Goal: Transaction & Acquisition: Purchase product/service

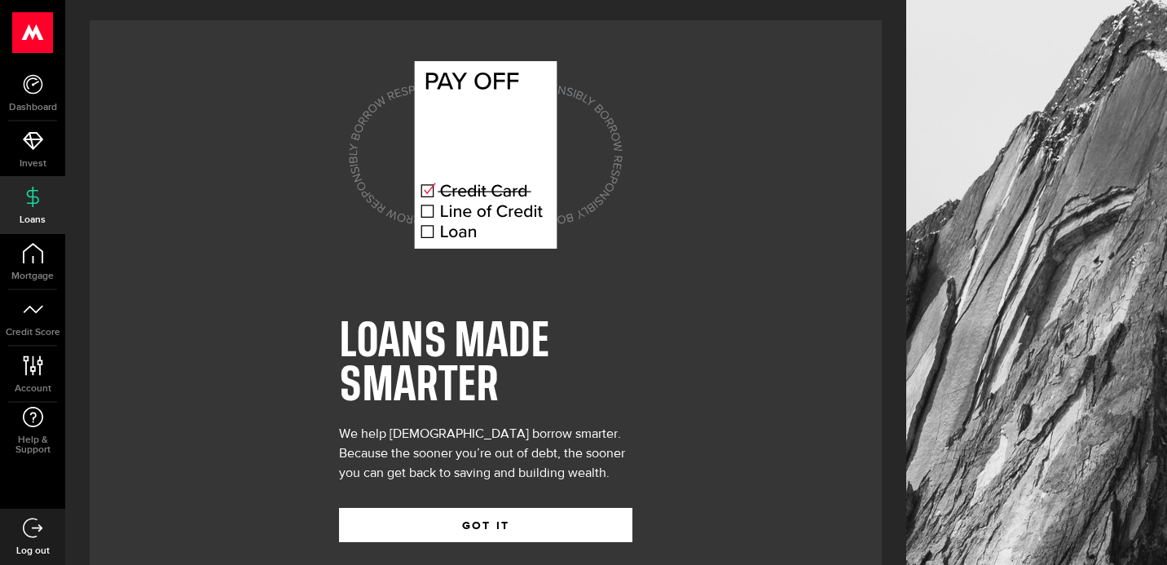
click at [230, 289] on div "LOANS MADE SMARTER We help Canadians borrow smarter. Because the sooner you’re …" at bounding box center [486, 293] width 792 height 546
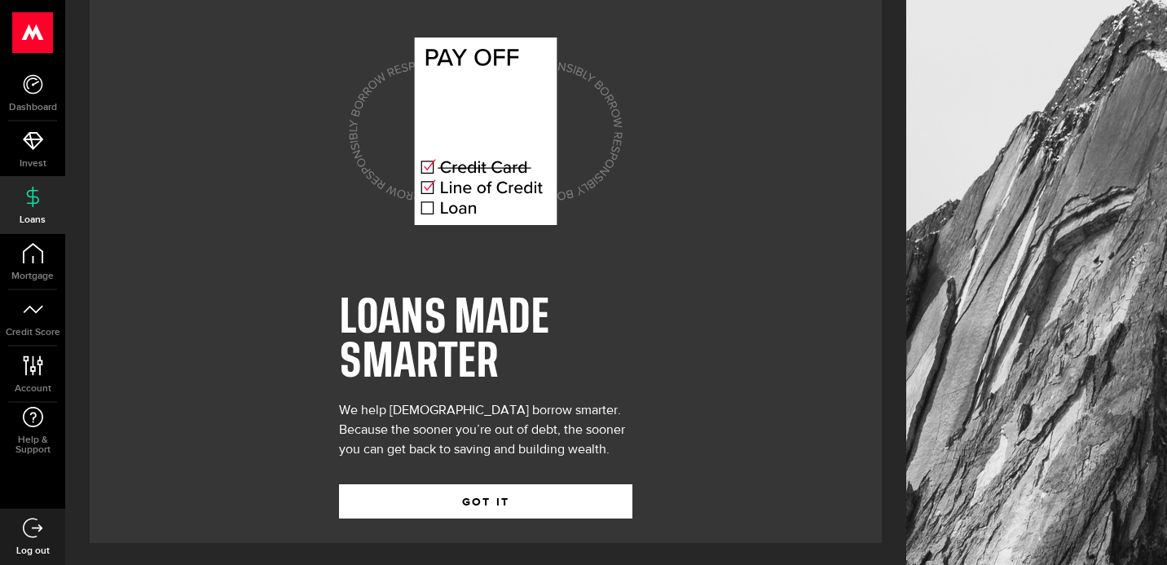
scroll to position [26, 0]
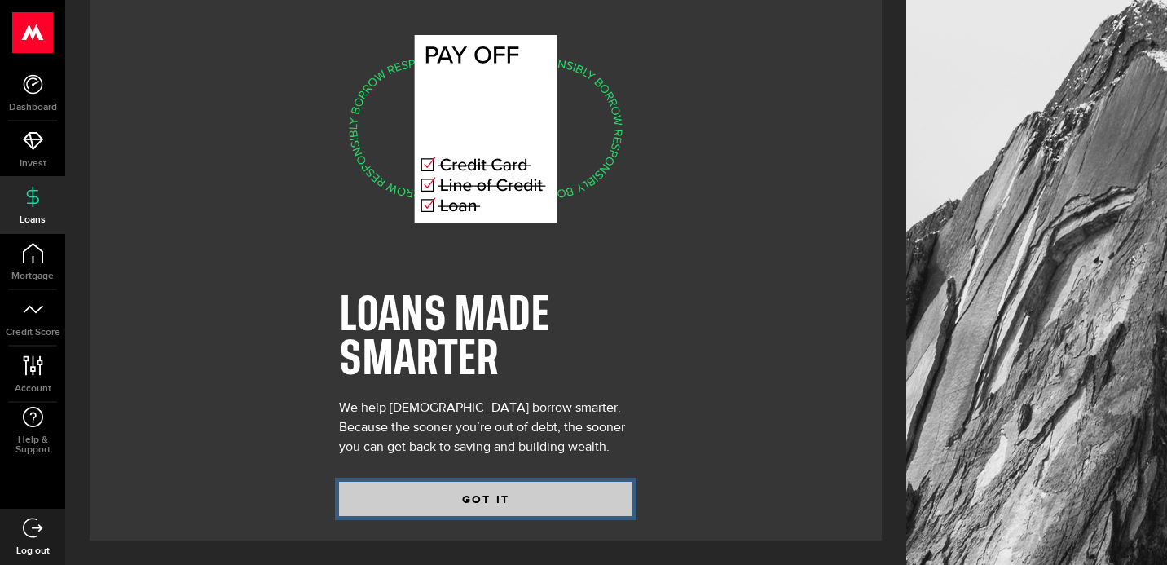
click at [480, 494] on button "GOT IT" at bounding box center [485, 499] width 293 height 34
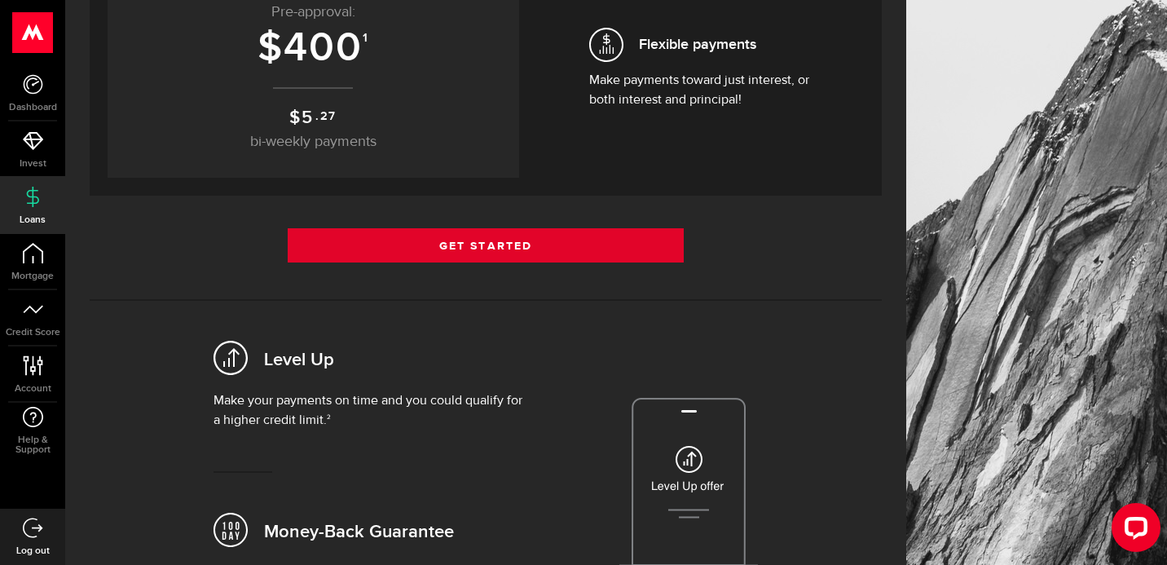
scroll to position [359, 0]
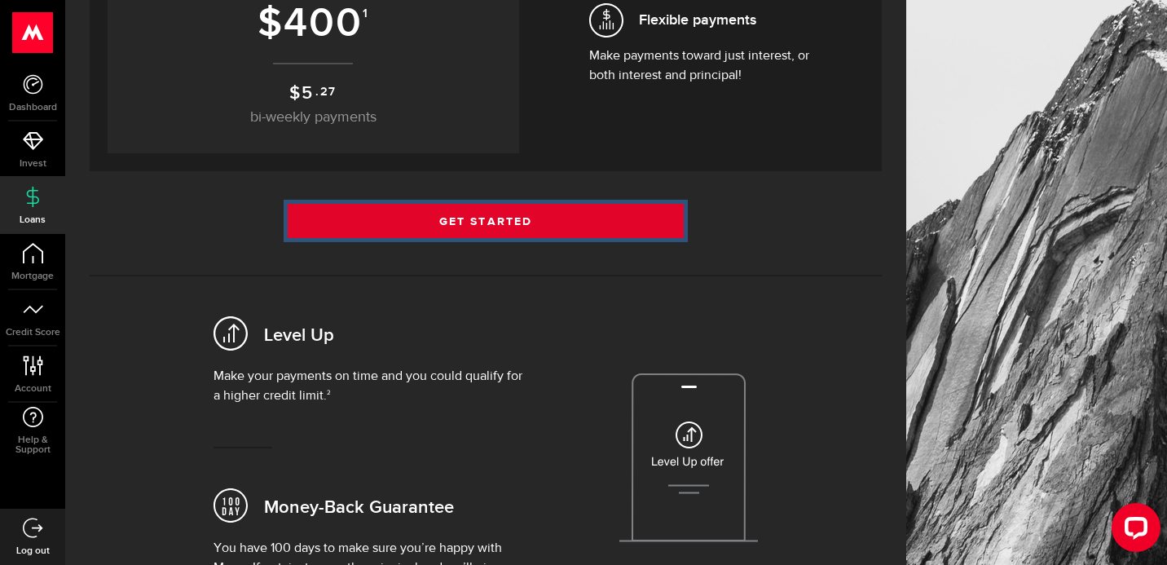
click at [489, 217] on link "Get Started" at bounding box center [486, 221] width 396 height 34
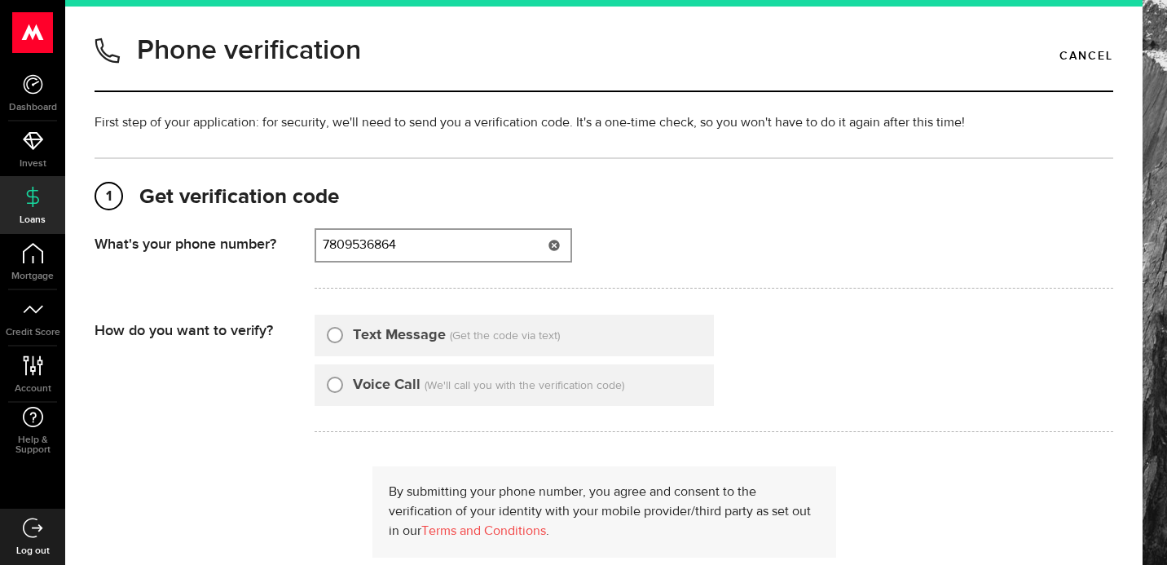
type input "7809536864"
click at [337, 337] on input "Text Message" at bounding box center [335, 332] width 16 height 16
radio input "true"
click at [295, 469] on div "By submitting your phone number, you agree and consent to the verification of y…" at bounding box center [604, 545] width 1019 height 158
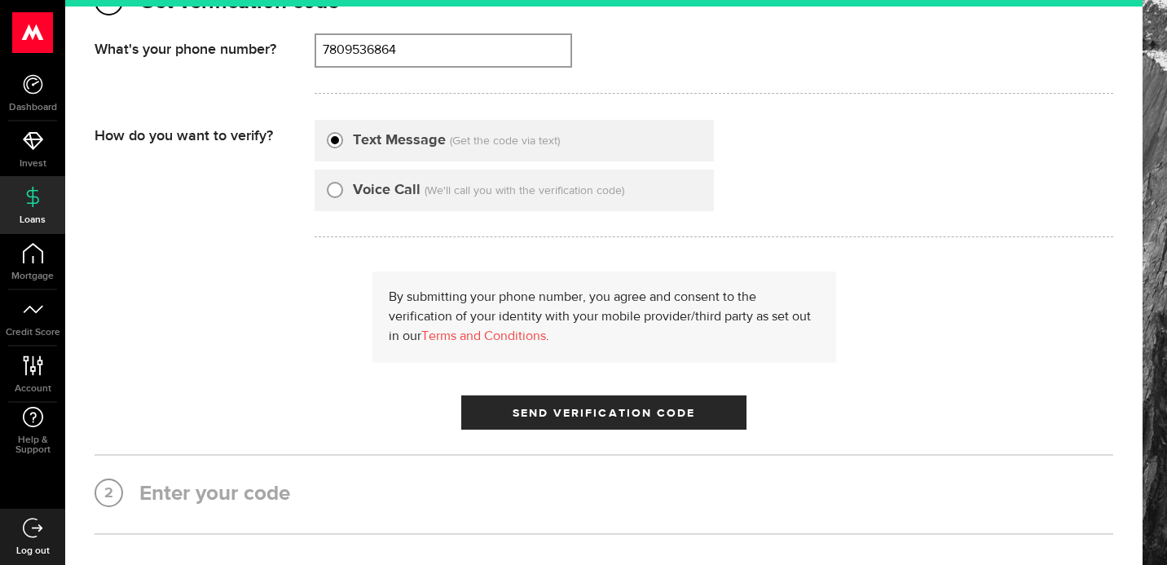
scroll to position [196, 0]
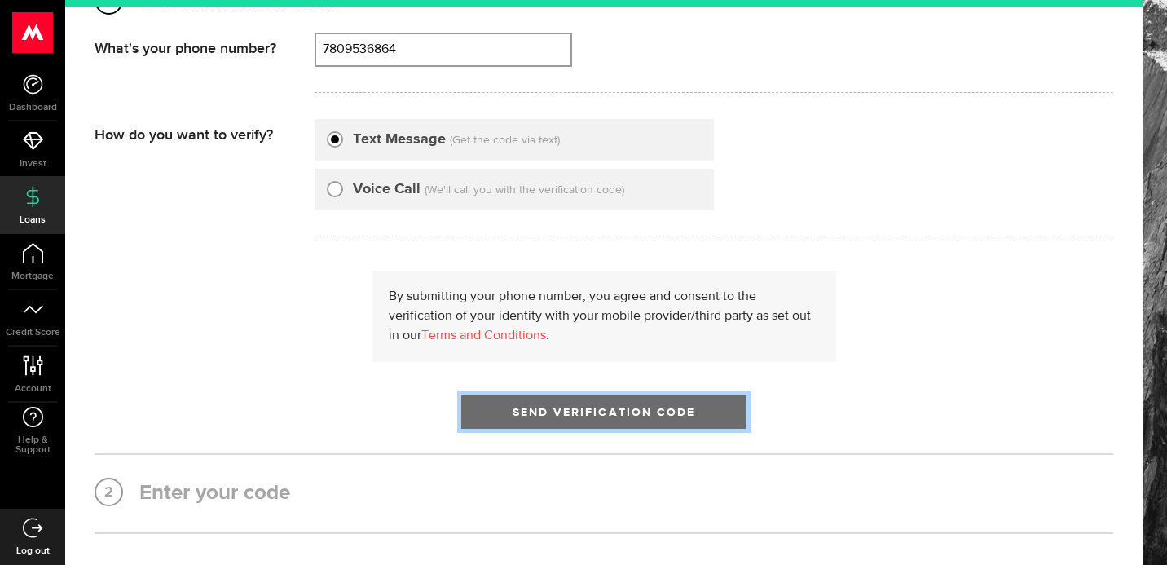
click at [522, 421] on button "Send Verification Code" at bounding box center [603, 411] width 285 height 34
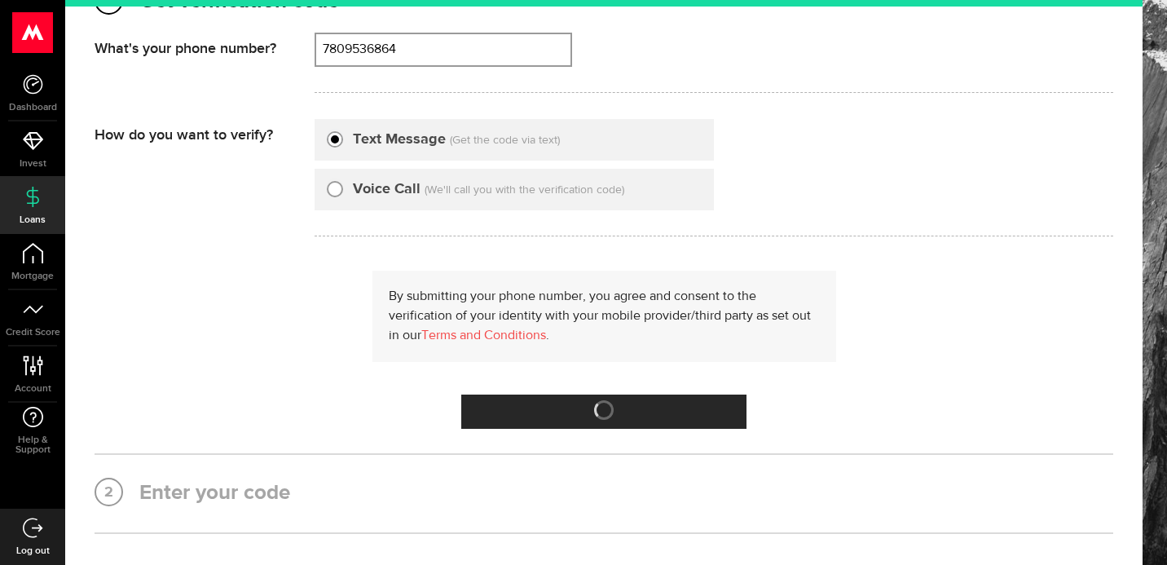
scroll to position [0, 0]
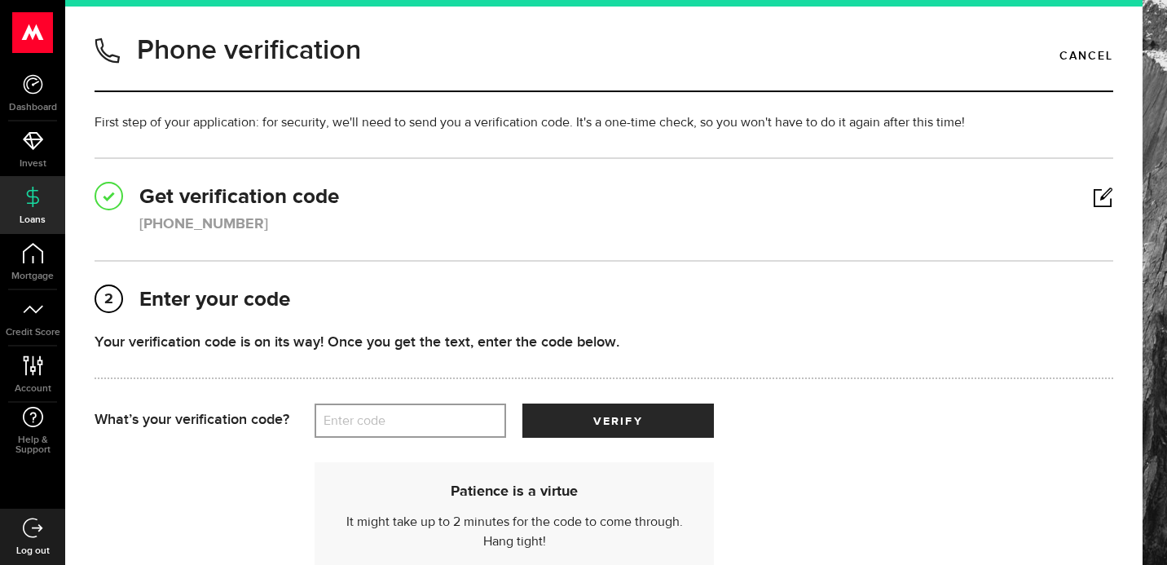
click at [1097, 197] on link at bounding box center [1103, 197] width 20 height 1
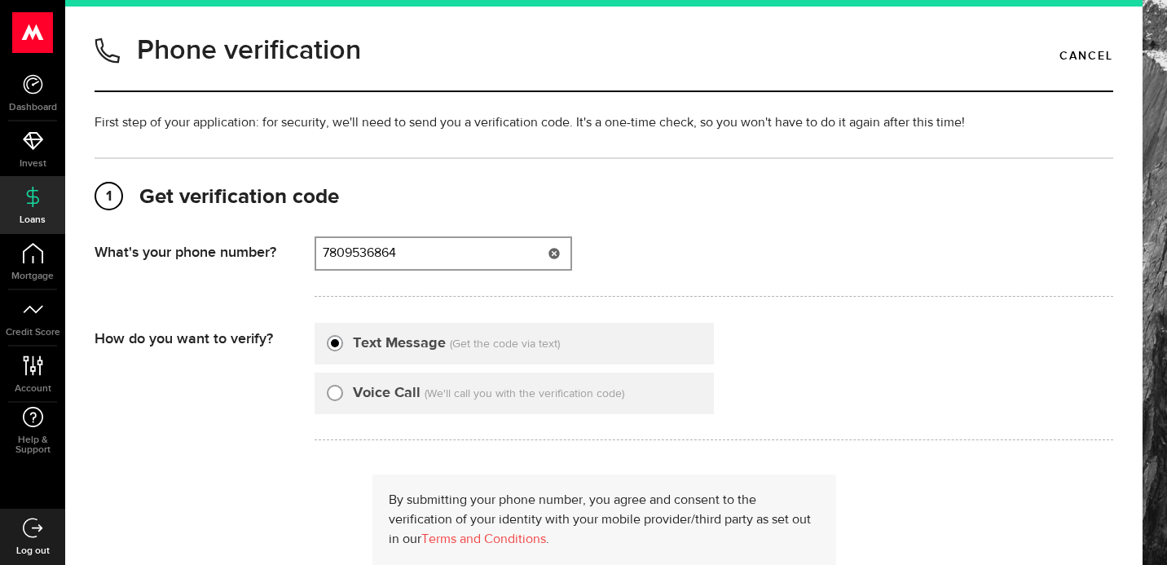
click at [403, 255] on input "7809536864" at bounding box center [443, 253] width 254 height 31
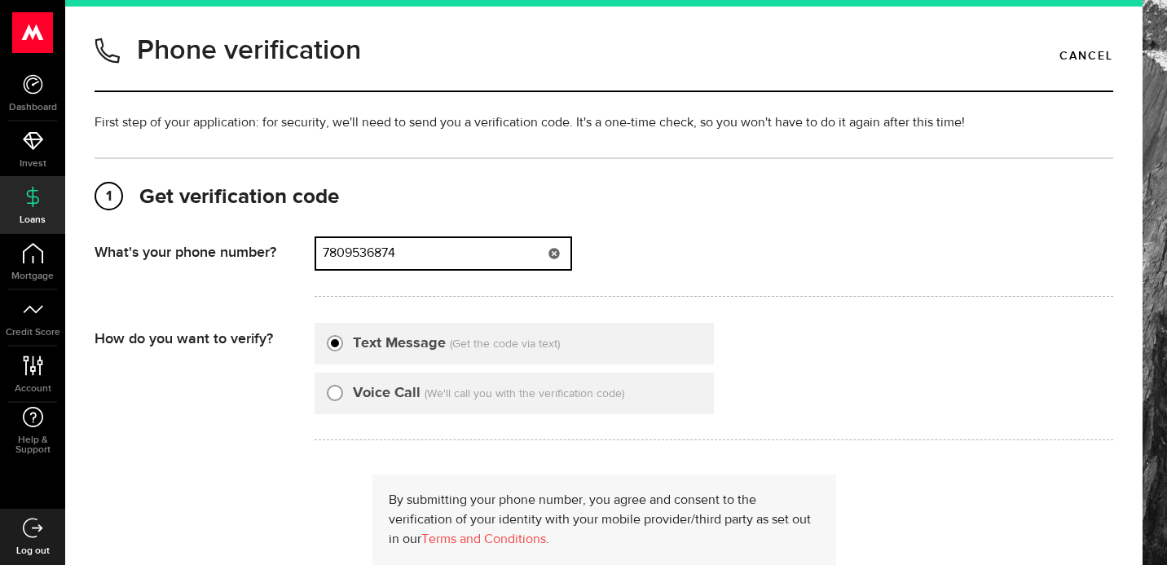
type input "7809536874"
click at [281, 421] on div "How do you want to verify?" at bounding box center [205, 386] width 220 height 127
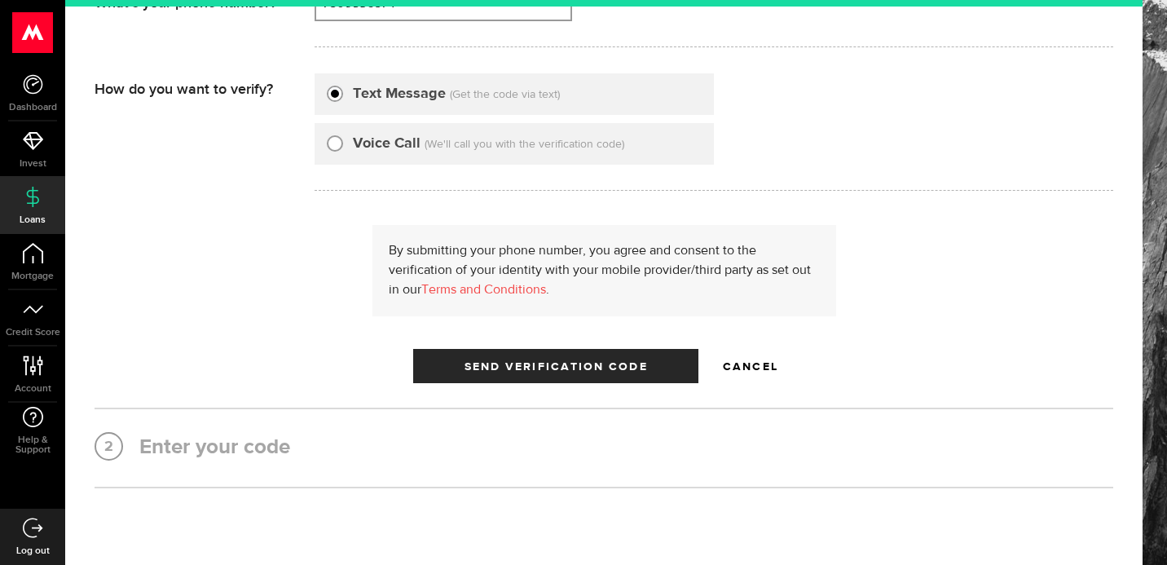
scroll to position [261, 0]
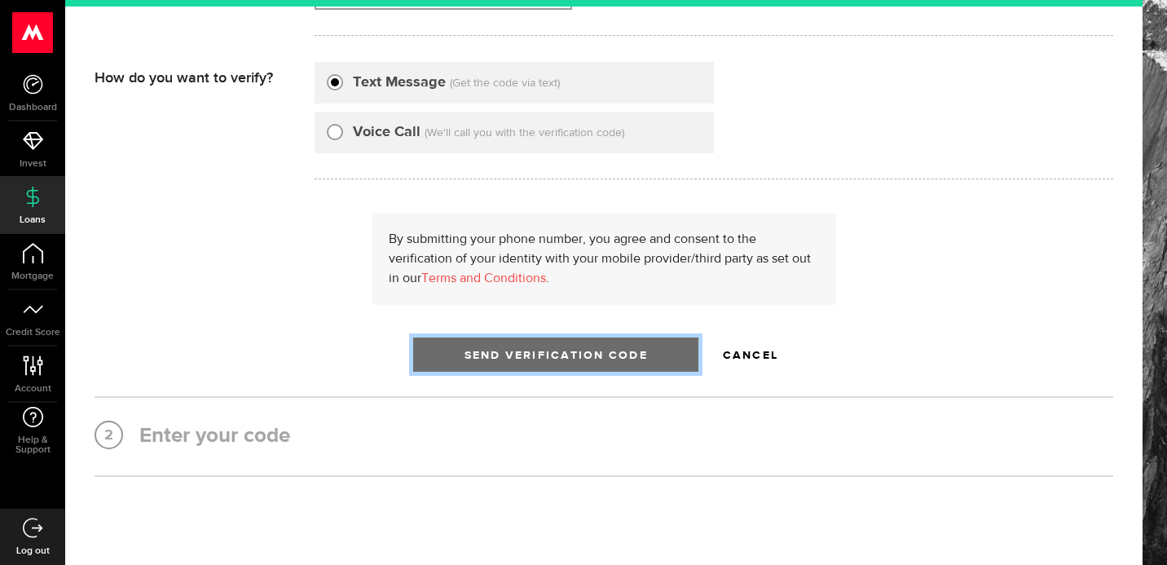
click at [539, 360] on span "Send Verification Code" at bounding box center [556, 355] width 183 height 11
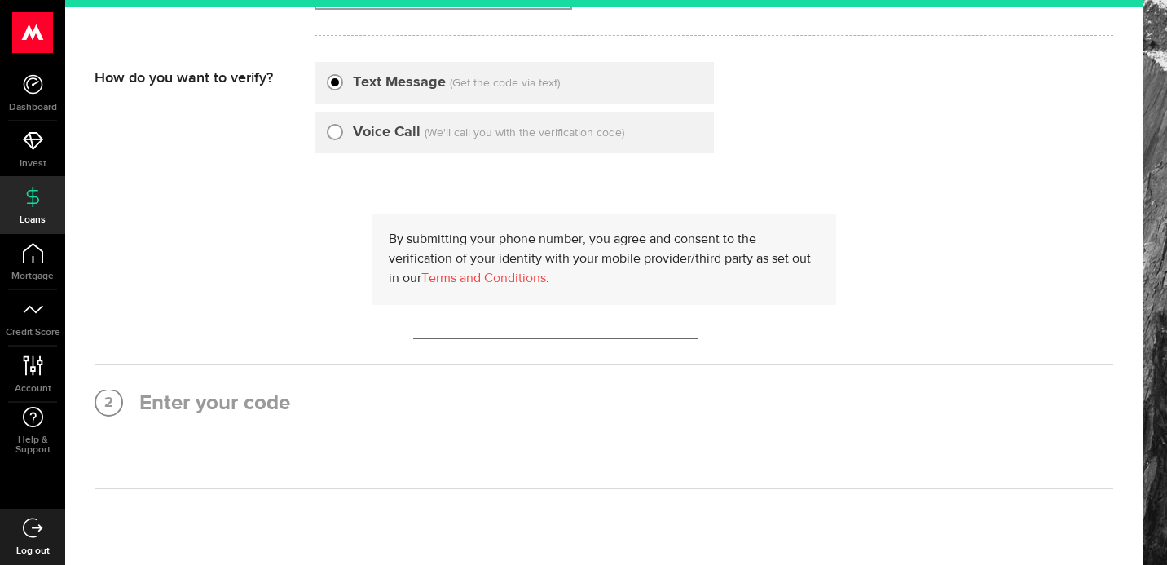
scroll to position [0, 0]
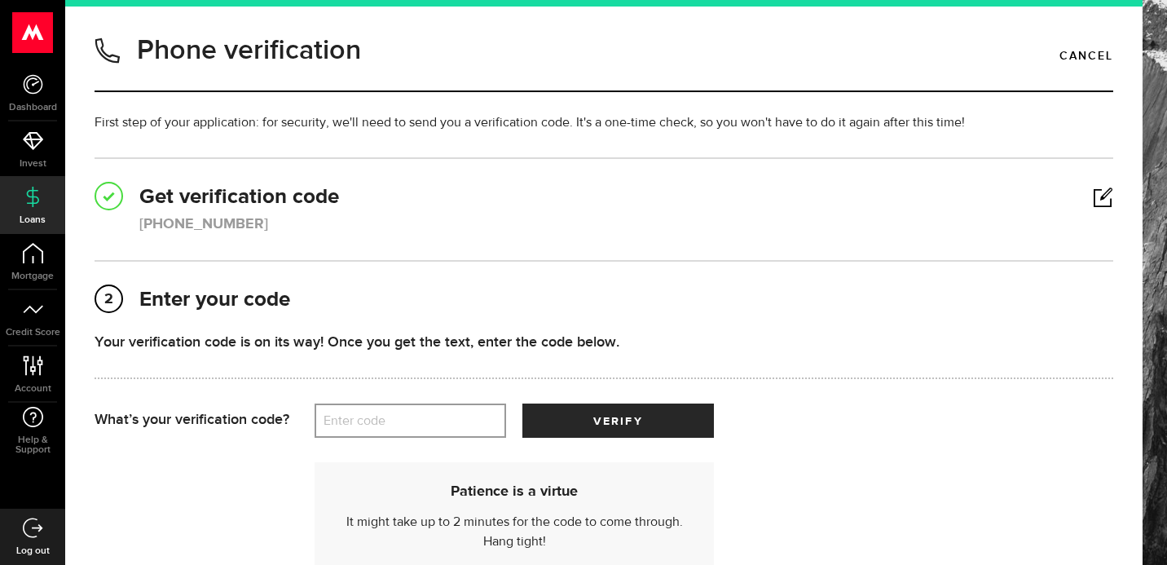
click at [434, 422] on label "Enter code" at bounding box center [411, 420] width 192 height 33
click at [434, 422] on input "Enter code" at bounding box center [411, 420] width 192 height 34
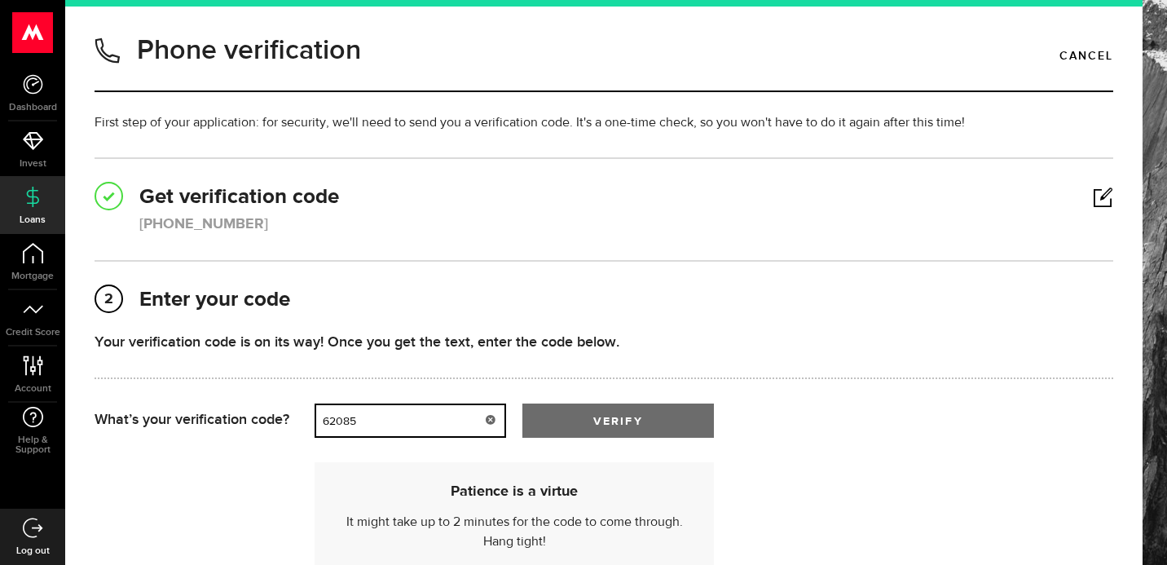
type input "62085"
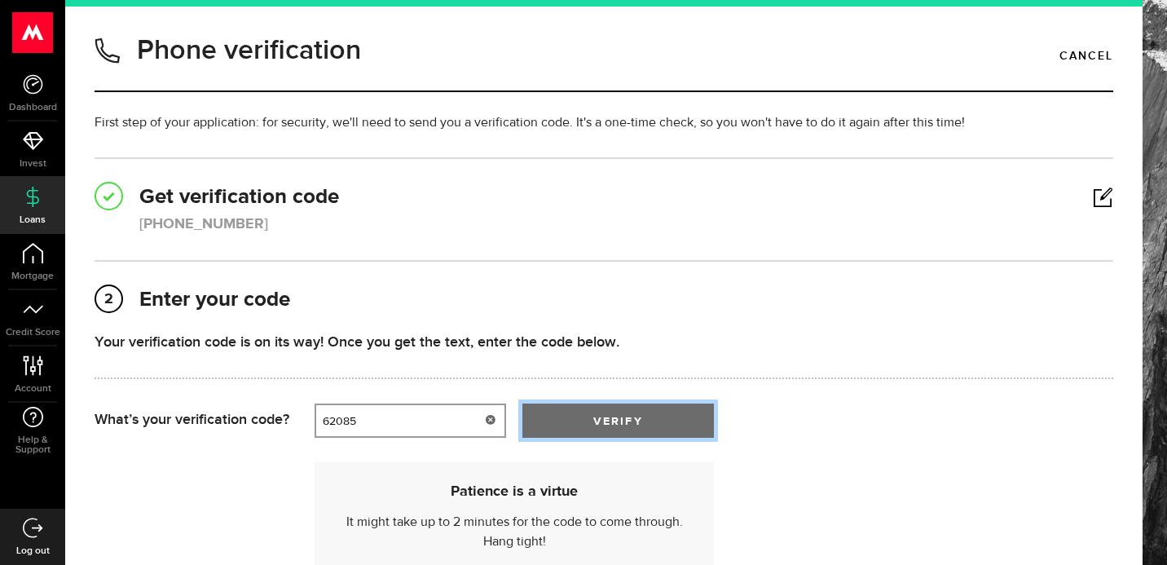
click at [601, 423] on span "verify" at bounding box center [617, 421] width 49 height 11
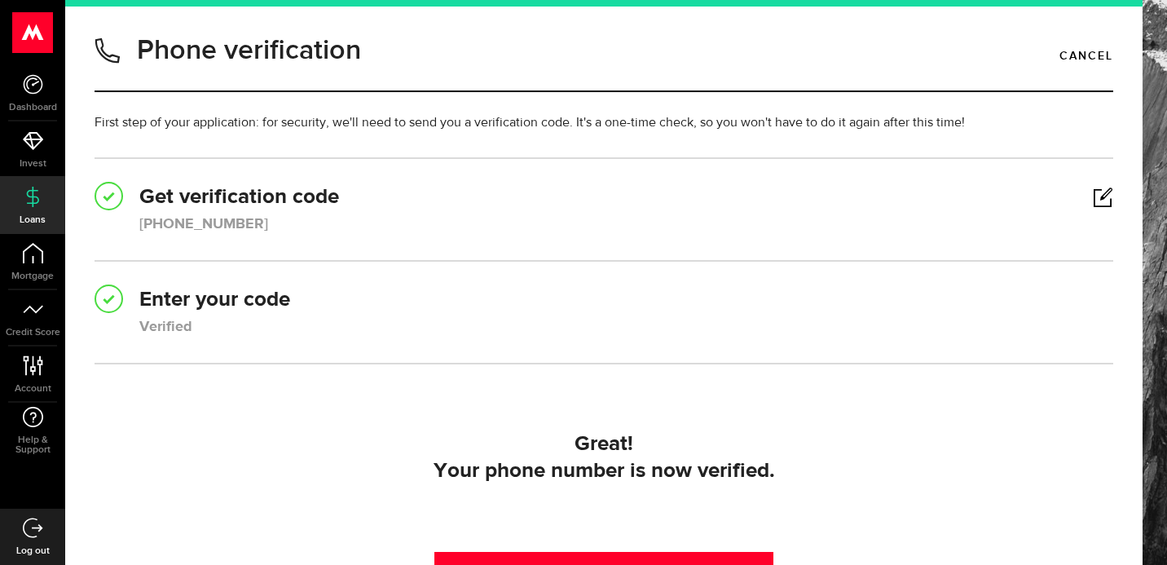
click at [363, 461] on div "Your phone number is now verified." at bounding box center [603, 471] width 999 height 27
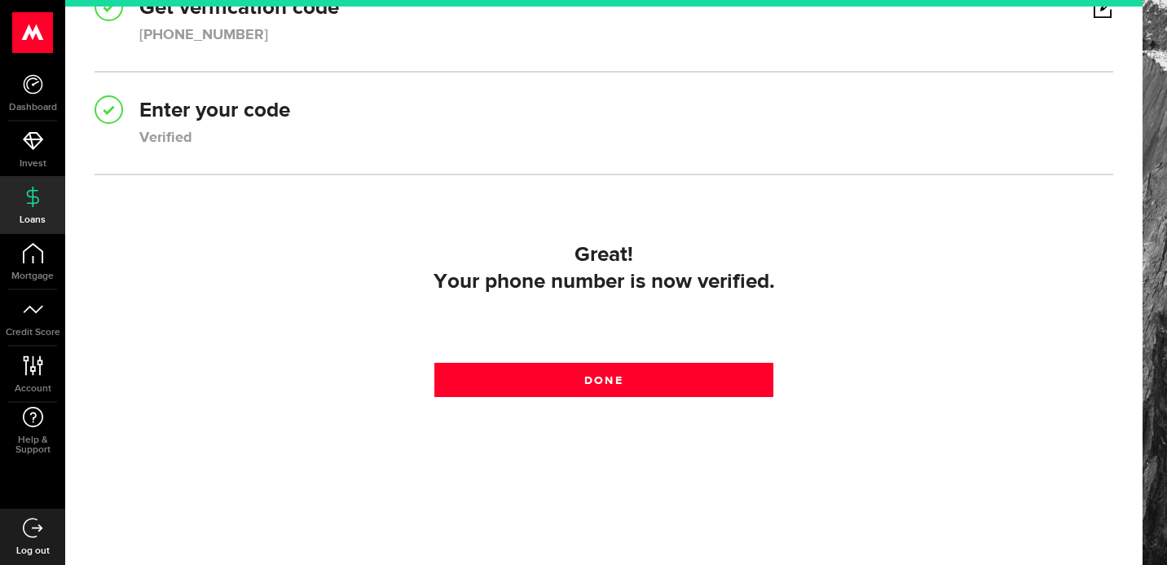
scroll to position [190, 0]
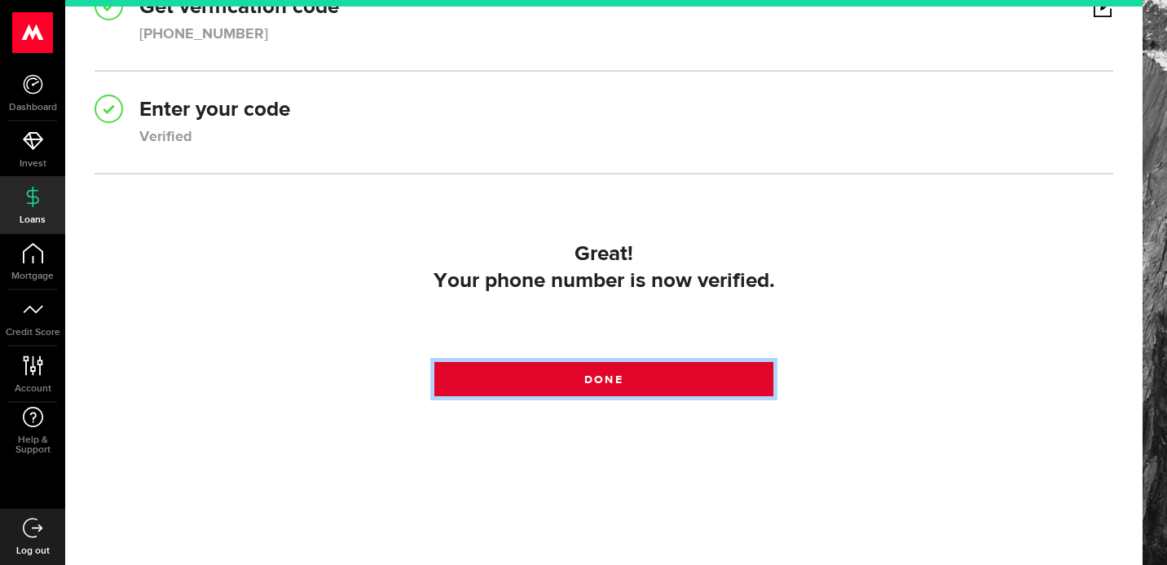
click at [554, 378] on link "Done" at bounding box center [604, 379] width 340 height 34
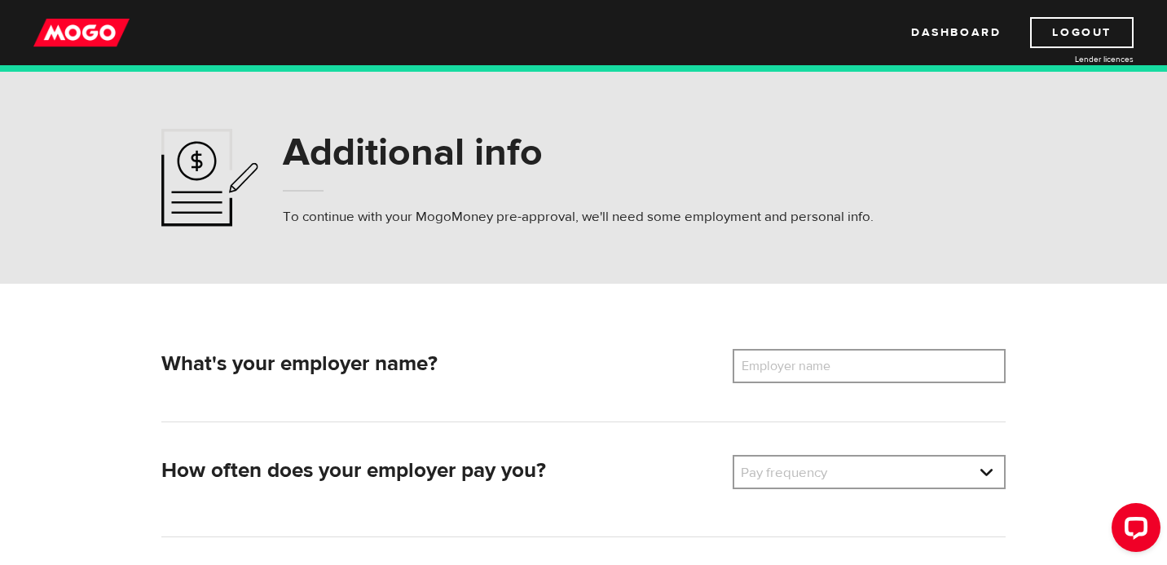
click at [763, 366] on label "Employer name" at bounding box center [798, 366] width 131 height 34
click at [763, 366] on input "Employer name" at bounding box center [869, 366] width 273 height 34
type input "University of Alberta"
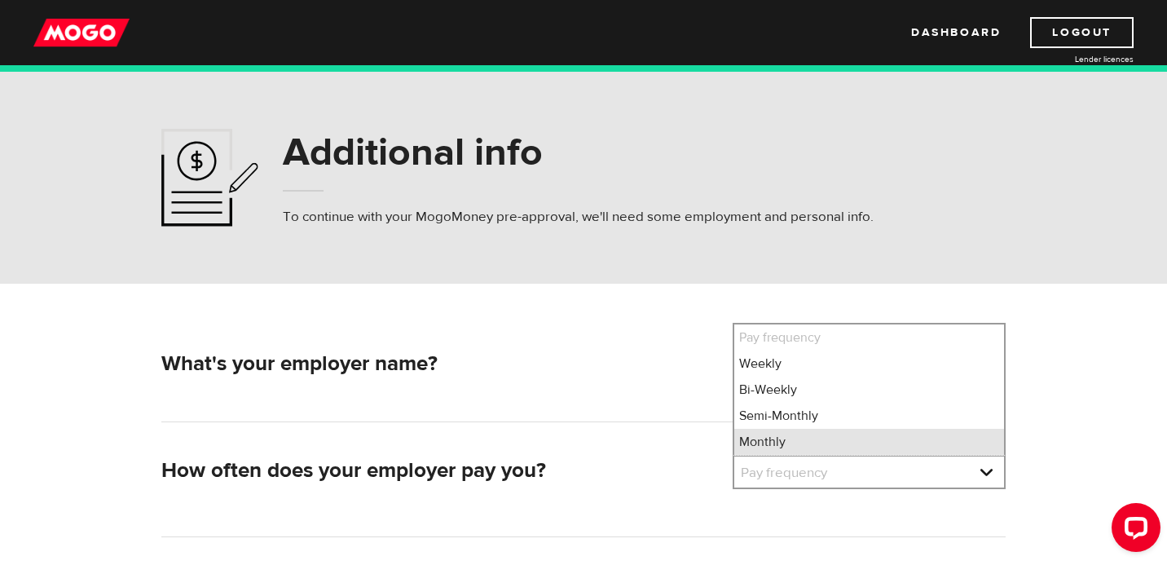
click at [784, 438] on li "Monthly" at bounding box center [869, 442] width 270 height 26
select select "4"
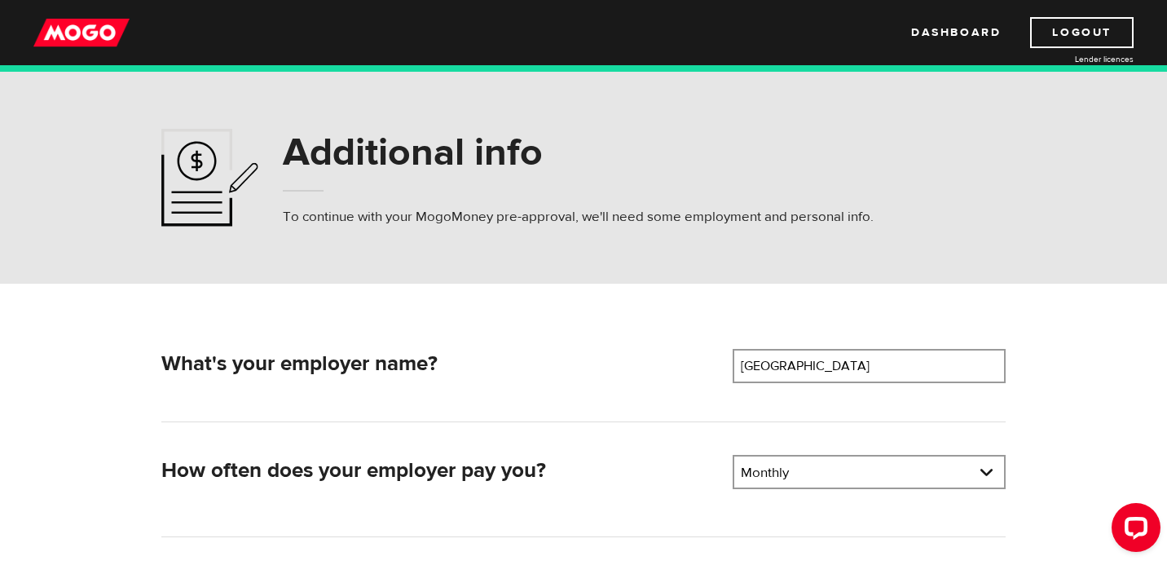
click at [668, 462] on h2 "How often does your employer pay you?" at bounding box center [440, 470] width 559 height 25
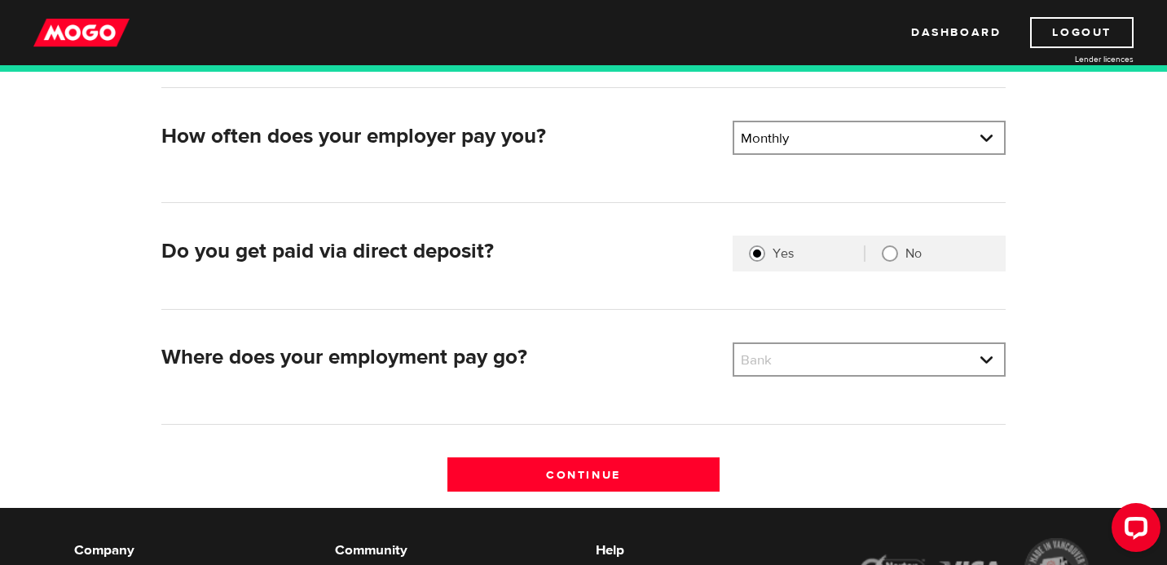
scroll to position [359, 0]
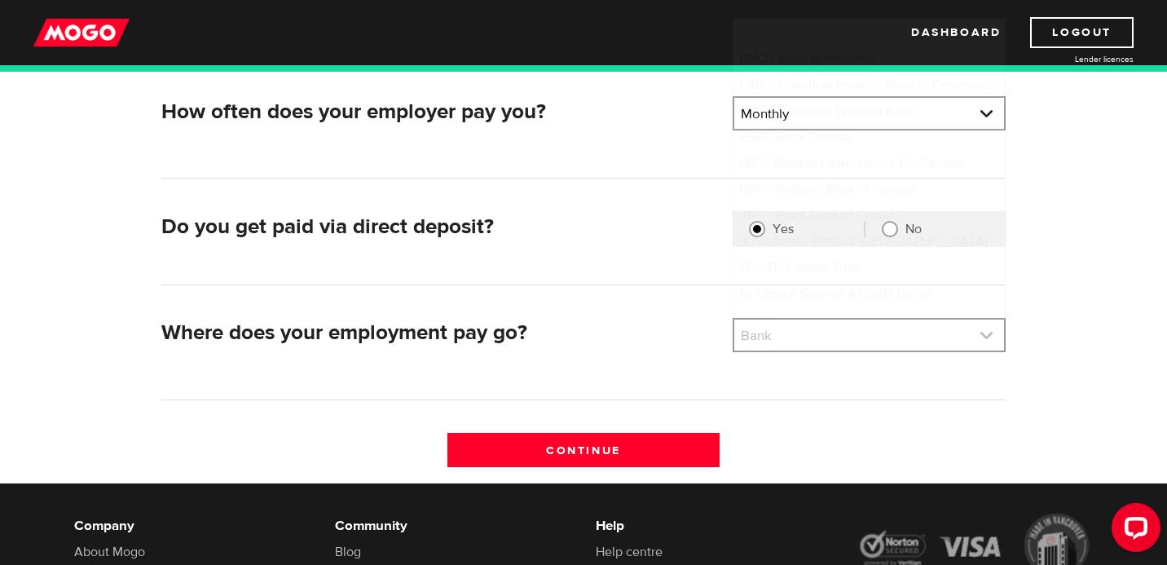
click at [773, 332] on link at bounding box center [869, 334] width 270 height 31
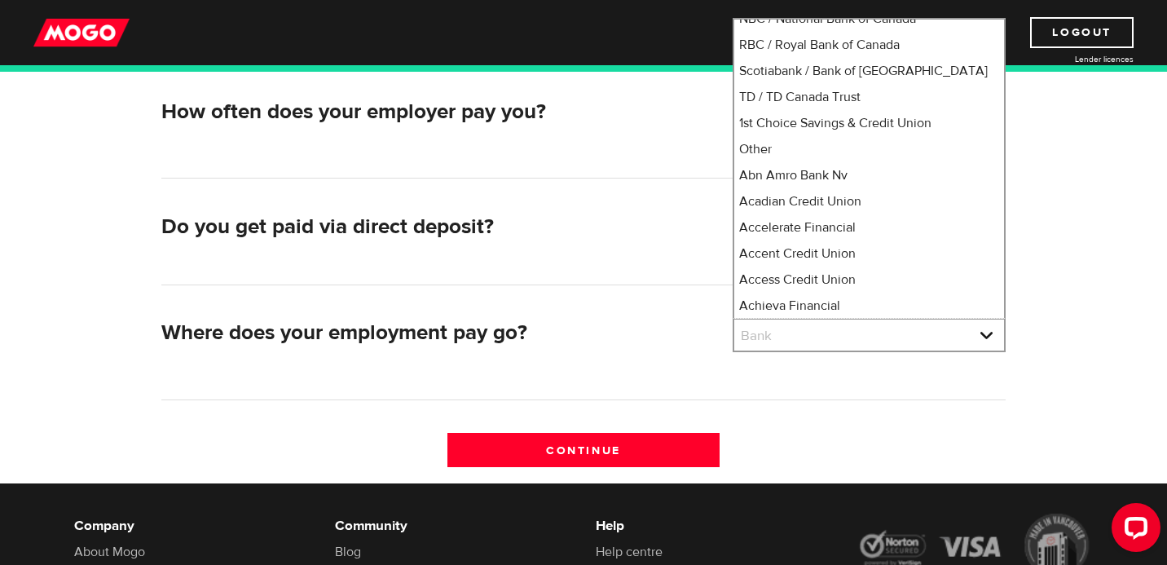
scroll to position [0, 0]
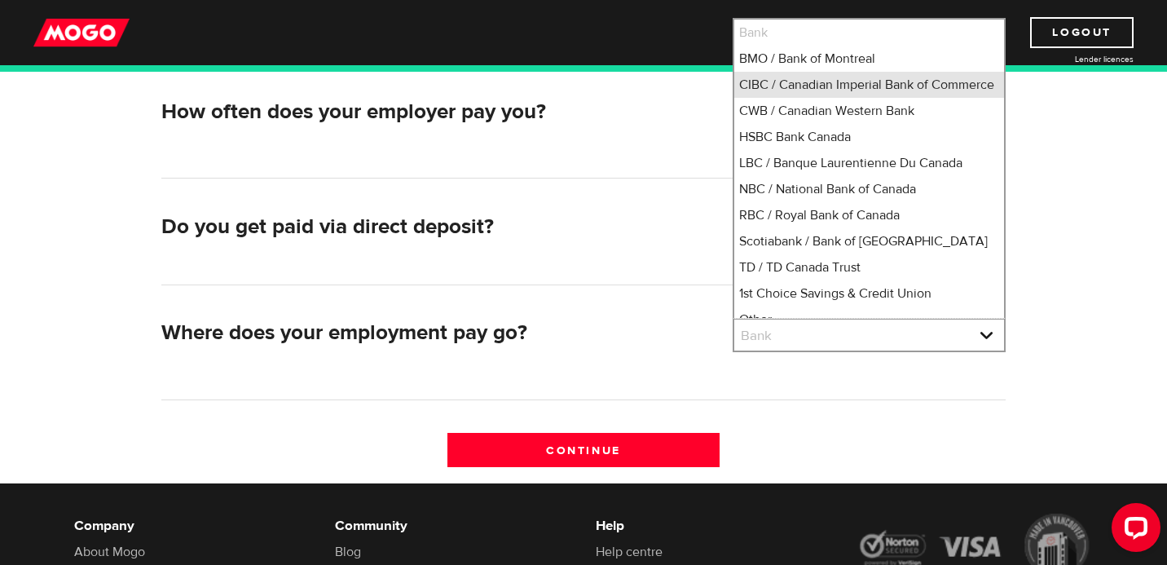
click at [814, 88] on li "CIBC / Canadian Imperial Bank of Commerce" at bounding box center [869, 85] width 270 height 26
select select "4"
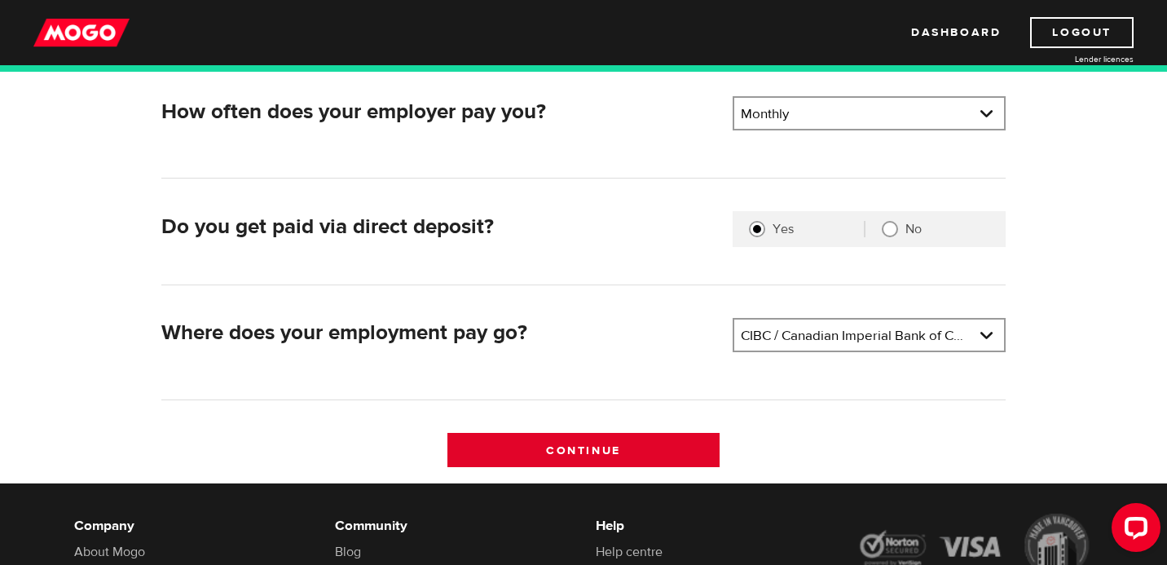
click at [565, 448] on input "Continue" at bounding box center [583, 450] width 273 height 34
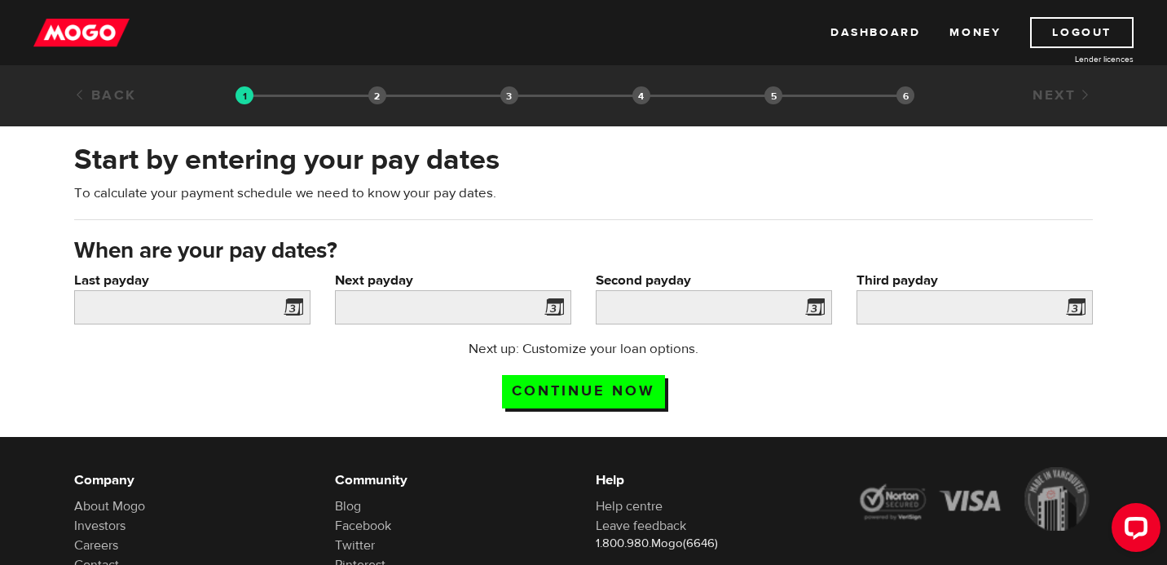
click at [293, 308] on span at bounding box center [290, 310] width 24 height 26
click at [231, 321] on input "Last payday" at bounding box center [192, 307] width 236 height 34
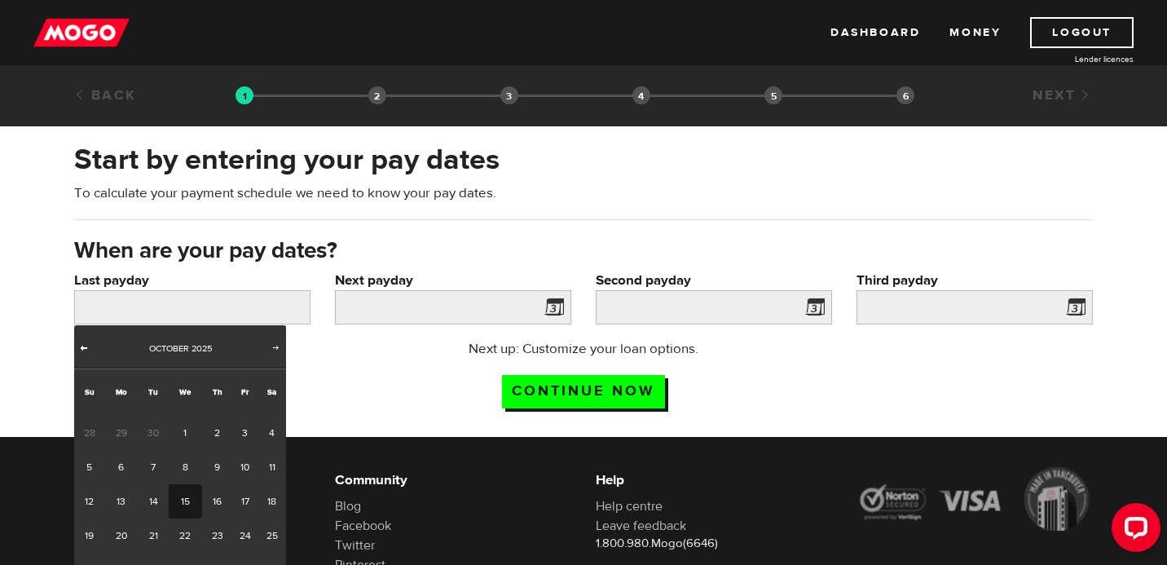
click at [85, 349] on span "Prev" at bounding box center [83, 347] width 13 height 13
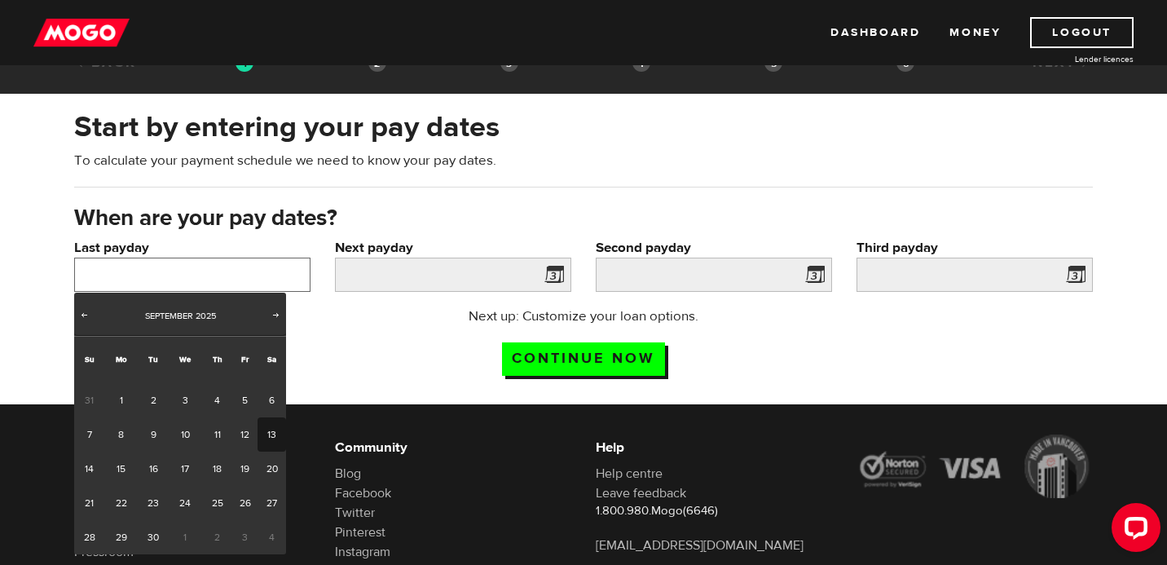
scroll to position [65, 0]
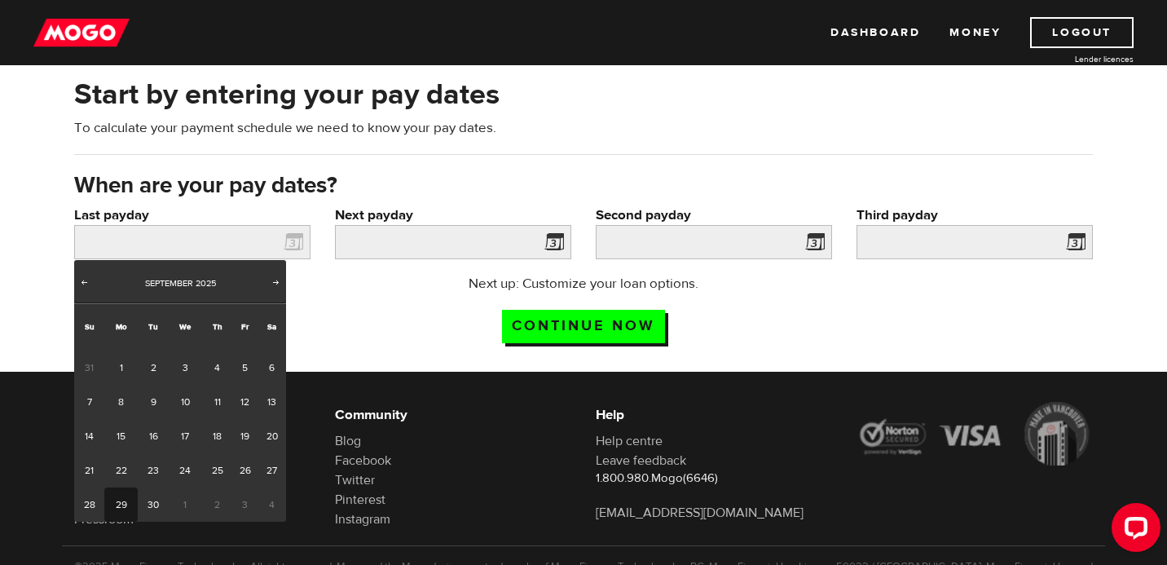
click at [121, 497] on link "29" at bounding box center [120, 504] width 33 height 34
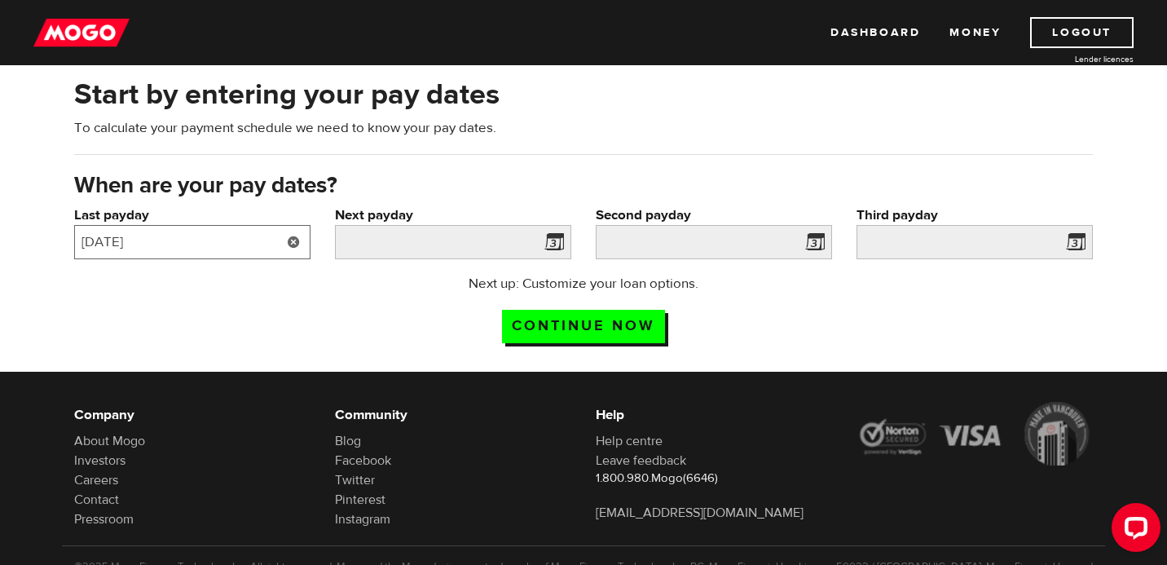
click at [250, 243] on input "[DATE]" at bounding box center [192, 242] width 236 height 34
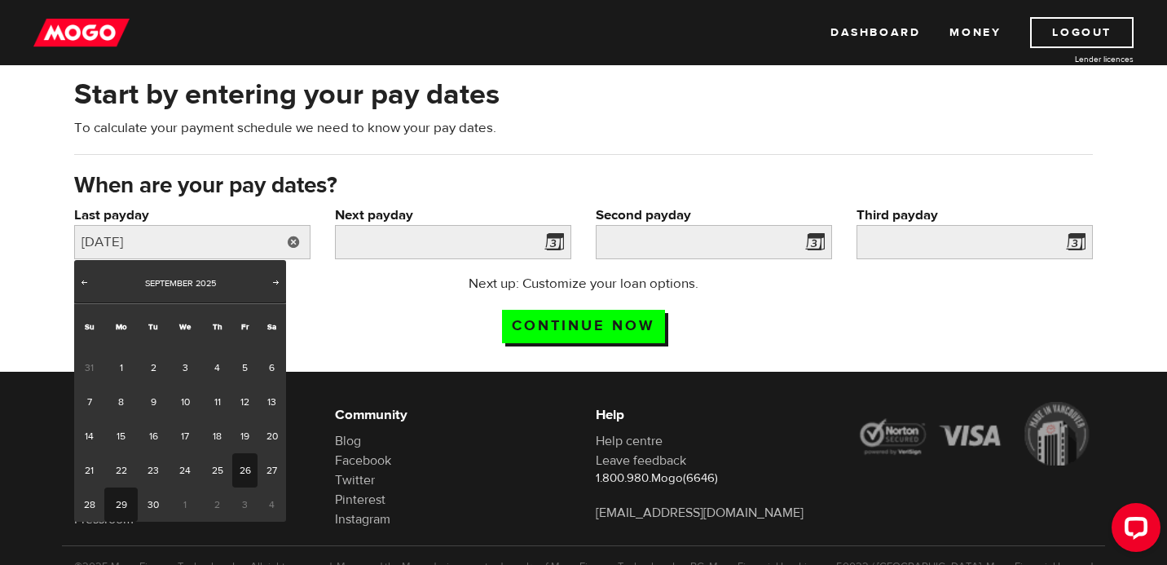
click at [241, 474] on link "26" at bounding box center [244, 470] width 25 height 34
type input "[DATE]"
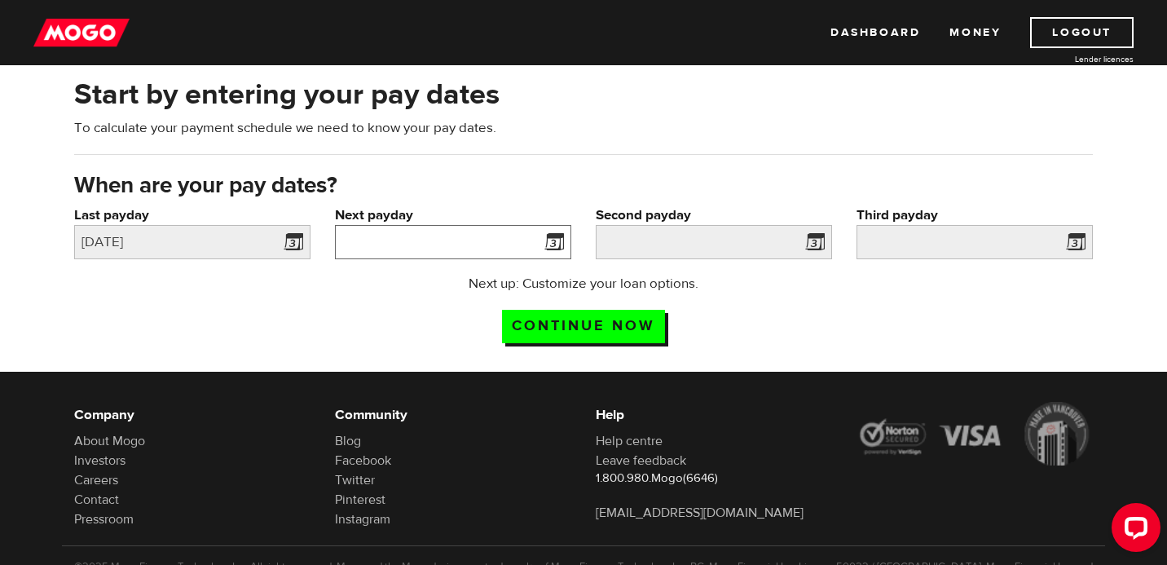
click at [494, 248] on input "Next payday" at bounding box center [453, 242] width 236 height 34
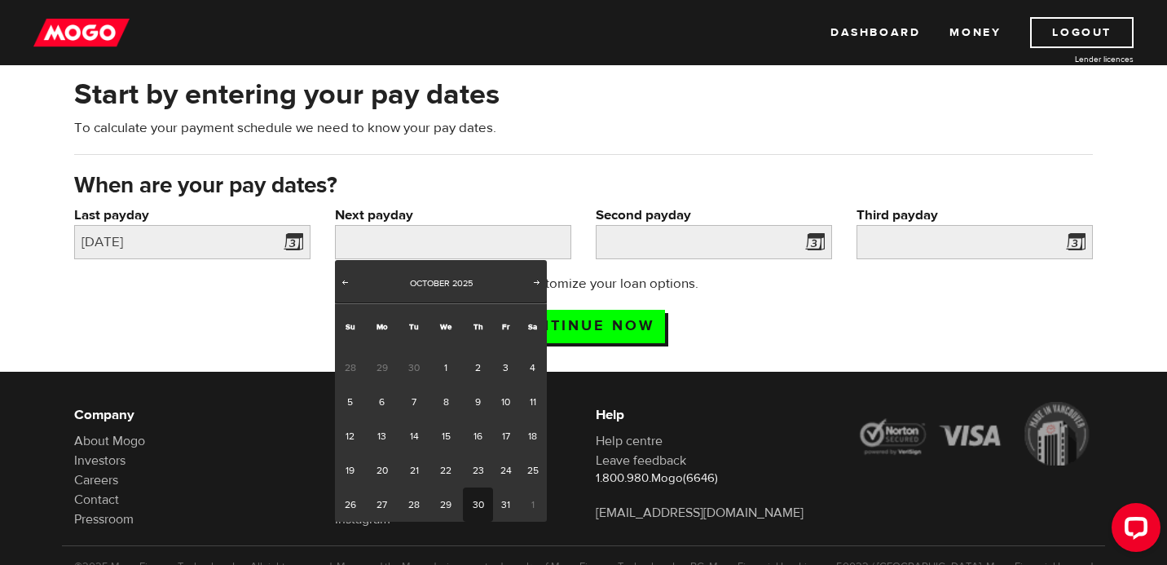
click at [476, 504] on link "30" at bounding box center [478, 504] width 30 height 34
type input "[DATE]"
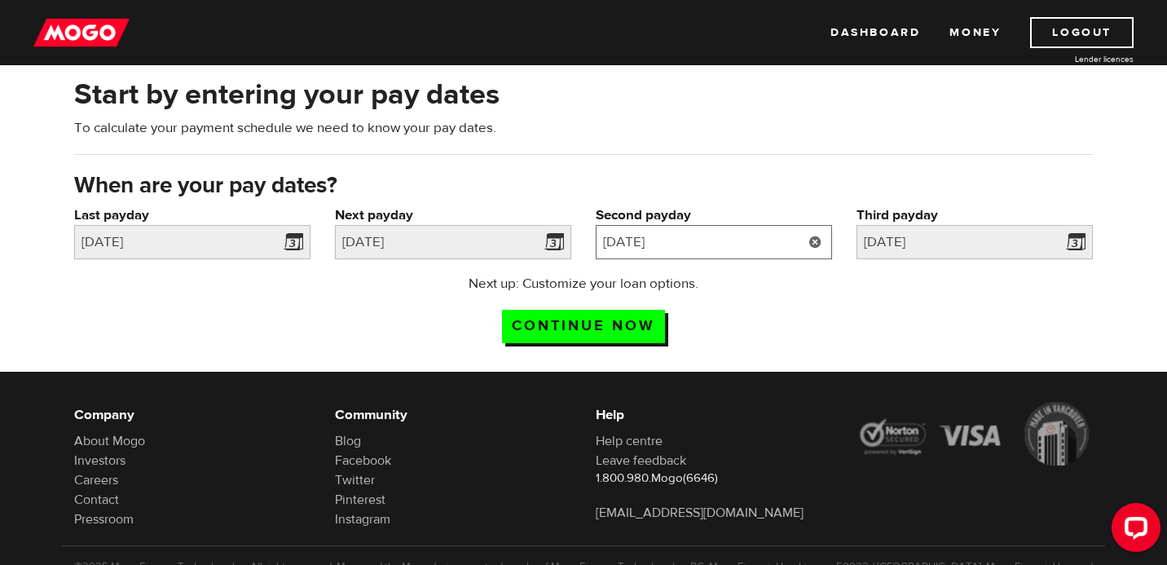
click at [765, 249] on input "[DATE]" at bounding box center [714, 242] width 236 height 34
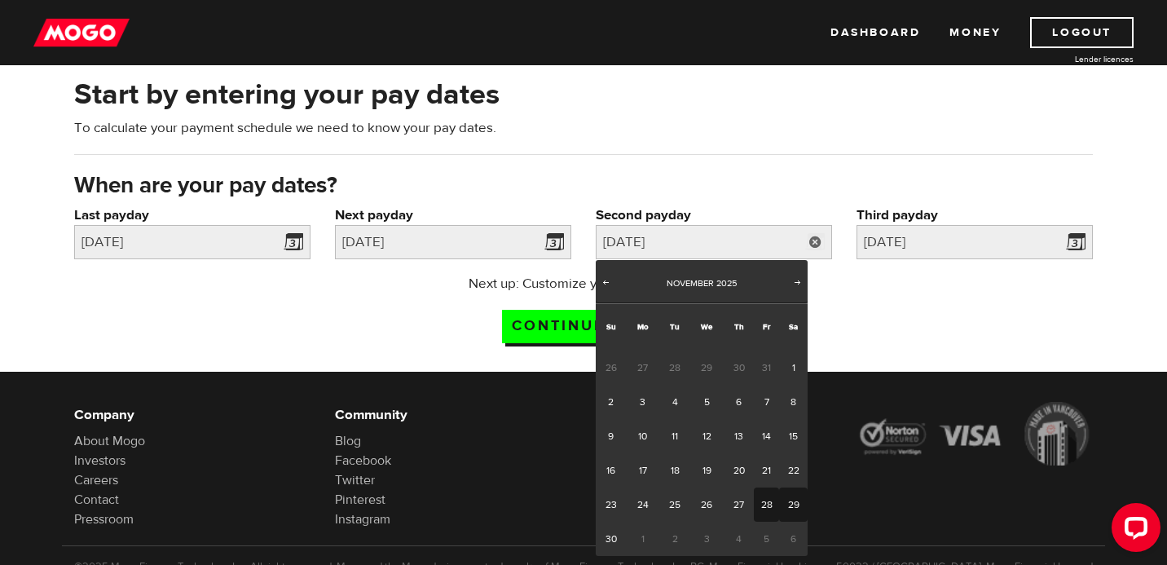
click at [761, 497] on link "28" at bounding box center [766, 504] width 25 height 34
type input "[DATE]"
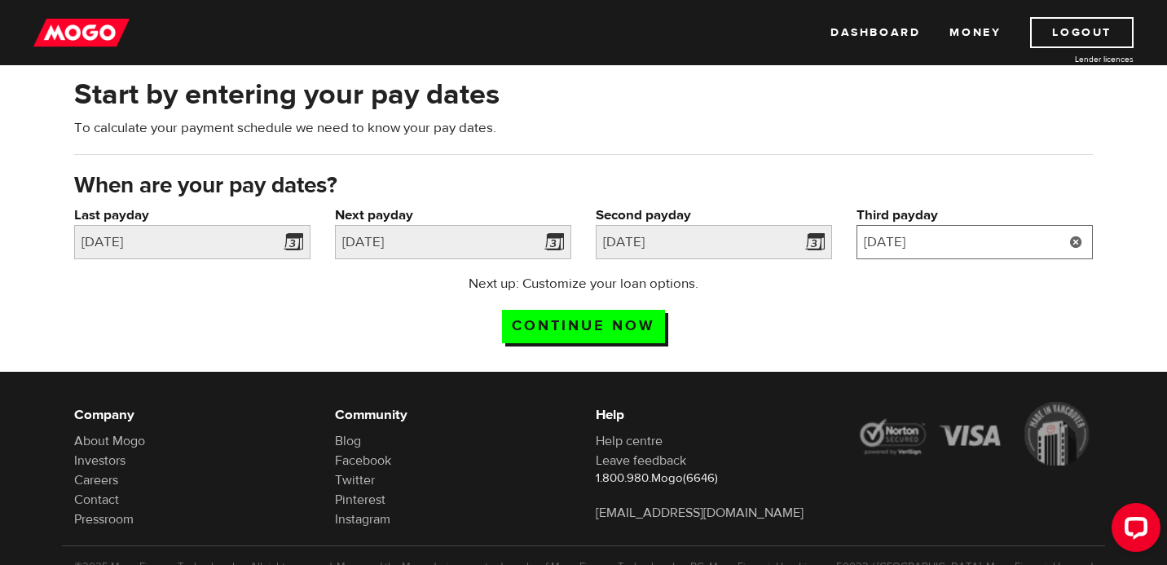
click at [1018, 241] on input "[DATE]" at bounding box center [975, 242] width 236 height 34
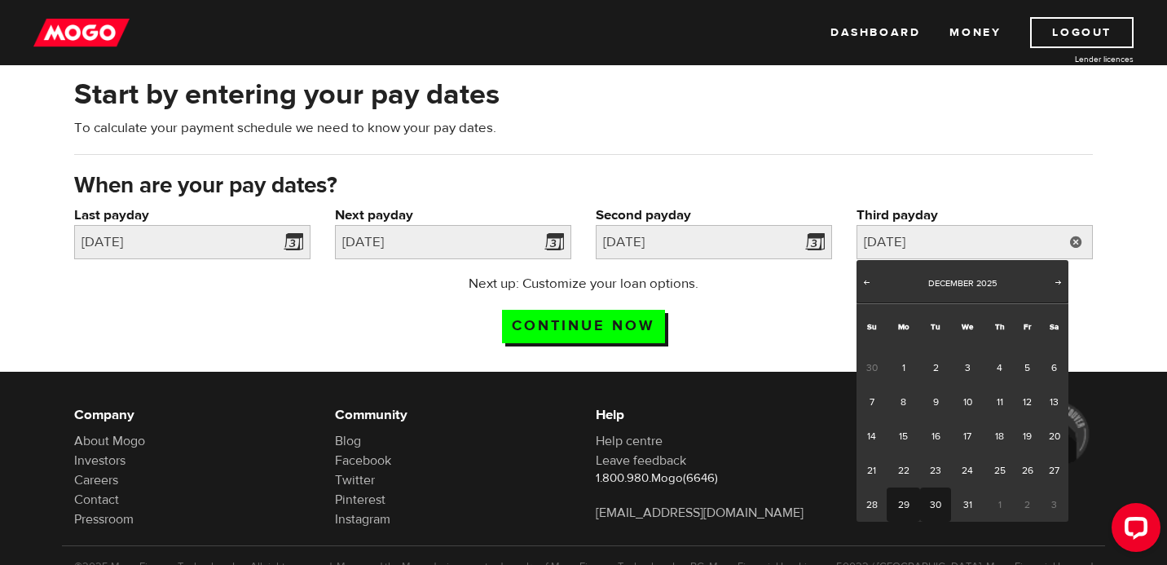
click at [938, 500] on link "30" at bounding box center [935, 504] width 30 height 34
type input "[DATE]"
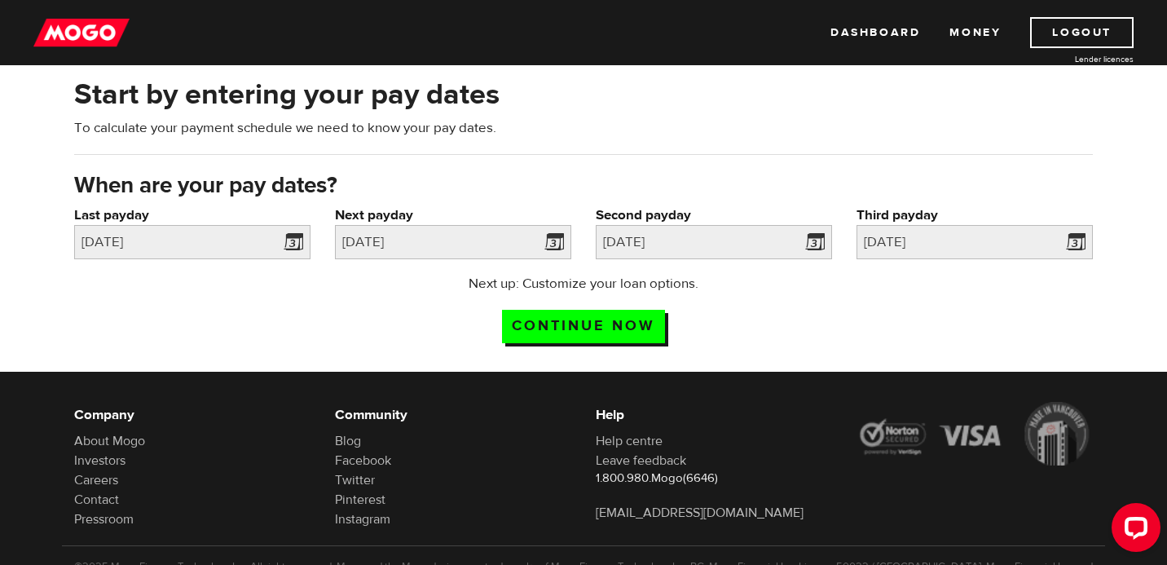
click at [875, 333] on div "Next up: Customize your loan options. Continue now" at bounding box center [583, 315] width 1043 height 82
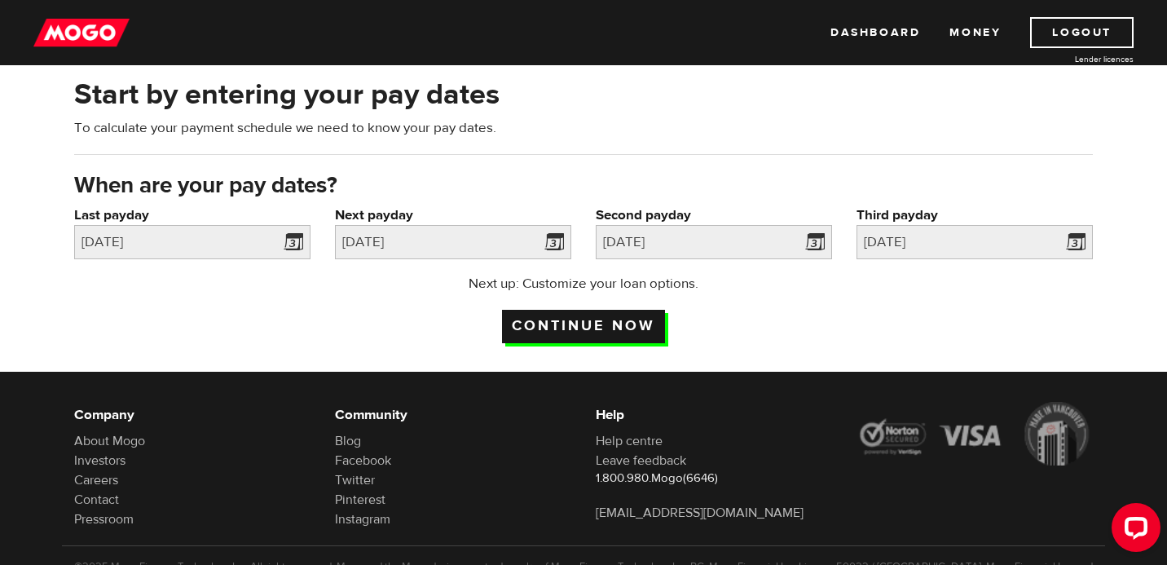
click at [624, 330] on input "Continue now" at bounding box center [583, 326] width 163 height 33
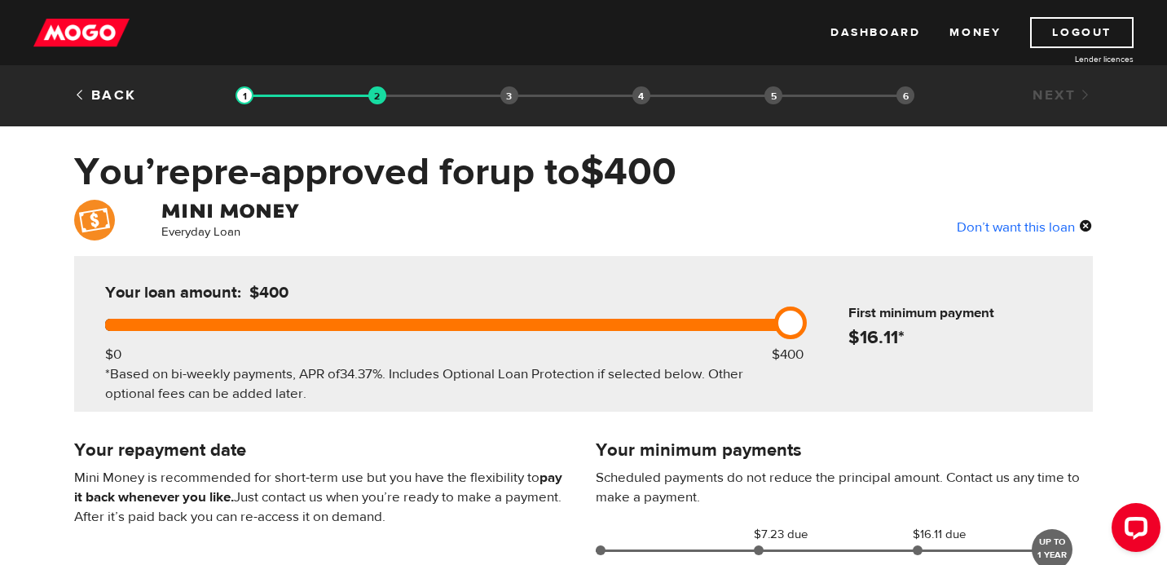
click at [579, 235] on div "Everyday Loan Don’t want this loan" at bounding box center [583, 222] width 1043 height 44
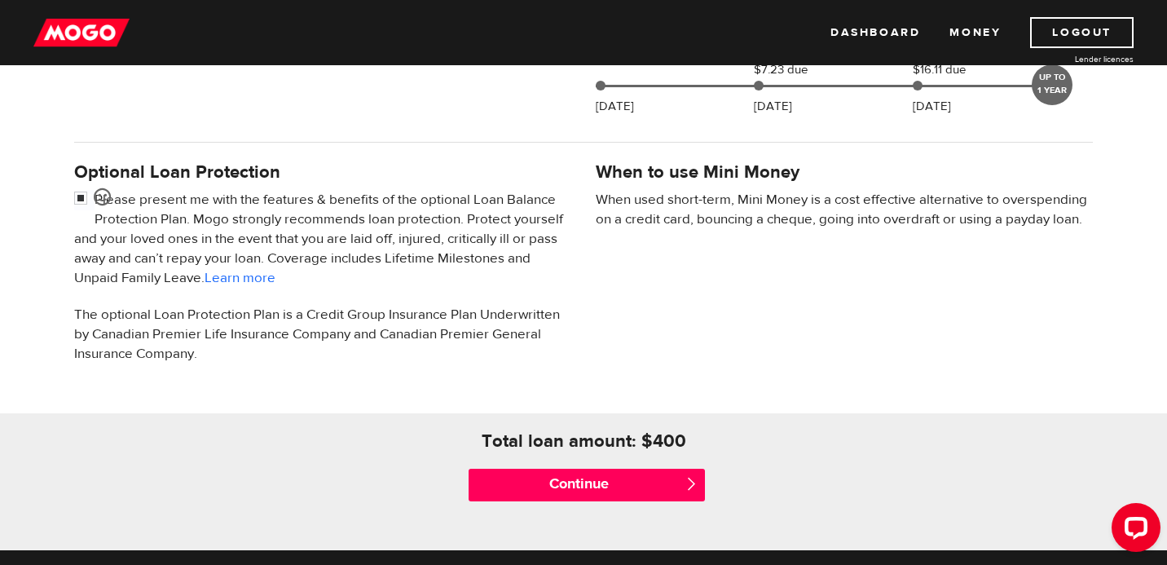
scroll to position [489, 0]
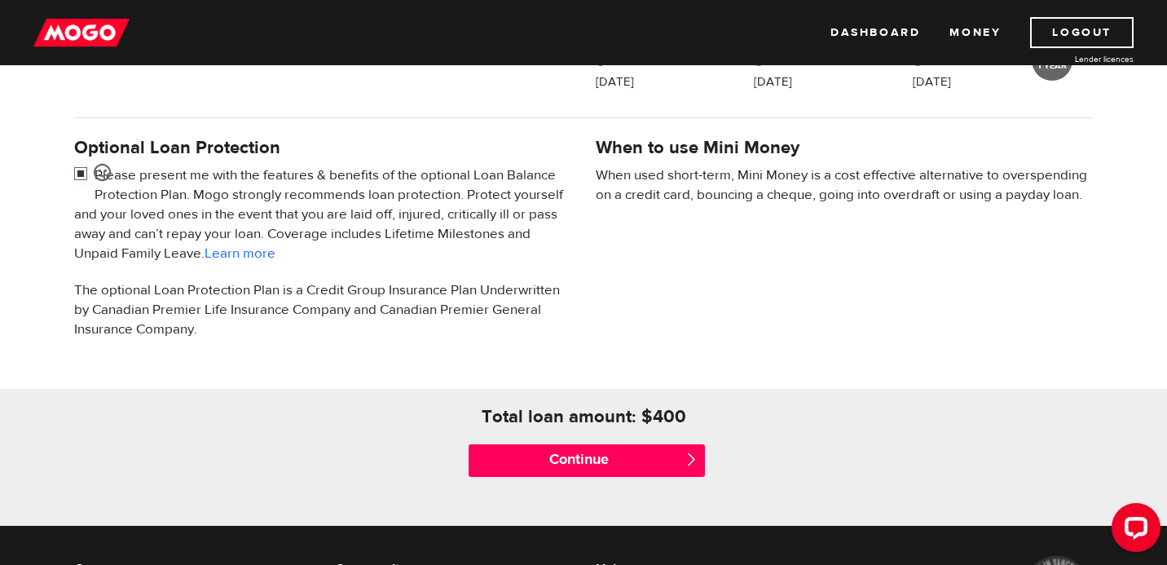
click at [79, 173] on input "checkbox" at bounding box center [84, 175] width 20 height 20
checkbox input "false"
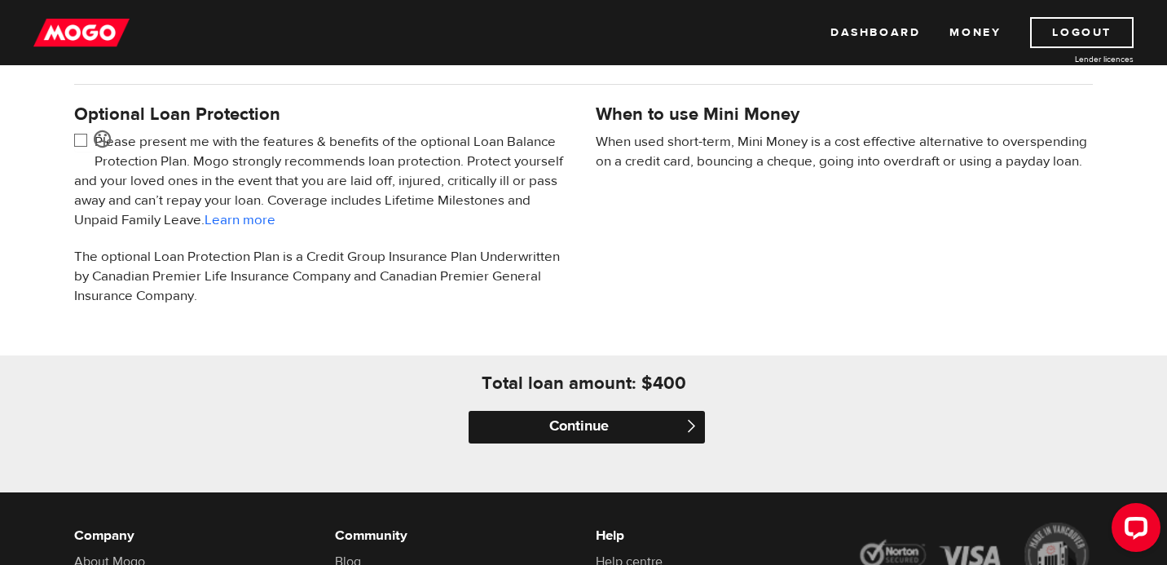
scroll to position [554, 0]
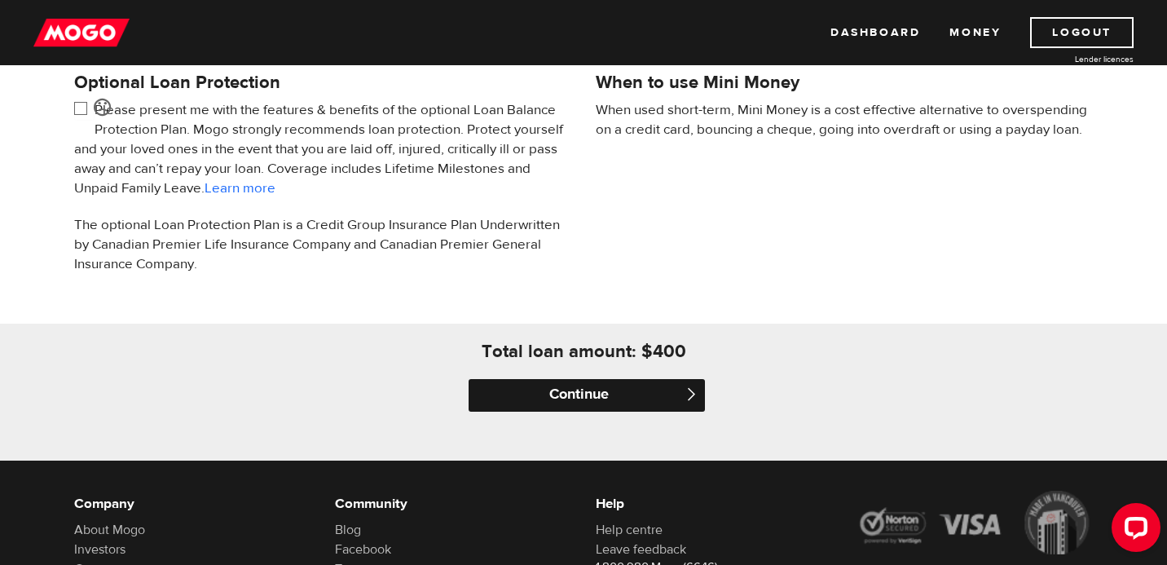
click at [577, 386] on input "Continue" at bounding box center [587, 395] width 236 height 33
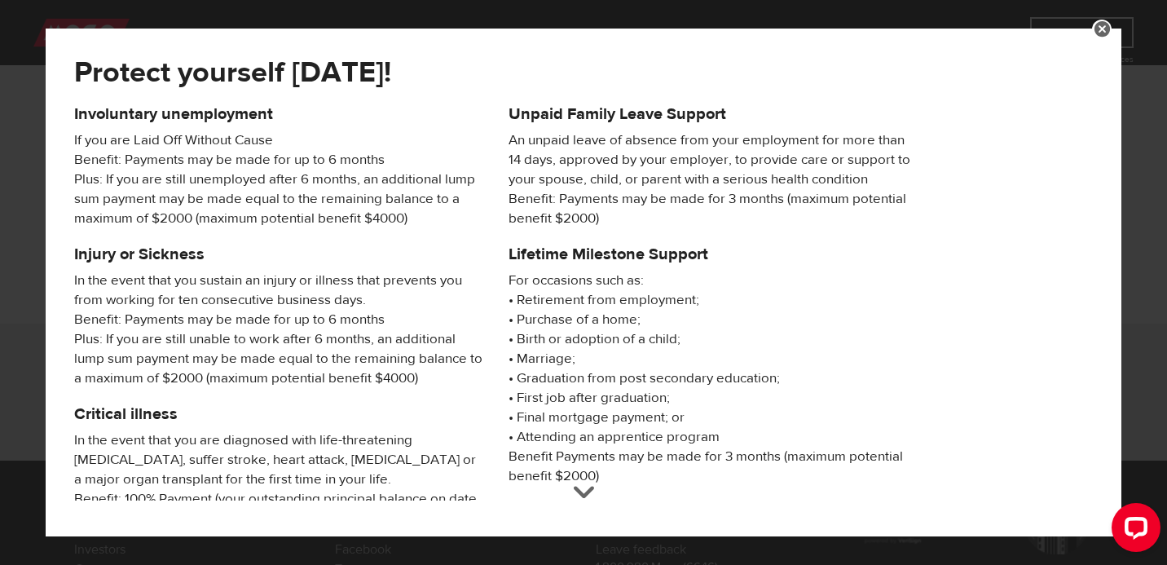
click at [838, 229] on div "Unpaid Family Leave Support An unpaid leave of absence from your employment for…" at bounding box center [713, 174] width 434 height 140
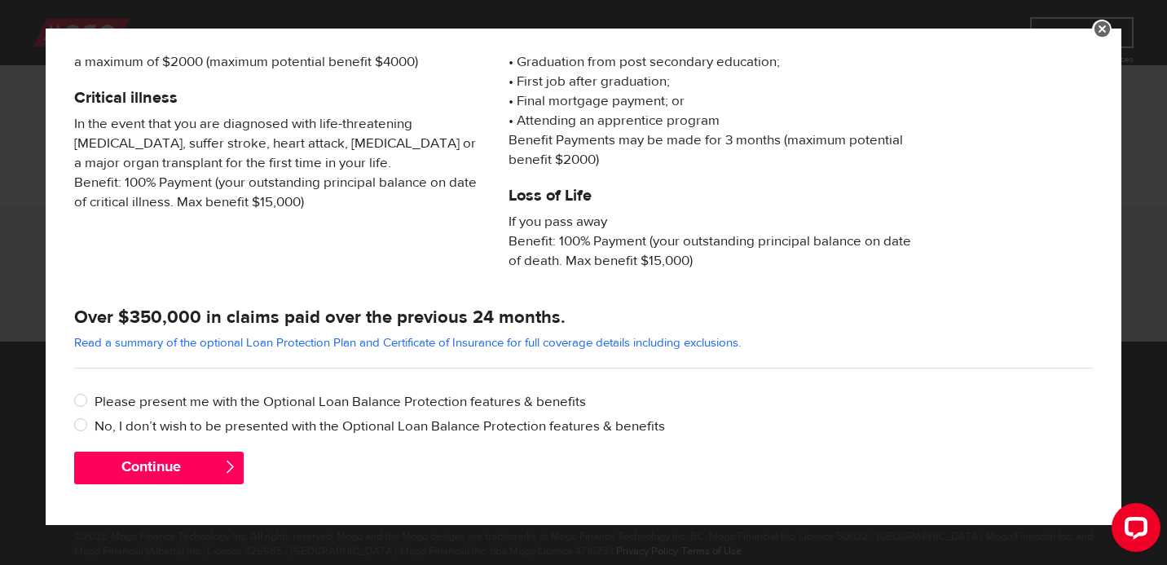
scroll to position [715, 0]
click at [73, 423] on div "Please select one of the options Please present me with the Optional Loan Balan…" at bounding box center [583, 418] width 1043 height 68
click at [78, 426] on input "No, I don’t wish to be presented with the Optional Loan Balance Protection feat…" at bounding box center [84, 426] width 20 height 20
radio input "true"
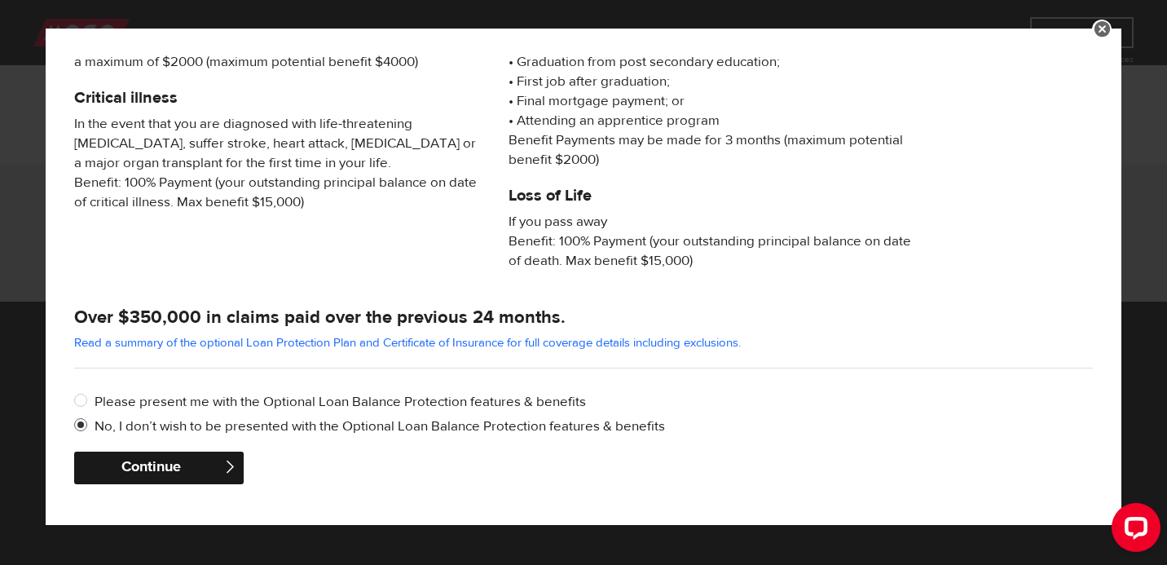
click at [148, 464] on button "Continue" at bounding box center [159, 468] width 170 height 33
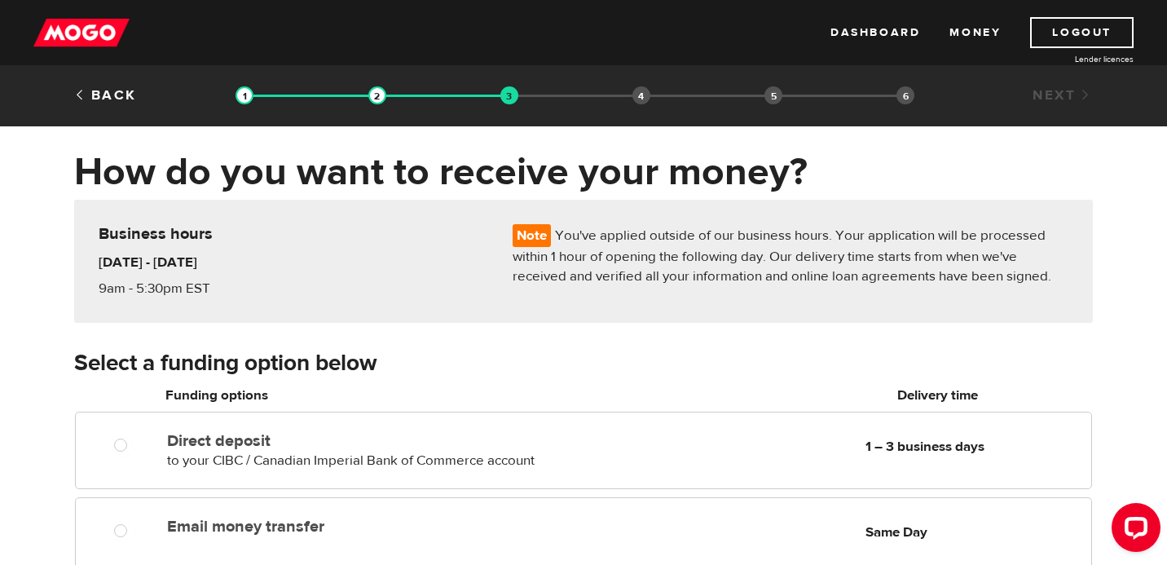
click at [12, 322] on div "How do you want to receive your money? Note You've applied outside of our busin…" at bounding box center [583, 513] width 1167 height 731
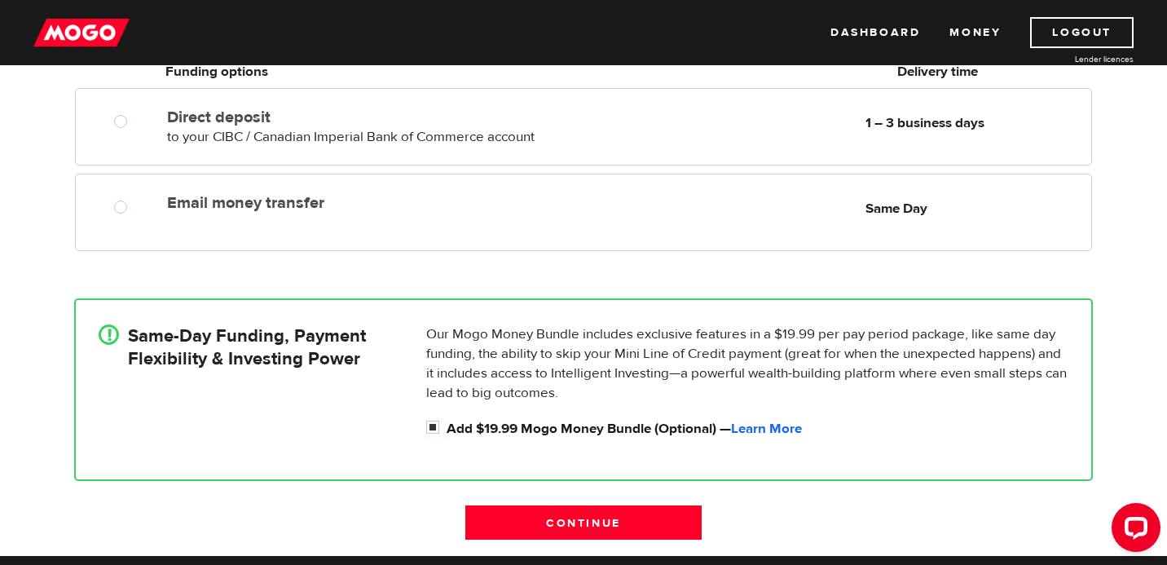
scroll to position [326, 0]
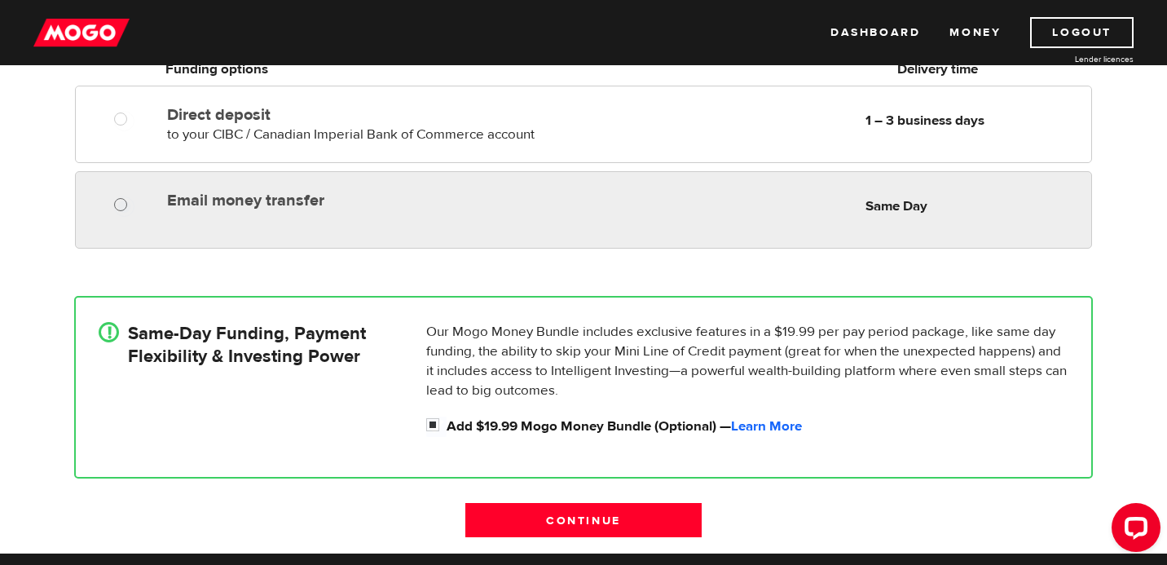
radio input "true"
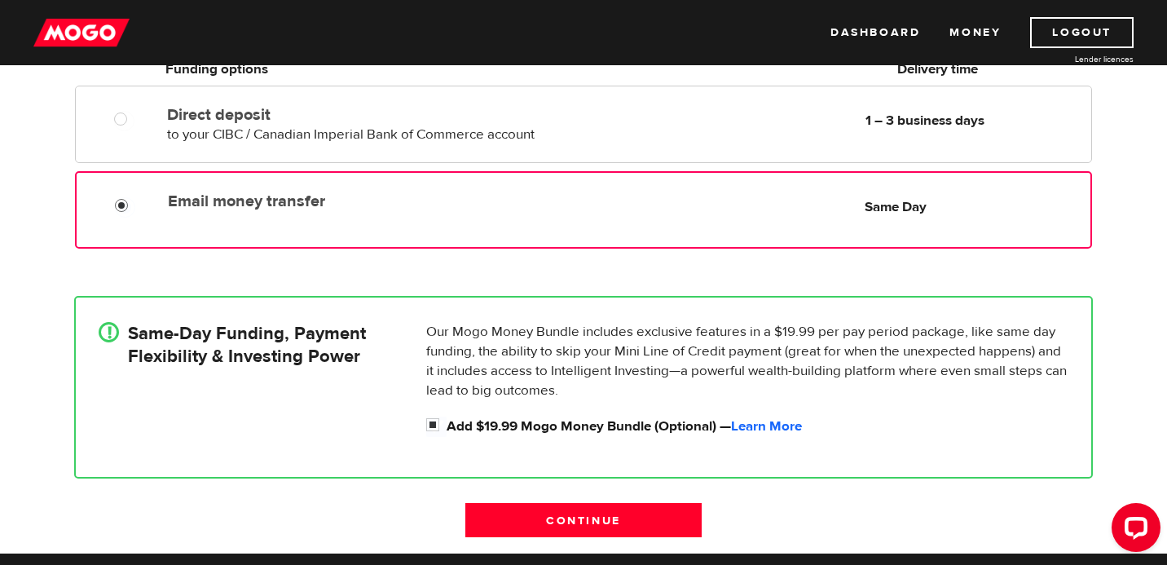
click at [120, 211] on input "Email money transfer" at bounding box center [125, 207] width 20 height 20
click at [430, 421] on input "Add $19.99 Mogo Money Bundle (Optional) — Learn More" at bounding box center [436, 426] width 20 height 20
checkbox input "false"
radio input "false"
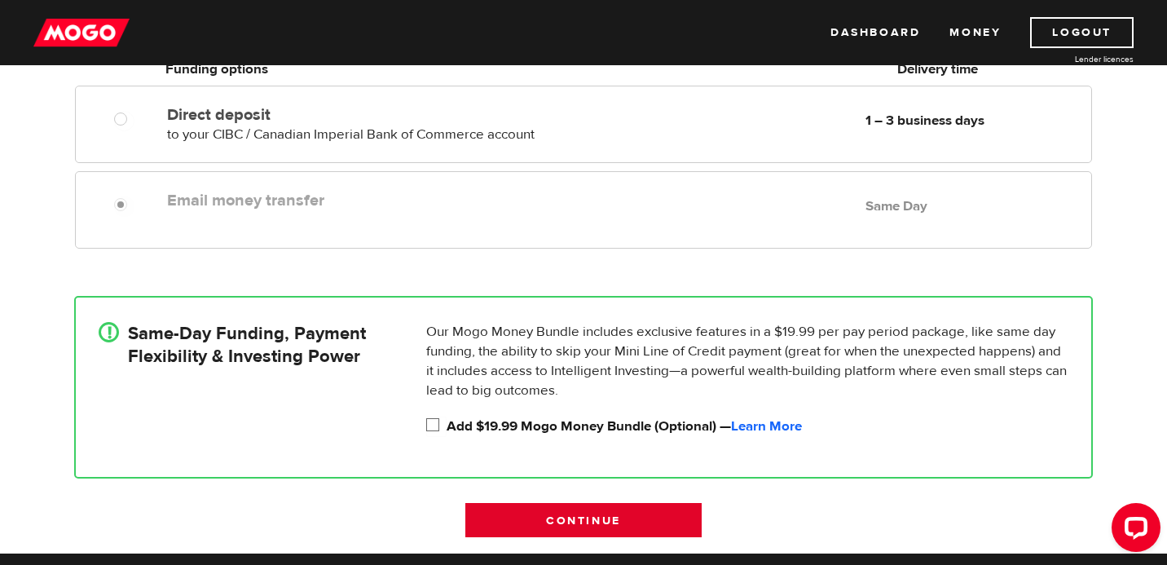
click at [571, 518] on input "Continue" at bounding box center [583, 520] width 236 height 34
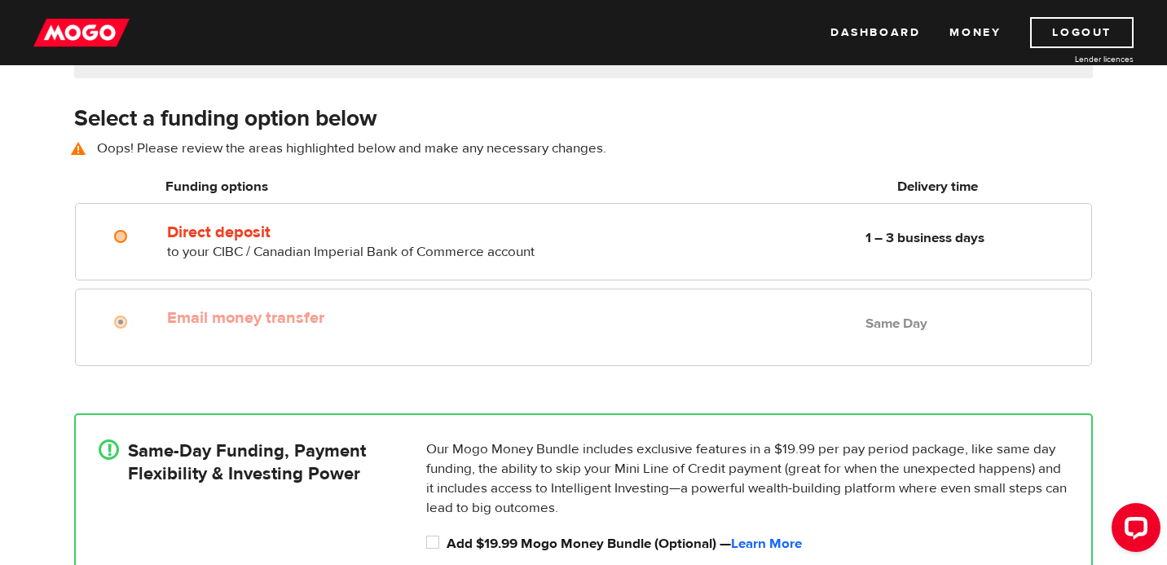
scroll to position [228, 0]
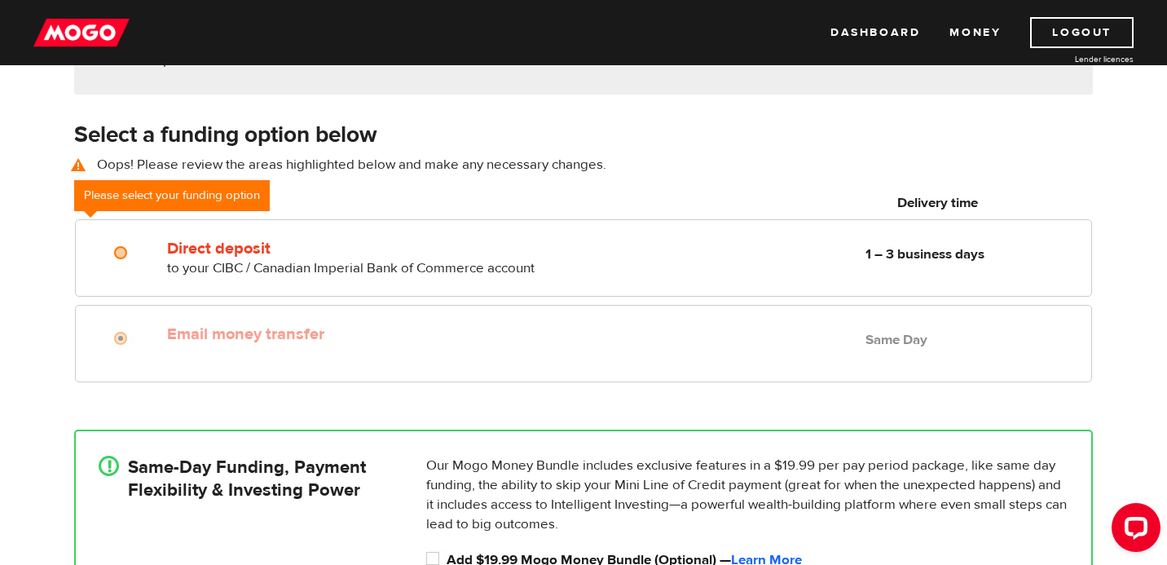
click at [12, 253] on div "How do you want to receive your money? Note You've applied outside of our busin…" at bounding box center [583, 303] width 1167 height 767
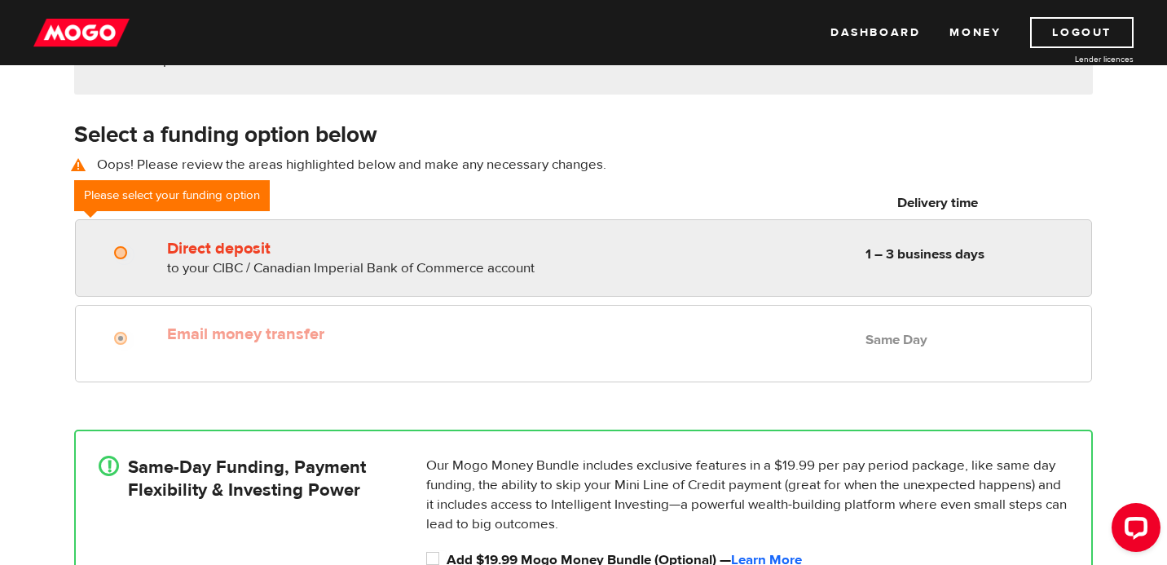
radio input "true"
click at [117, 257] on input "Direct deposit" at bounding box center [124, 255] width 20 height 20
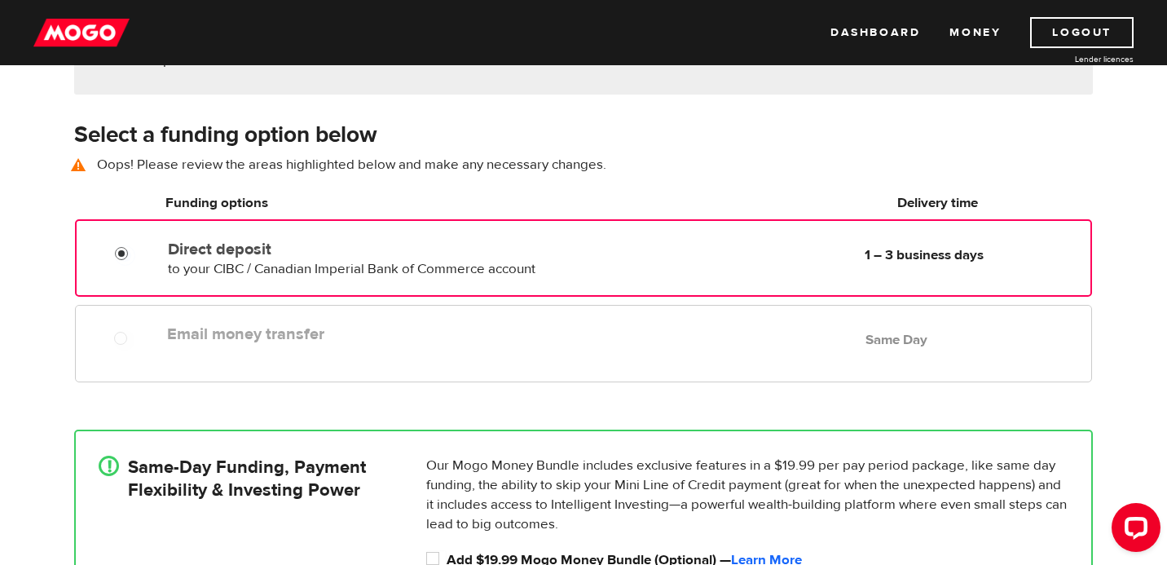
click at [249, 333] on label "Email money transfer" at bounding box center [354, 334] width 375 height 20
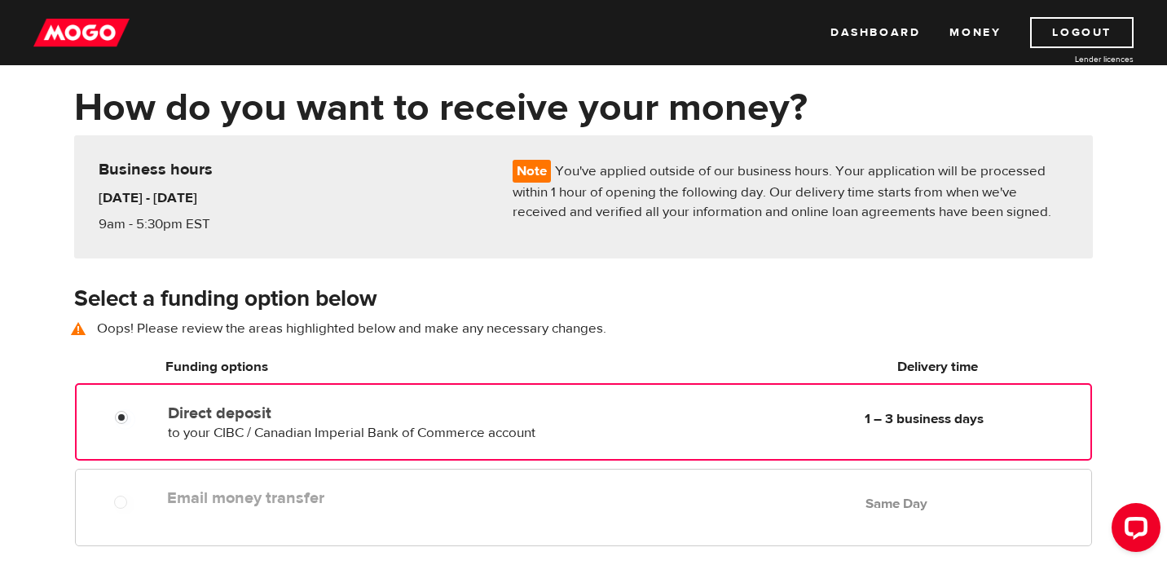
scroll to position [33, 0]
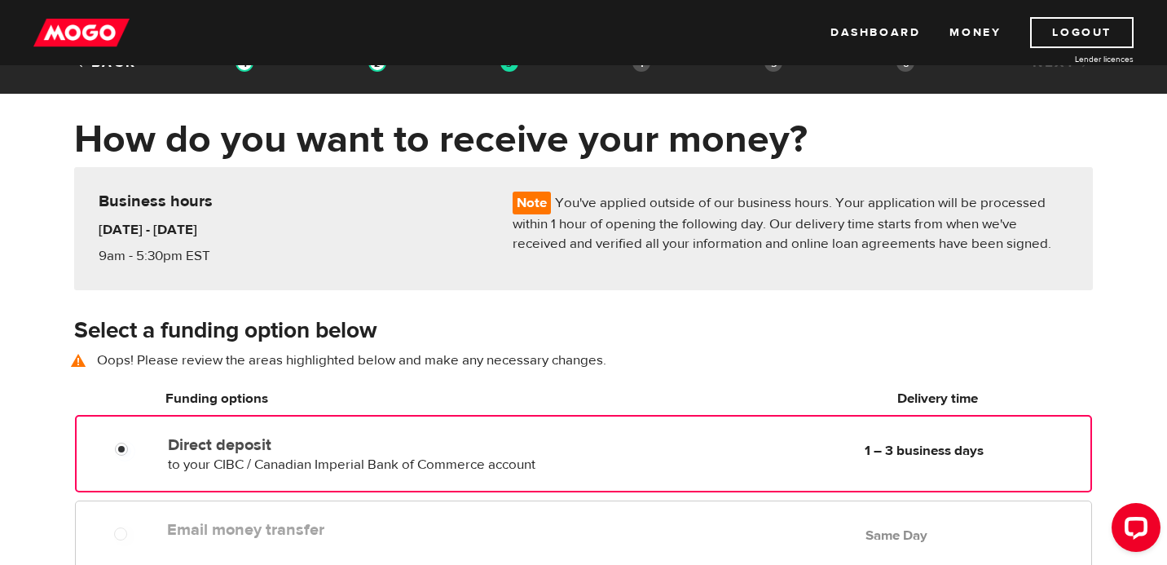
click at [438, 326] on h3 "Select a funding option below" at bounding box center [583, 331] width 1019 height 26
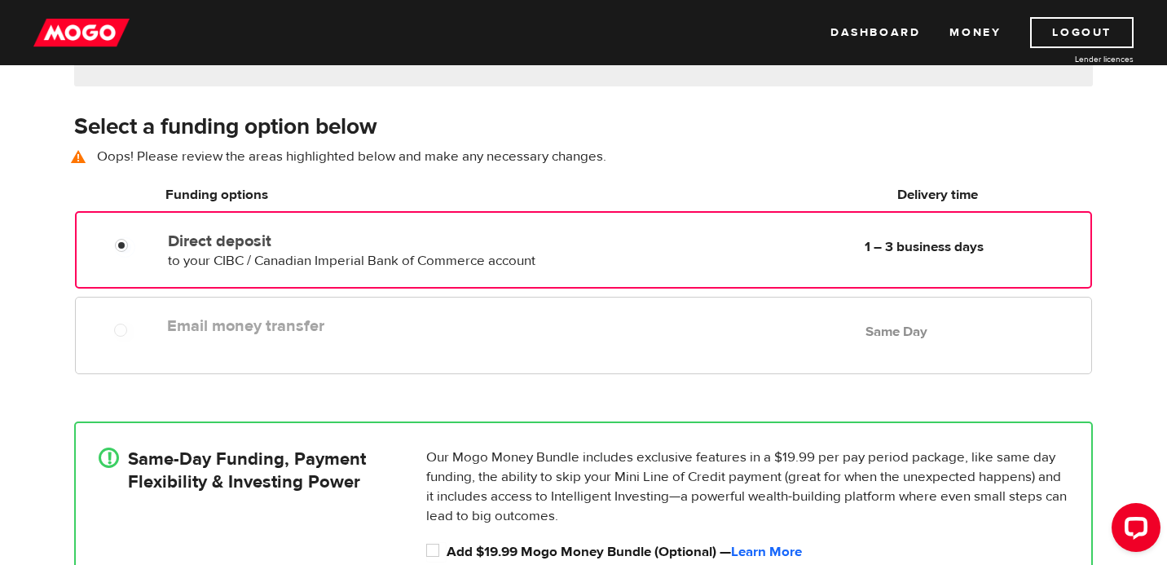
scroll to position [261, 0]
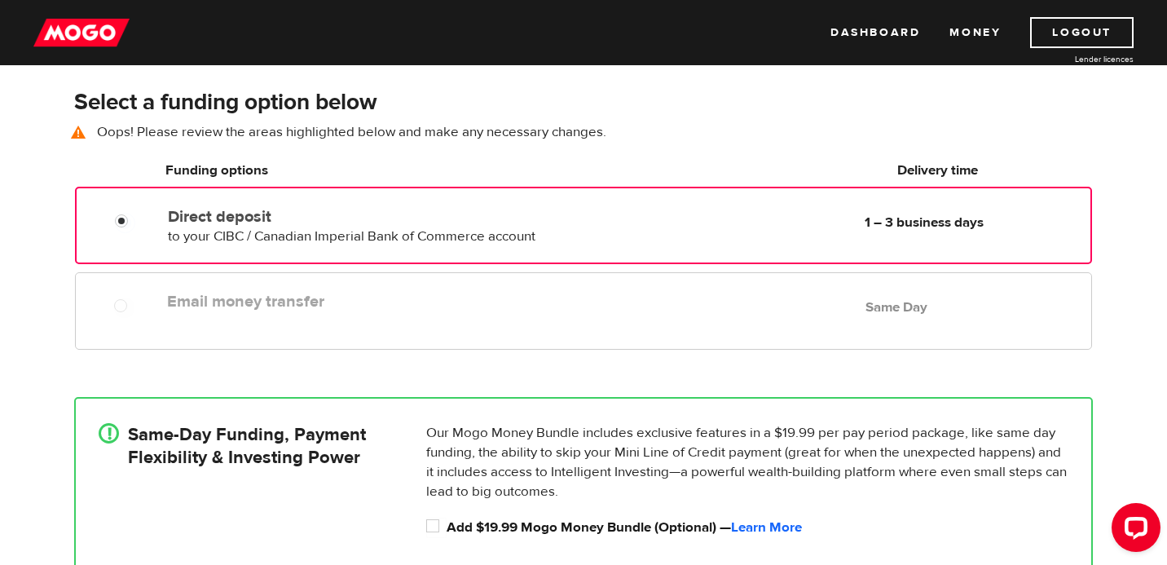
click at [447, 311] on label "Email money transfer" at bounding box center [354, 302] width 375 height 20
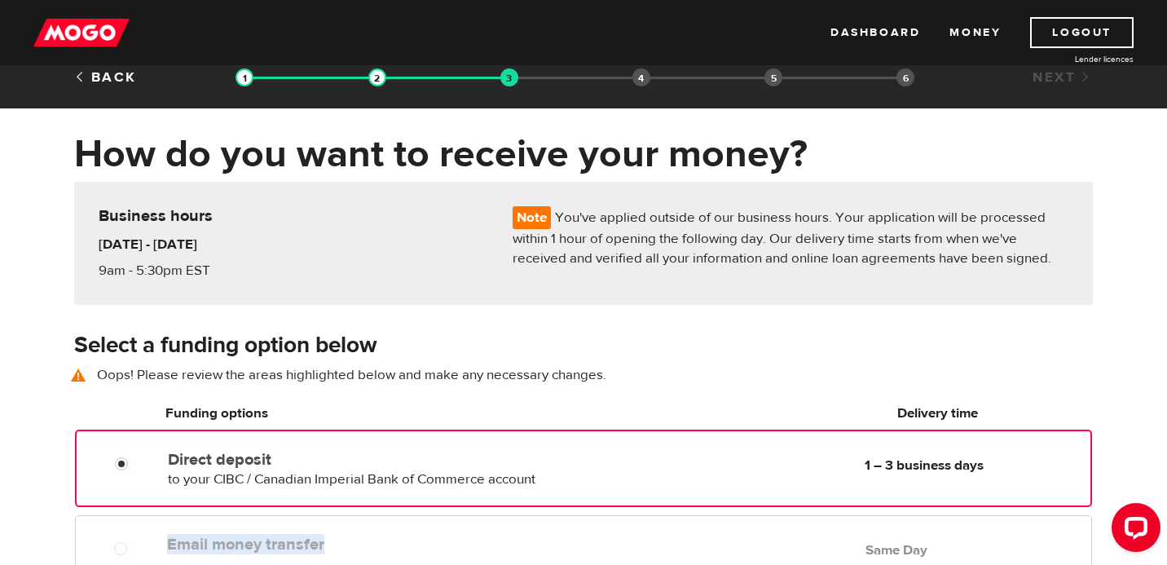
scroll to position [0, 0]
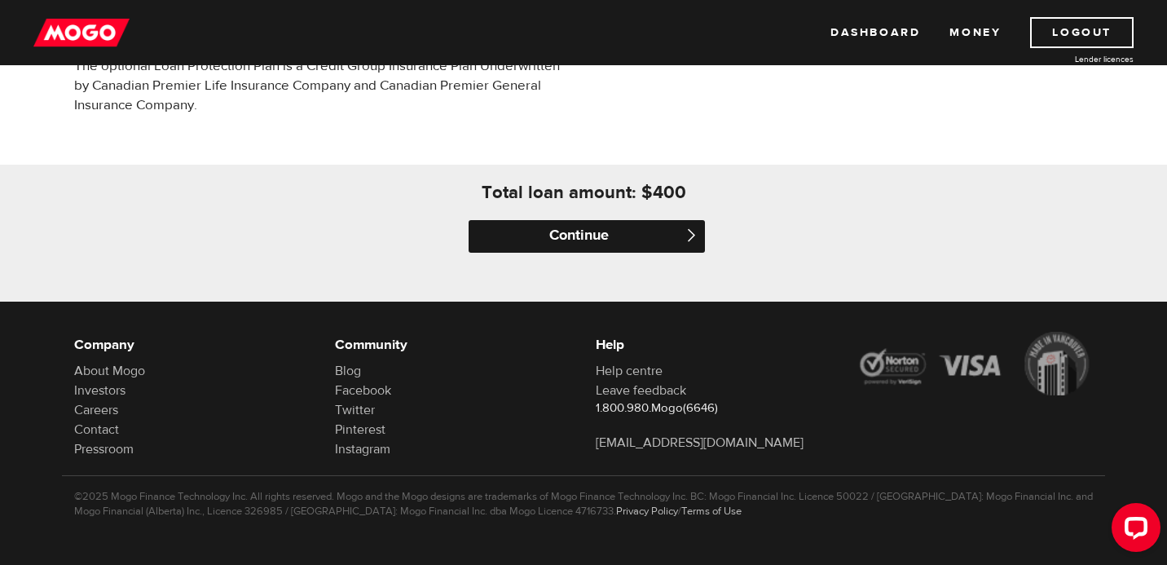
click at [571, 240] on input "Continue" at bounding box center [587, 236] width 236 height 33
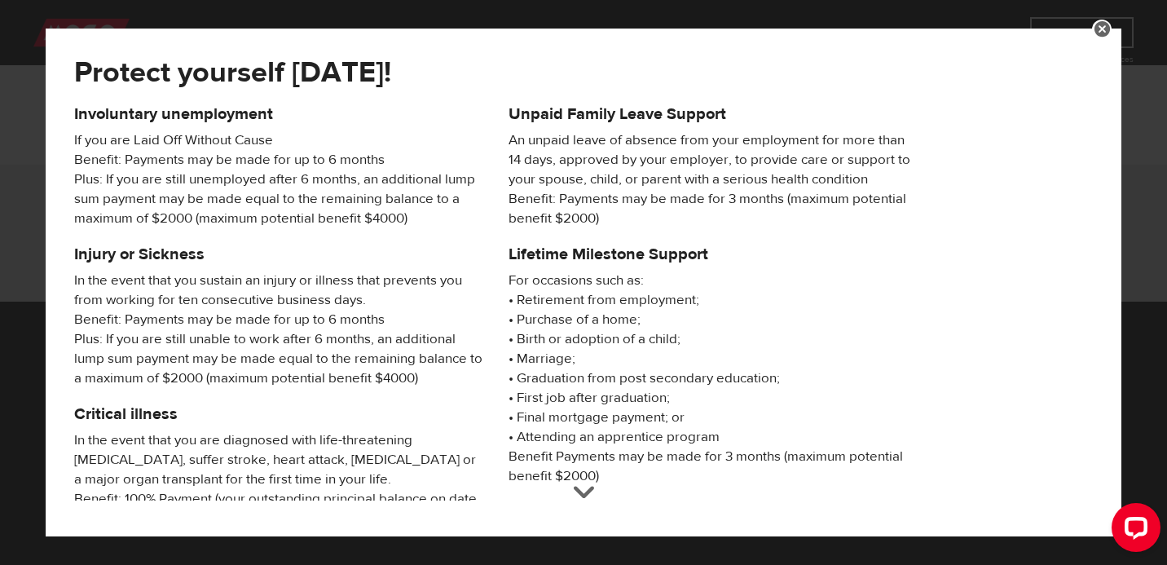
click at [547, 331] on p "For occasions such as: • Retirement from employment; • Purchase of a home; • Bi…" at bounding box center [714, 378] width 410 height 215
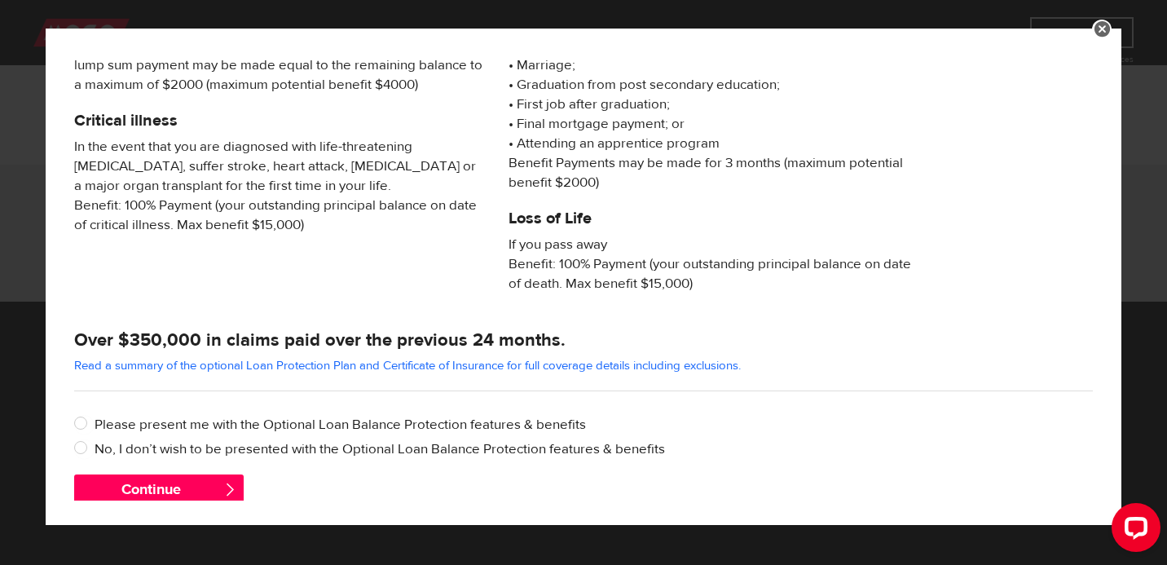
scroll to position [316, 0]
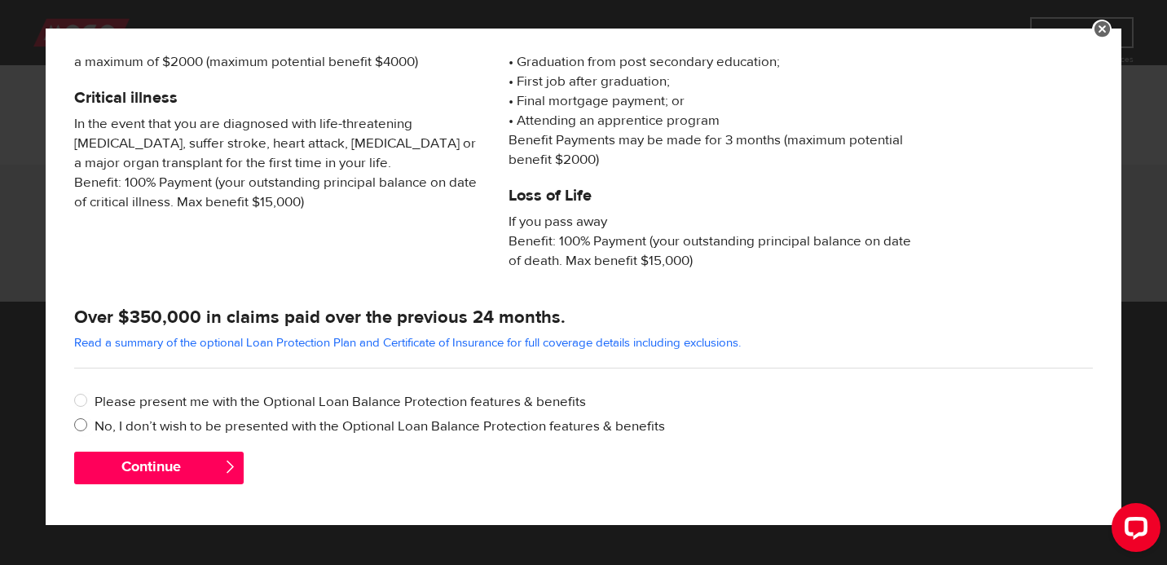
click at [82, 426] on input "No, I don’t wish to be presented with the Optional Loan Balance Protection feat…" at bounding box center [84, 426] width 20 height 20
radio input "true"
click at [125, 474] on button "Continue" at bounding box center [159, 468] width 170 height 33
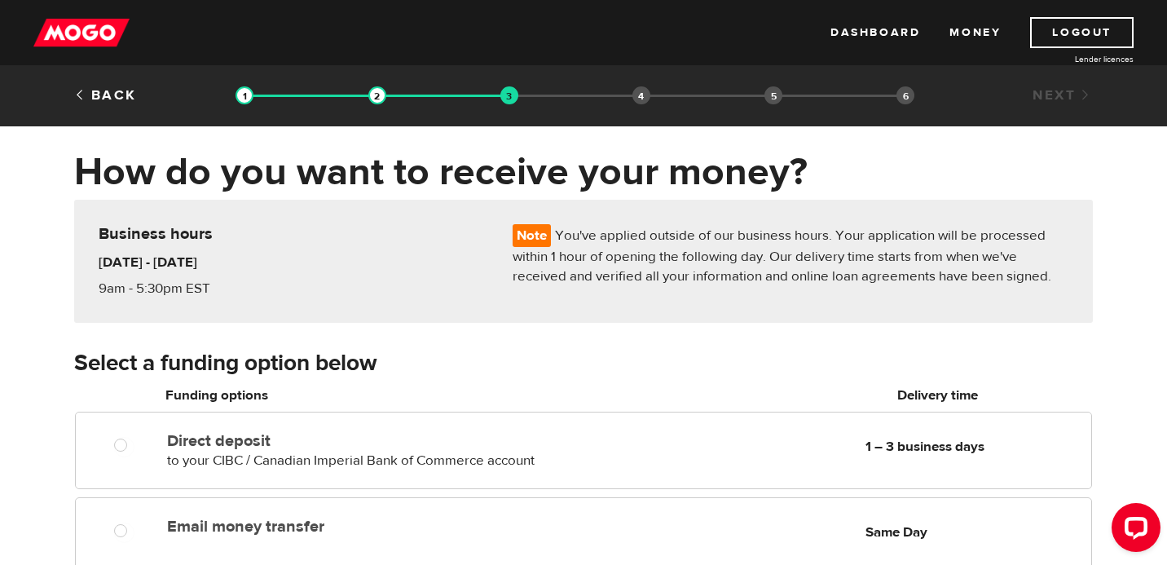
click at [40, 395] on div "How do you want to receive your money? Note You've applied outside of our busin…" at bounding box center [583, 513] width 1167 height 731
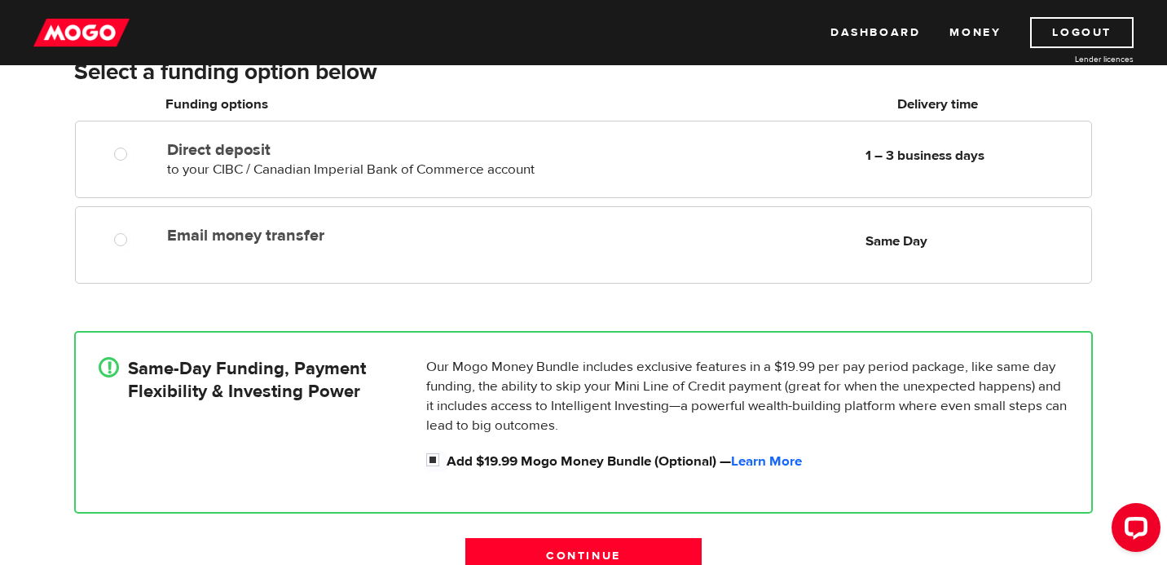
scroll to position [293, 0]
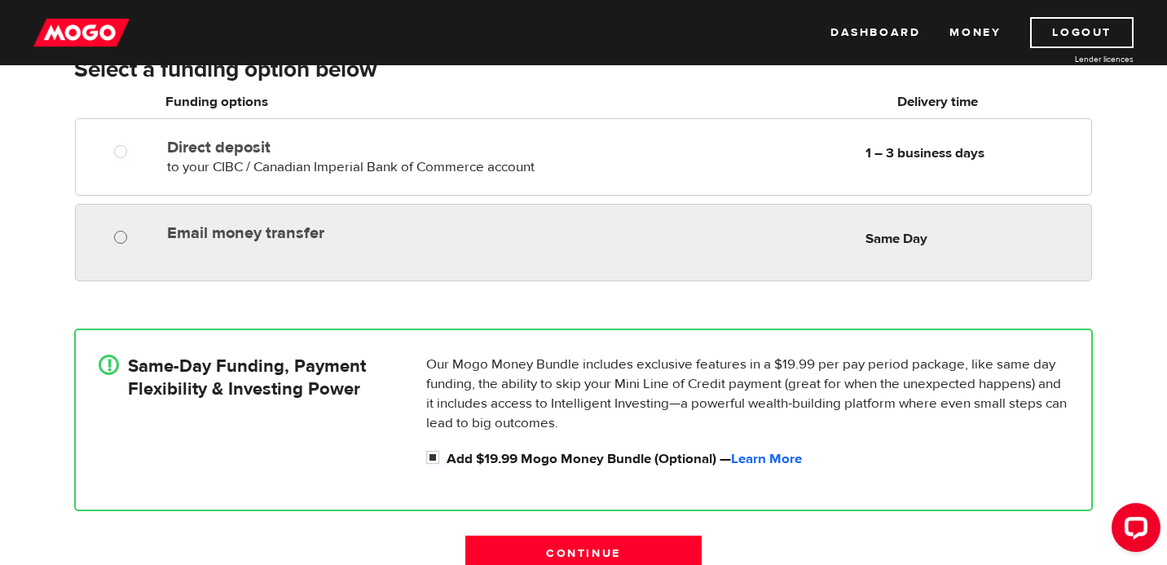
radio input "true"
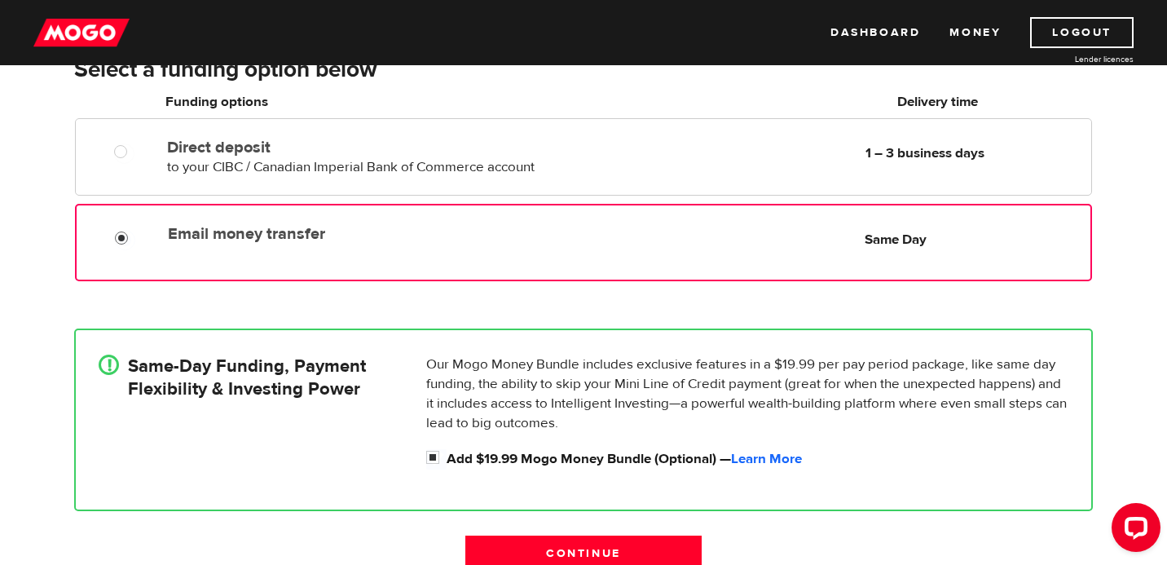
click at [123, 236] on input "Email money transfer" at bounding box center [125, 240] width 20 height 20
click at [242, 250] on div "Email money transfer Delivery in Same Day Same Day" at bounding box center [583, 242] width 1017 height 77
click at [432, 461] on input "Add $19.99 Mogo Money Bundle (Optional) — Learn More" at bounding box center [436, 459] width 20 height 20
checkbox input "false"
radio input "false"
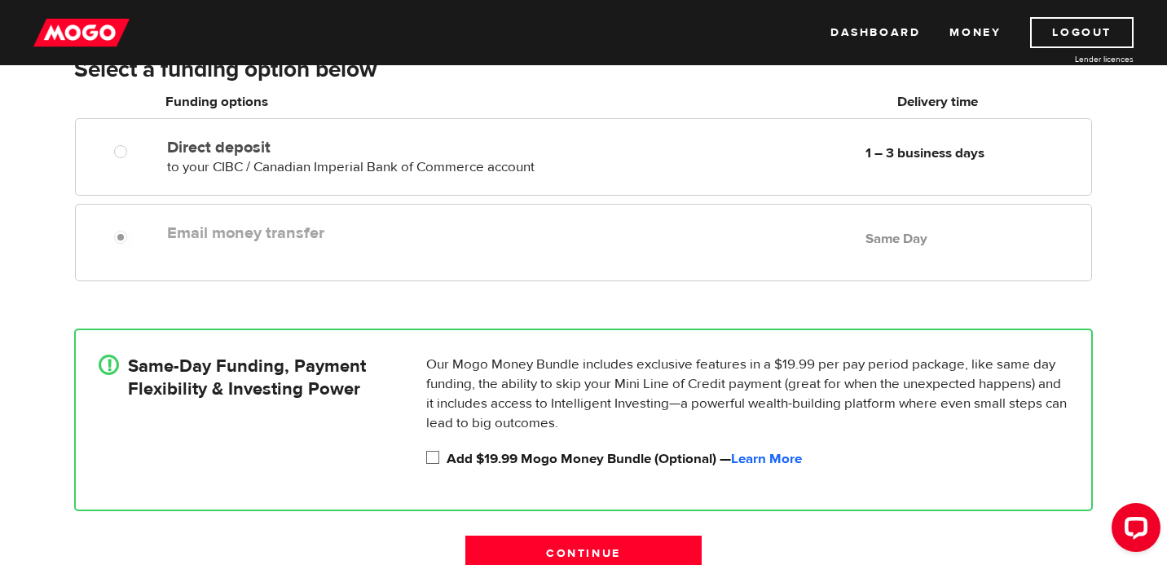
click at [544, 253] on div "Email money transfer Delivery in Same Day Same Day" at bounding box center [583, 242] width 1017 height 77
click at [547, 547] on input "Continue" at bounding box center [583, 552] width 236 height 34
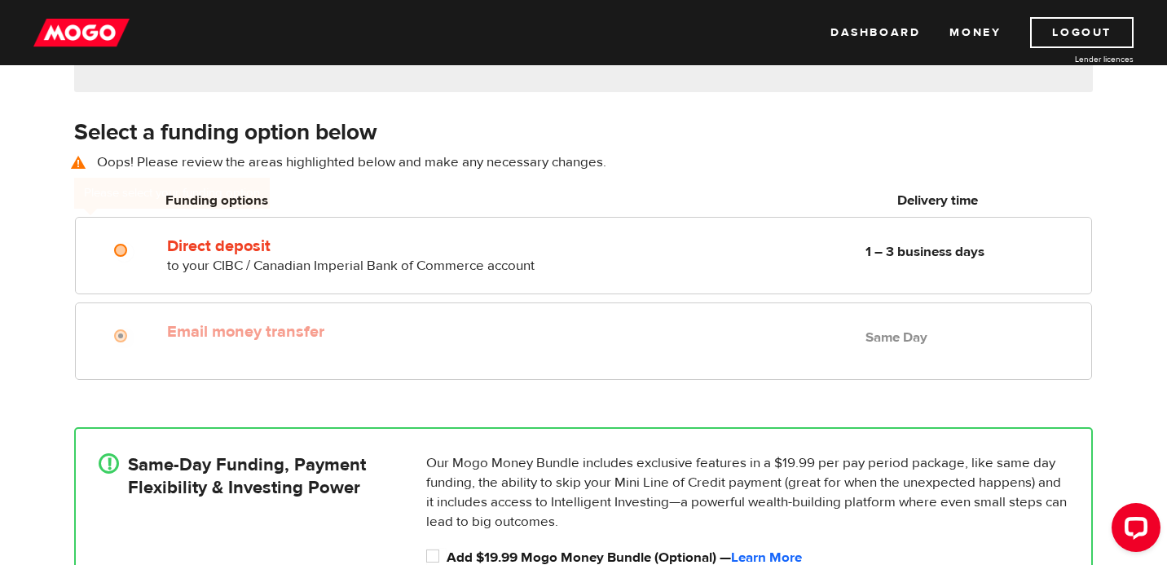
scroll to position [228, 0]
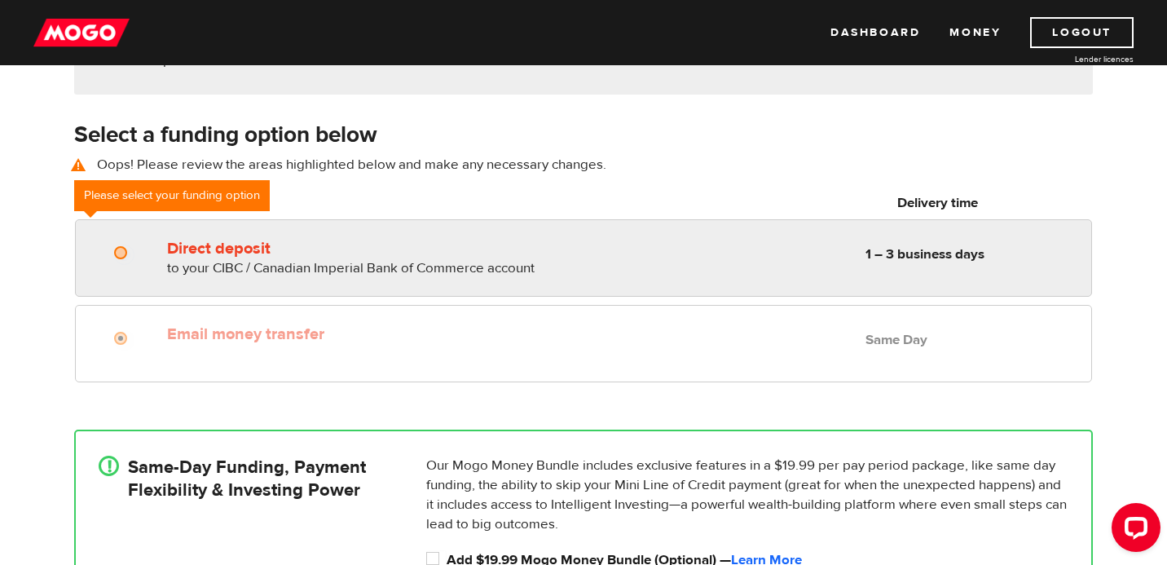
radio input "true"
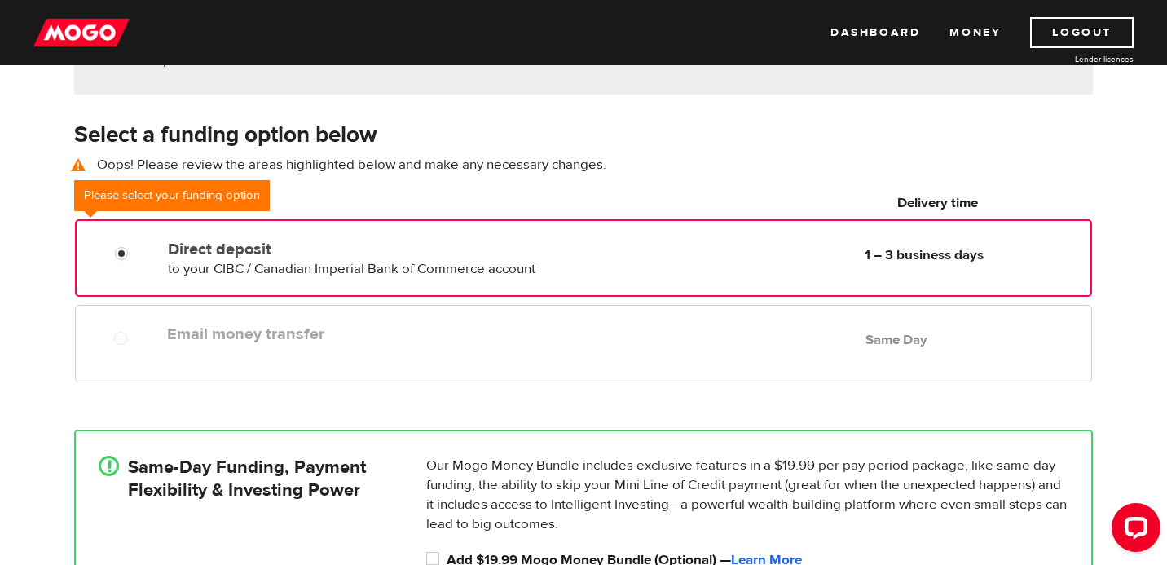
click at [388, 271] on span "to your CIBC / Canadian Imperial Bank of Commerce account" at bounding box center [352, 269] width 368 height 18
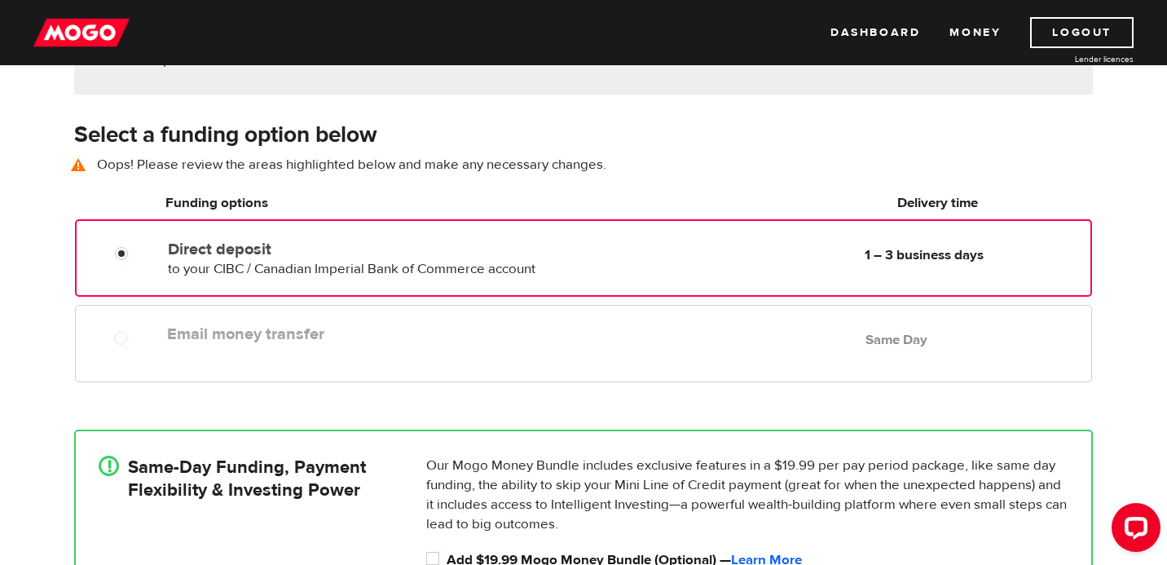
click at [39, 395] on div "How do you want to receive your money? Note You've applied outside of our busin…" at bounding box center [583, 303] width 1167 height 767
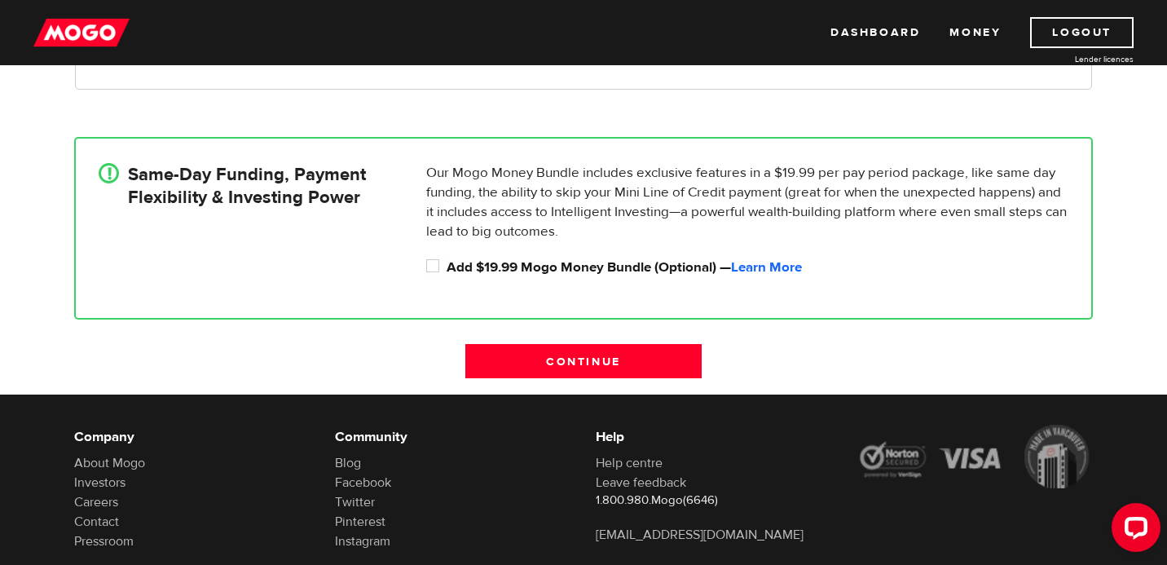
scroll to position [522, 0]
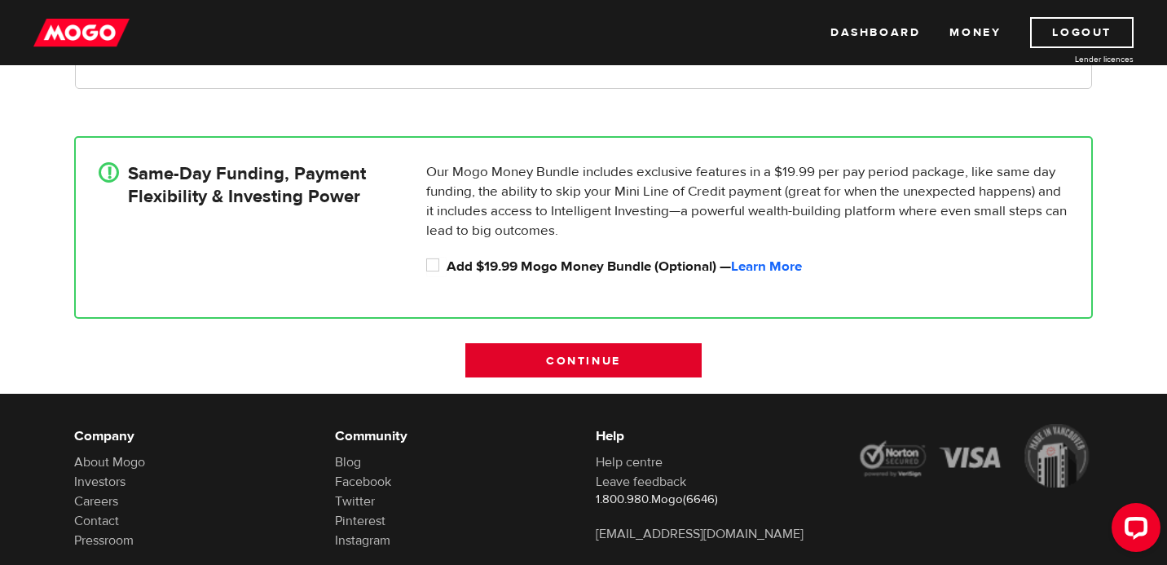
click at [544, 362] on input "Continue" at bounding box center [583, 360] width 236 height 34
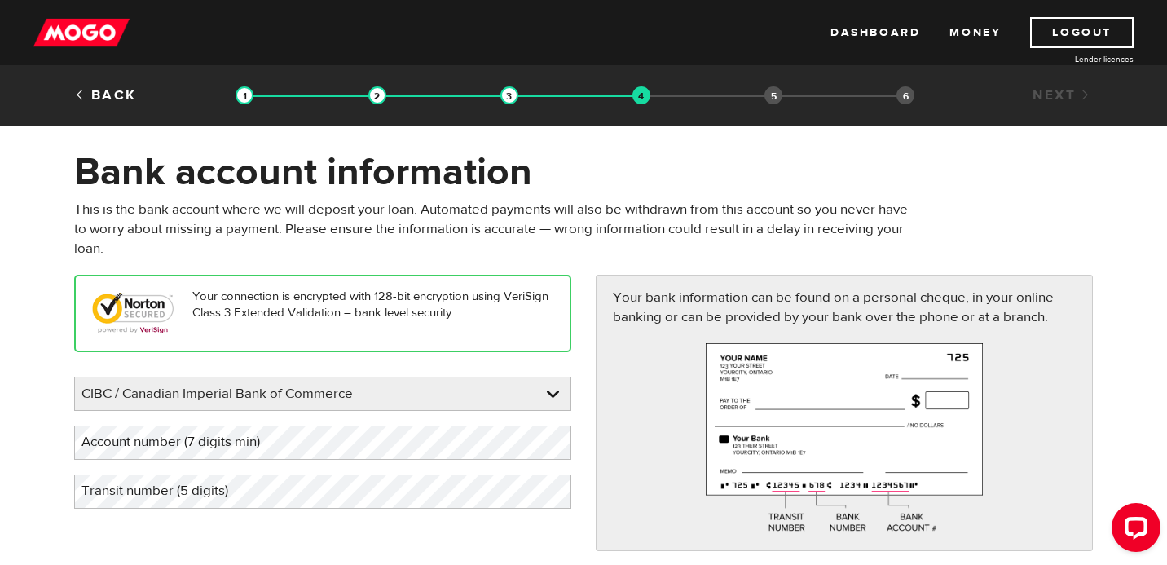
click at [20, 364] on form "Bank account information Oops! Please review the areas highlighted below and ma…" at bounding box center [583, 382] width 1167 height 468
click at [207, 443] on label "Account number (7 digits min)" at bounding box center [183, 441] width 219 height 33
click at [174, 494] on label "Transit number (5 digits)" at bounding box center [167, 490] width 187 height 33
click at [33, 442] on form "Bank account information Oops! Please review the areas highlighted below and ma…" at bounding box center [583, 382] width 1167 height 468
click at [47, 481] on form "Bank account information Oops! Please review the areas highlighted below and ma…" at bounding box center [583, 382] width 1167 height 468
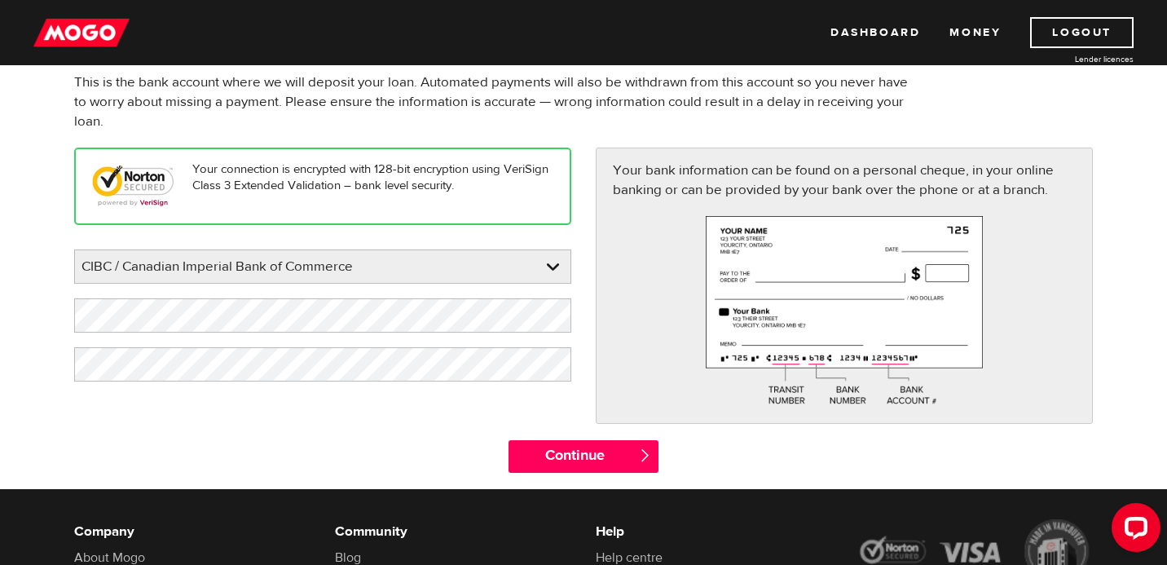
scroll to position [130, 0]
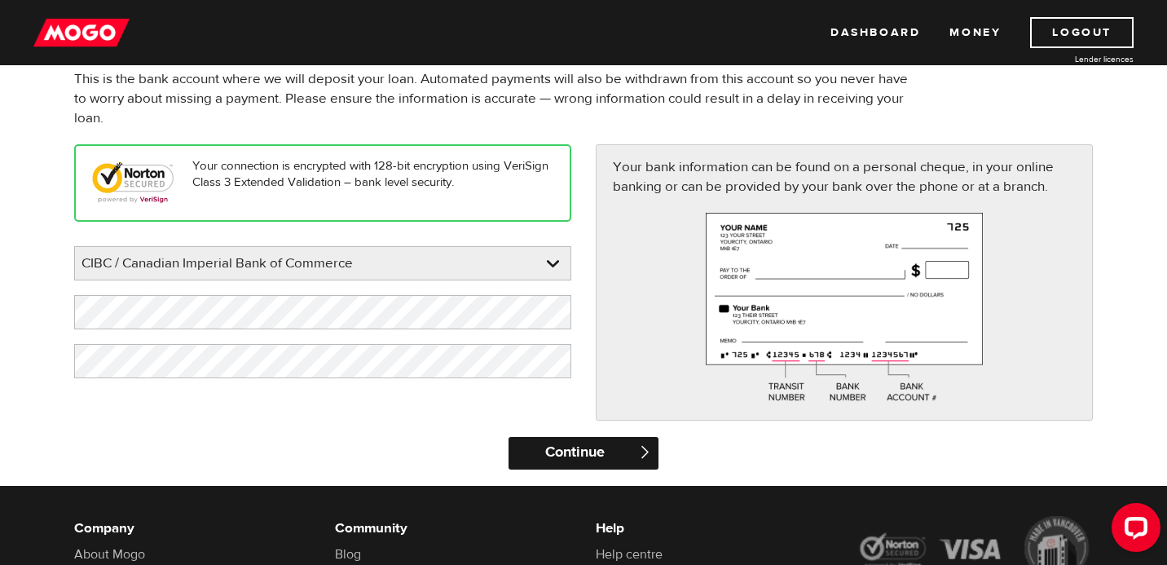
click at [553, 458] on input "Continue" at bounding box center [583, 453] width 149 height 33
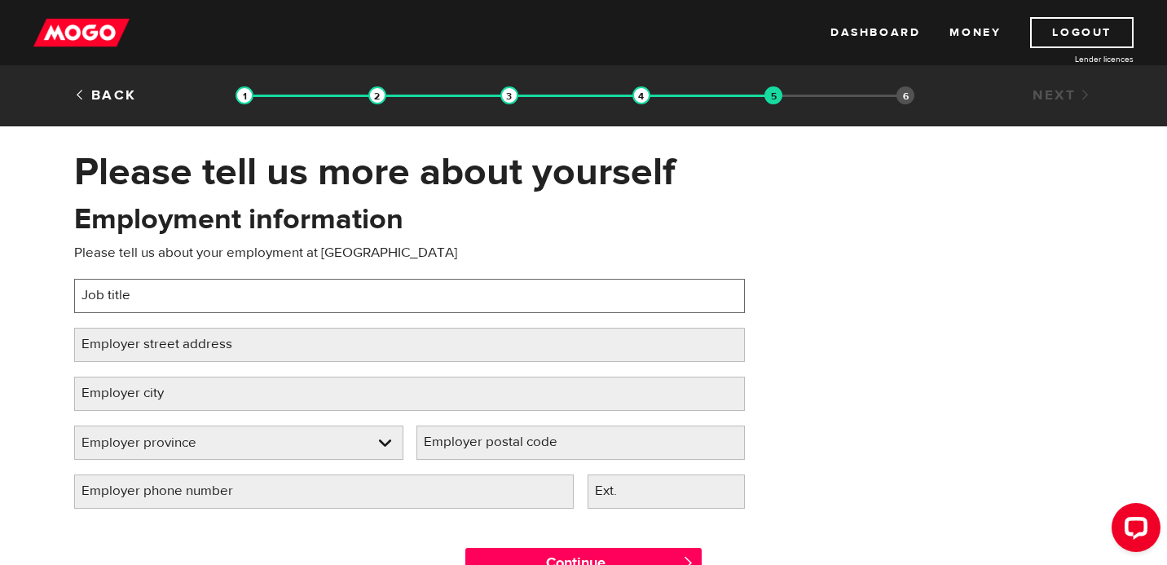
click at [461, 293] on input "Job title" at bounding box center [409, 296] width 671 height 34
type input "h"
type input "HR Associate"
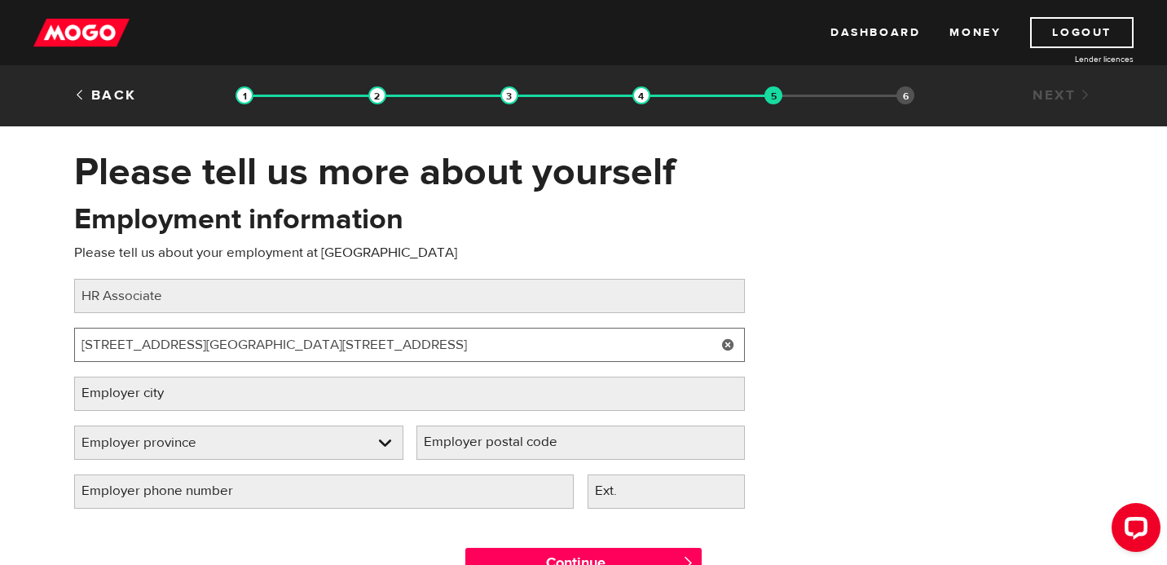
type input "116 St and 85 Avenue"
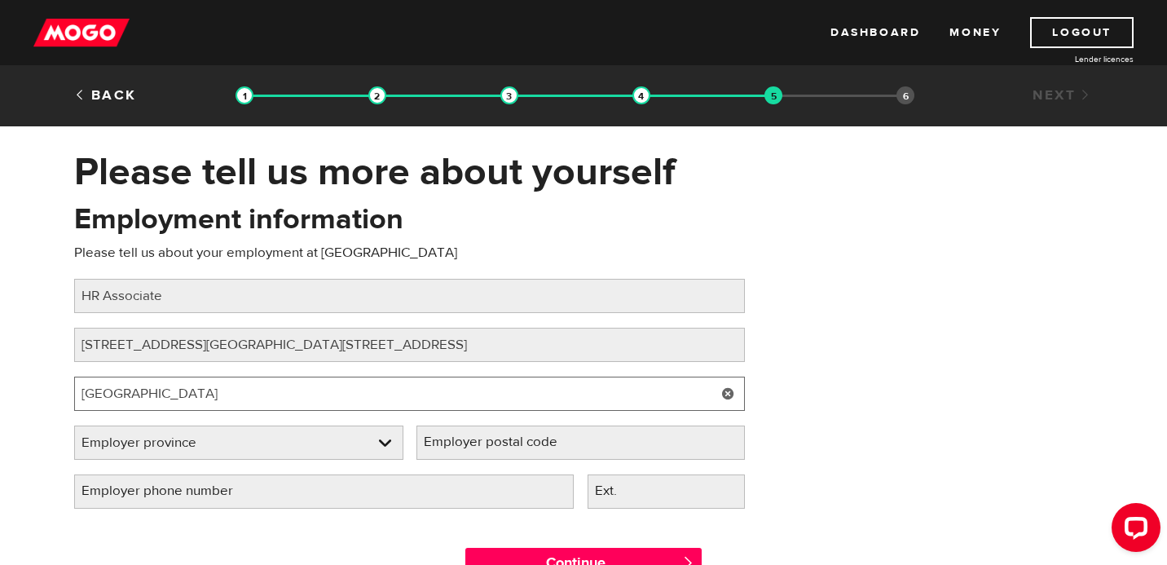
type input "Edmonton"
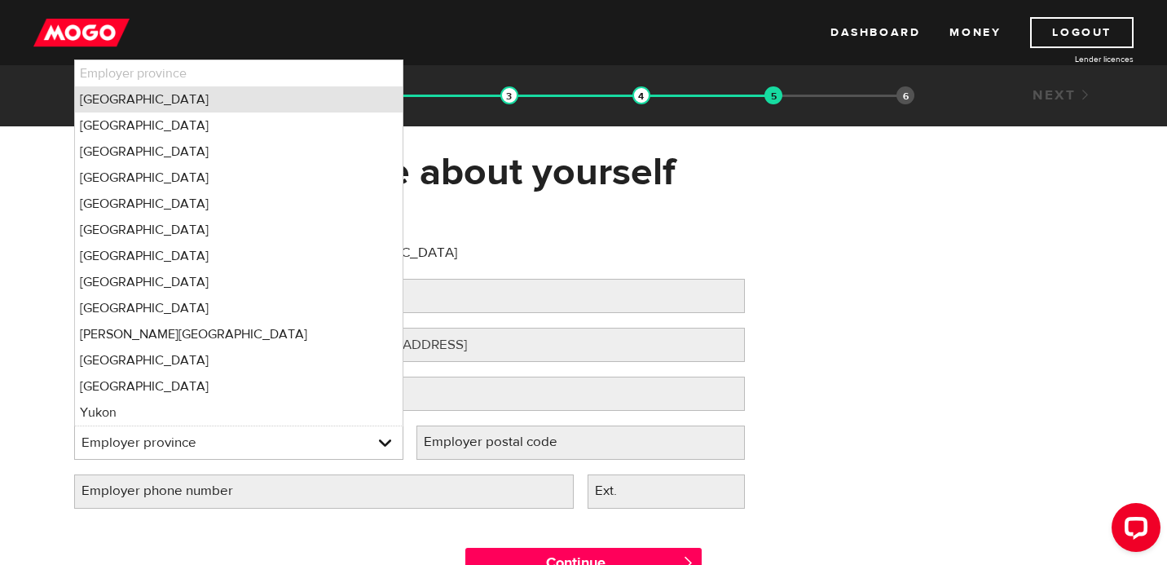
click at [186, 100] on li "Alberta" at bounding box center [239, 99] width 328 height 26
select select "AB"
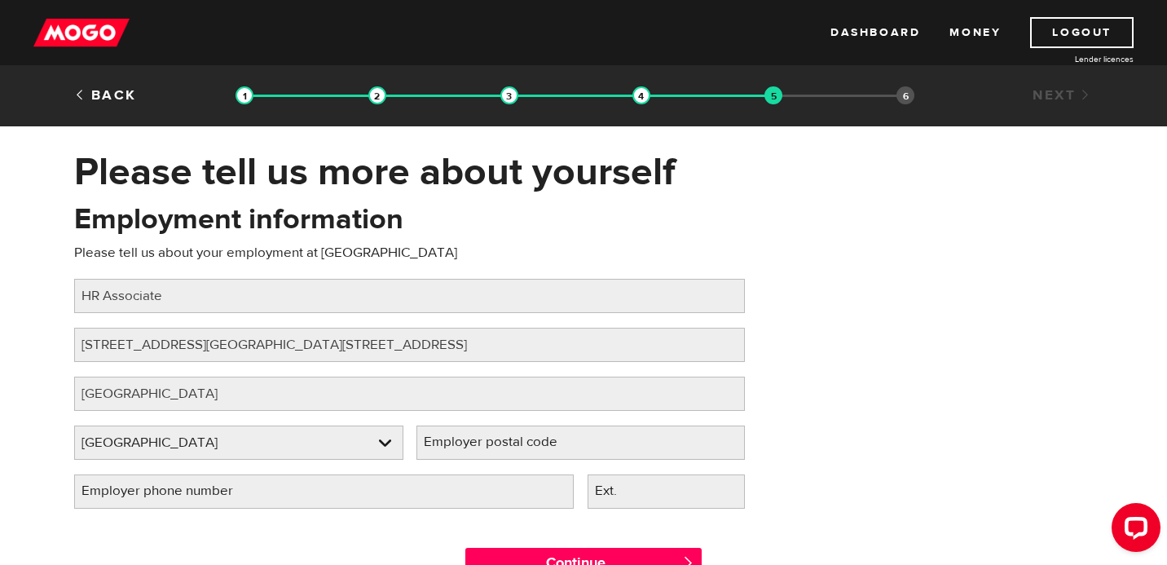
click at [466, 449] on label "Employer postal code" at bounding box center [503, 441] width 174 height 33
click at [466, 449] on input "Employer postal code" at bounding box center [580, 442] width 329 height 34
type input "T6G2R3"
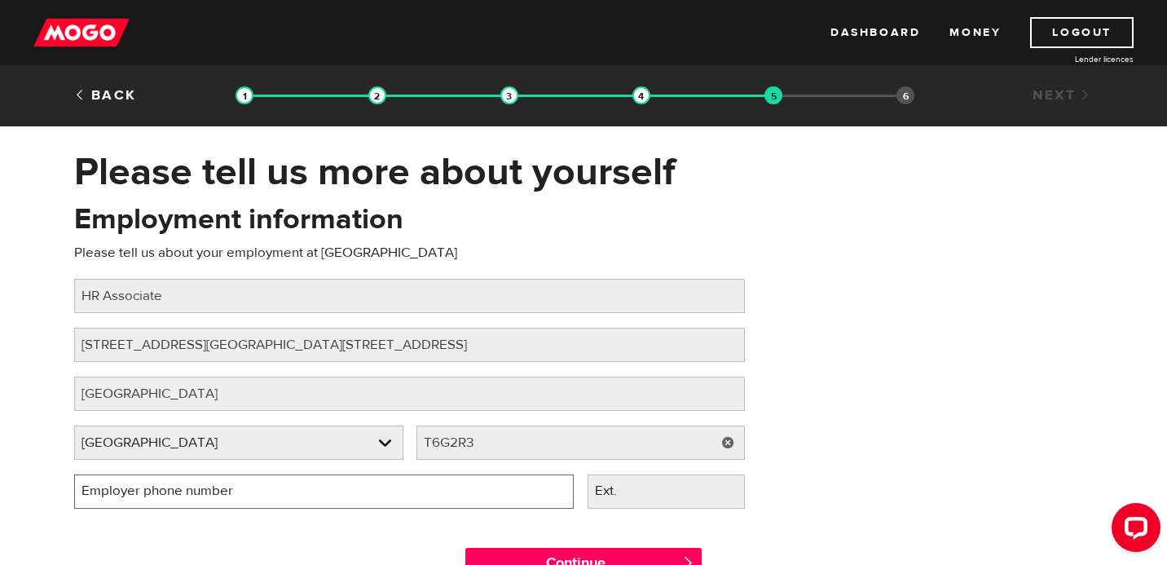
click at [335, 495] on input "Employer phone number" at bounding box center [324, 491] width 500 height 34
type input "(780) 492-3111"
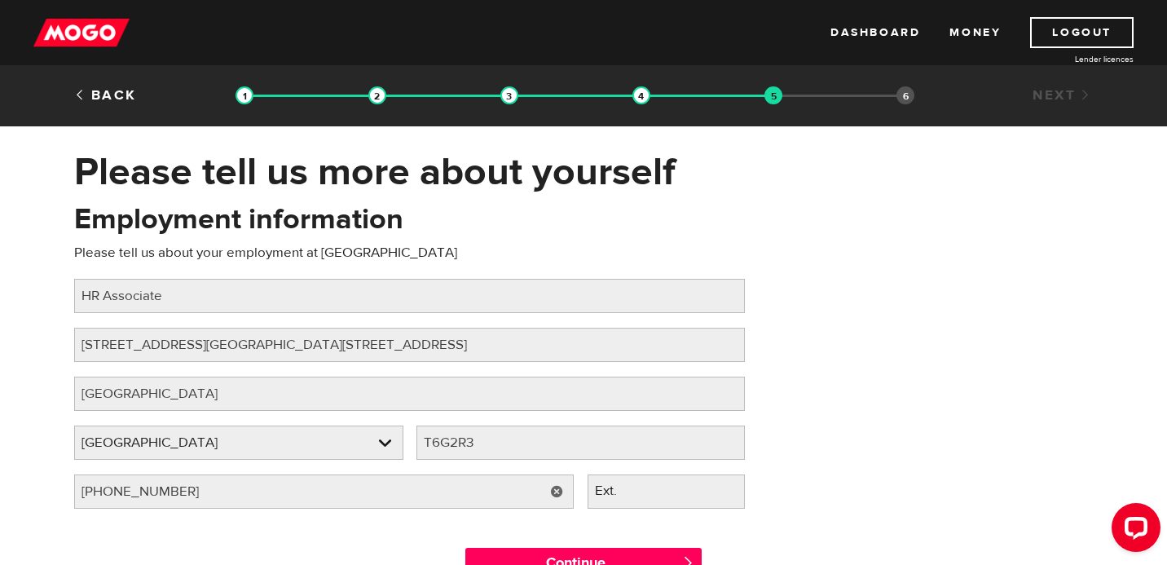
click at [356, 525] on div "Continue " at bounding box center [583, 559] width 1043 height 73
click at [778, 422] on div "Employment information Please tell us about your employment at University Of Al…" at bounding box center [583, 362] width 1043 height 324
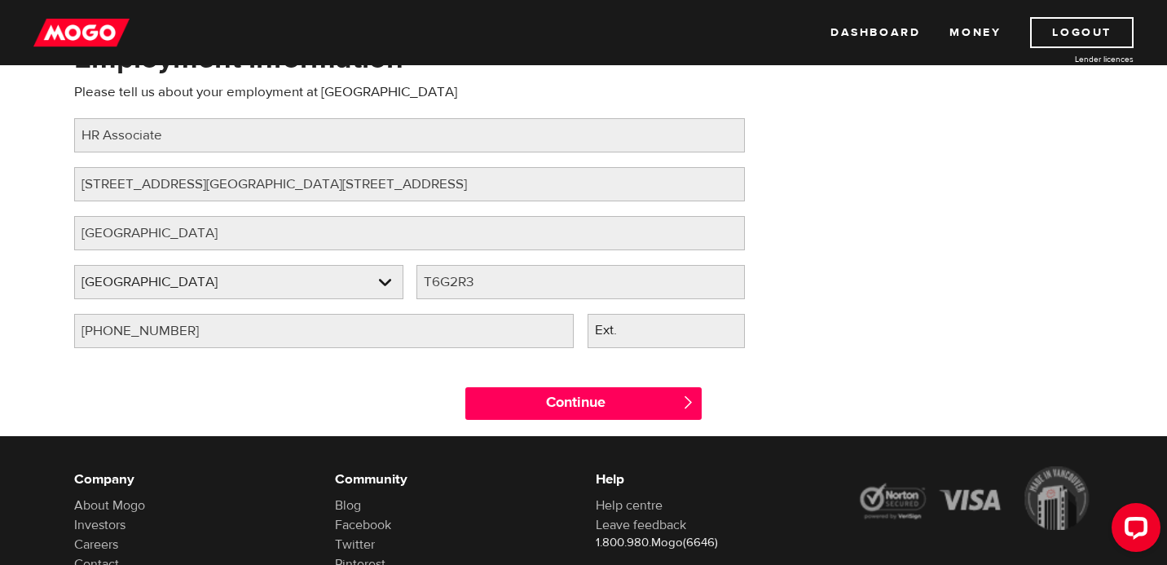
scroll to position [163, 0]
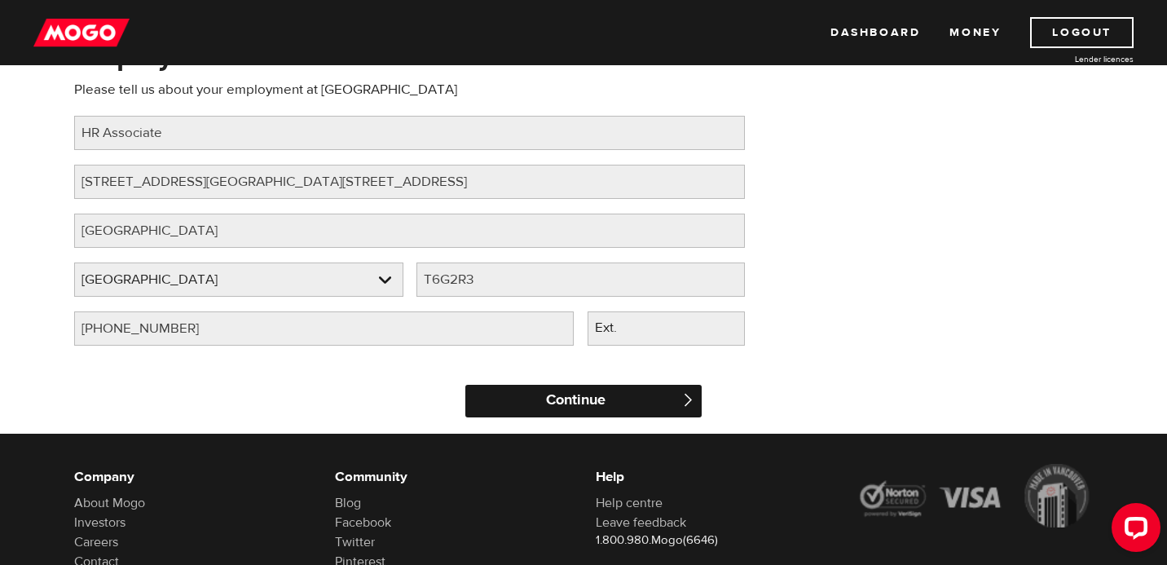
click at [567, 404] on input "Continue" at bounding box center [583, 401] width 236 height 33
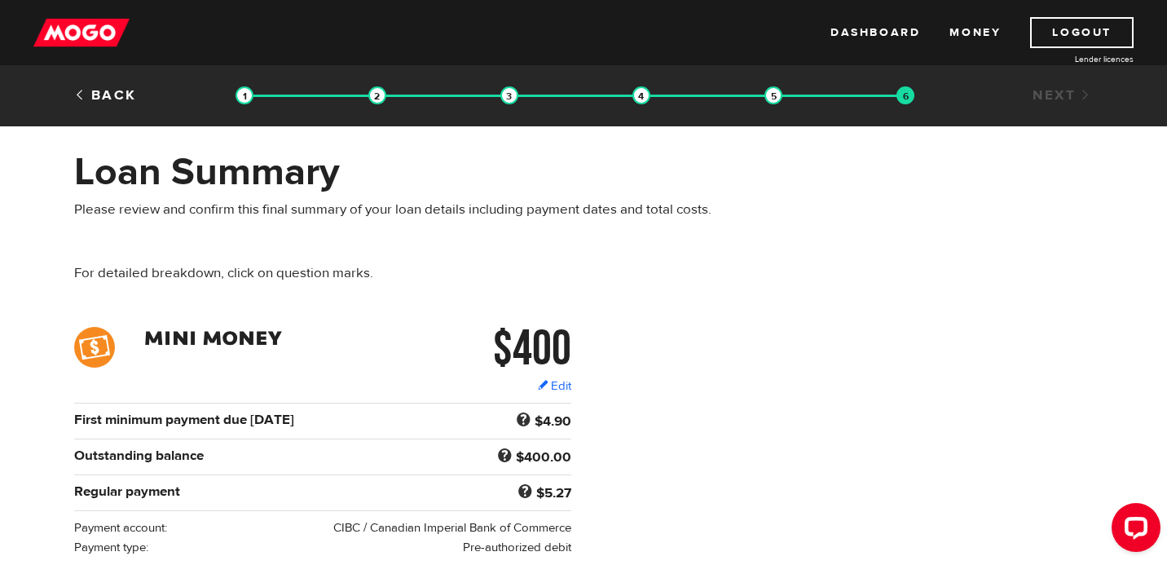
click at [463, 280] on p "For detailed breakdown, click on question marks." at bounding box center [409, 273] width 671 height 20
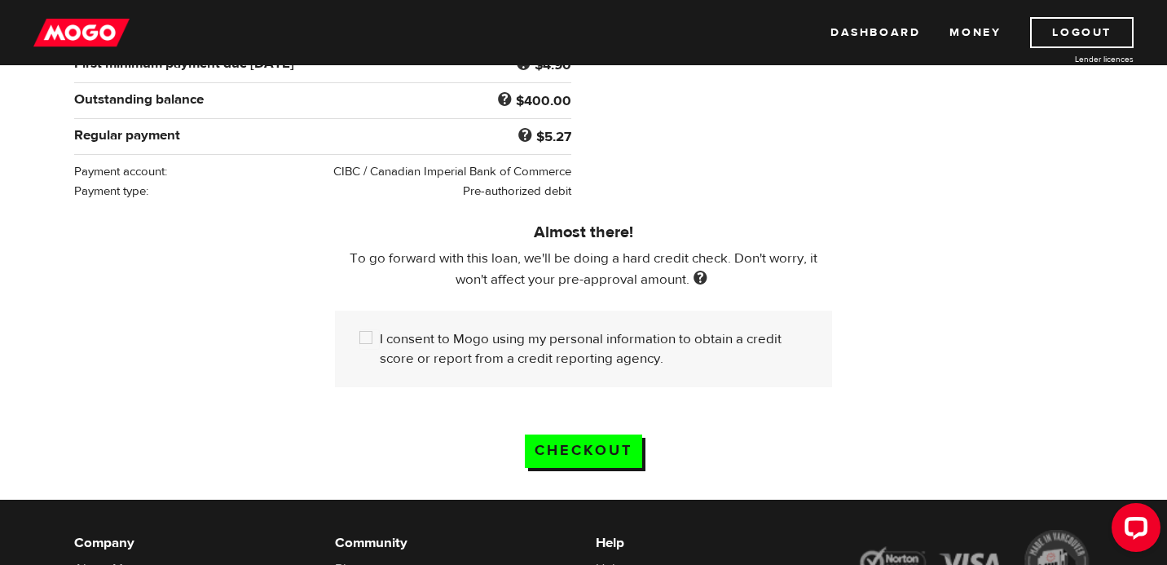
scroll to position [359, 0]
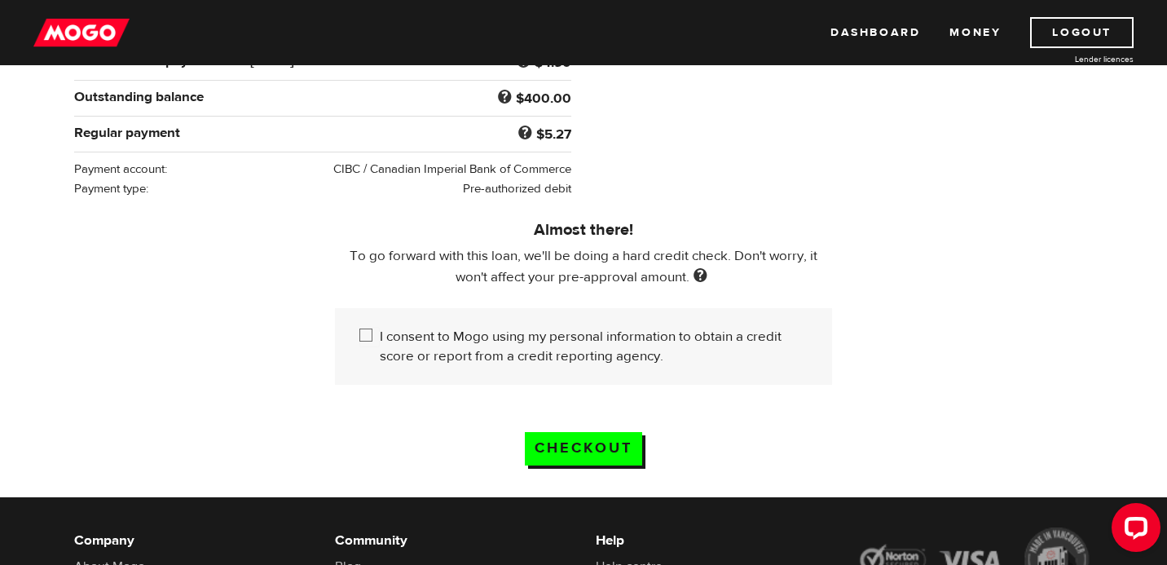
click at [367, 337] on input "I consent to Mogo using my personal information to obtain a credit score or rep…" at bounding box center [369, 337] width 20 height 20
checkbox input "true"
click at [574, 447] on input "Checkout" at bounding box center [583, 448] width 117 height 33
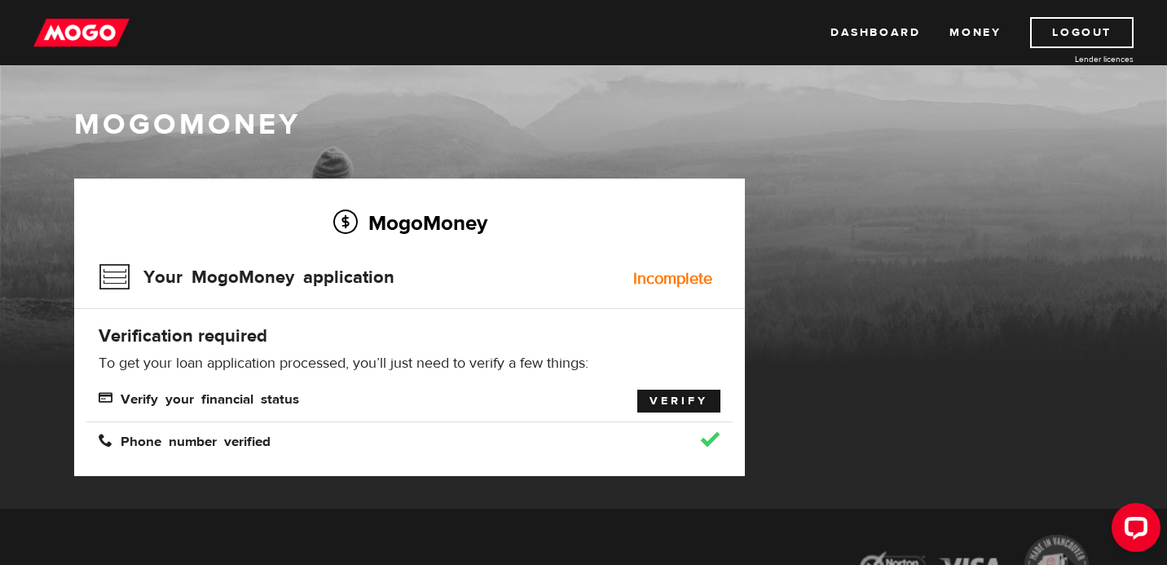
click at [677, 403] on link "Verify" at bounding box center [678, 401] width 83 height 23
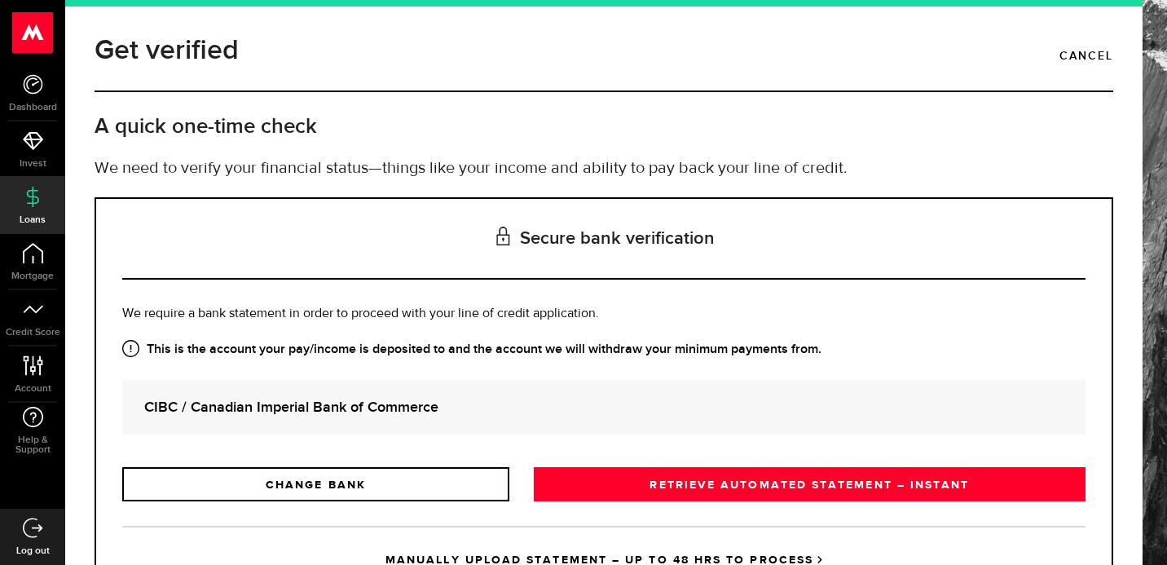
click at [705, 309] on p "Is this the bank account you want us to get your bank statements from? We requi…" at bounding box center [603, 314] width 963 height 20
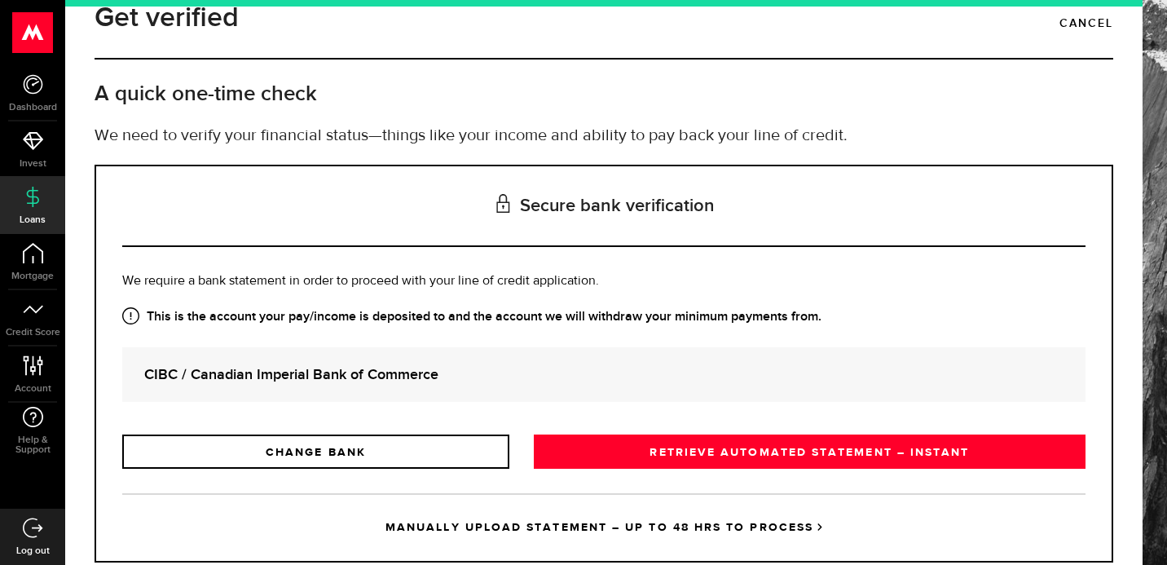
scroll to position [77, 0]
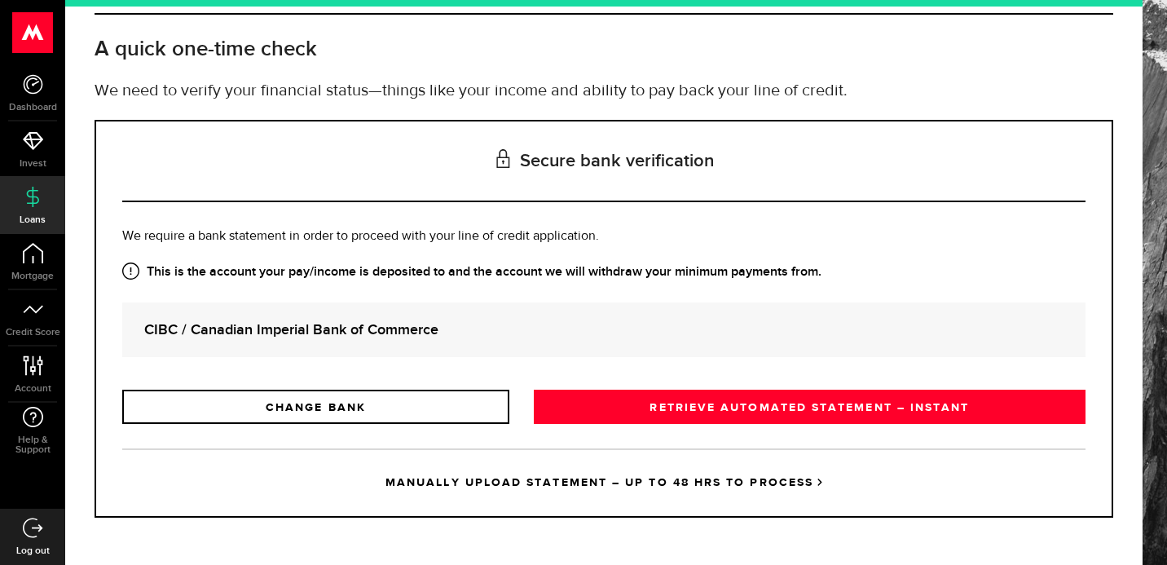
click at [584, 479] on link "MANUALLY UPLOAD STATEMENT – UP TO 48 HRS TO PROCESS" at bounding box center [603, 482] width 963 height 68
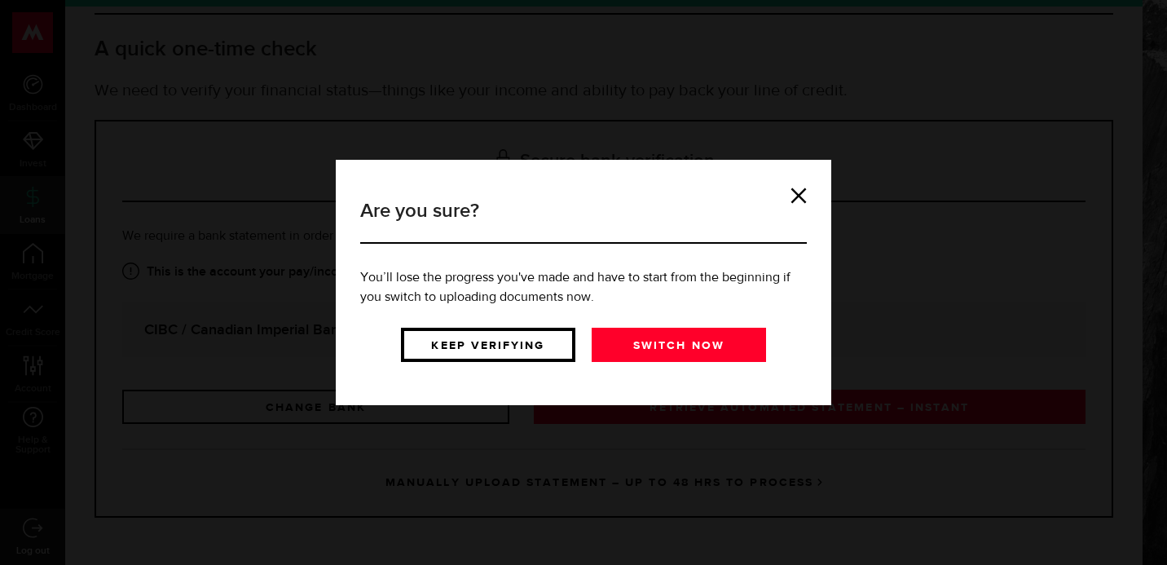
click at [558, 349] on link "Keep verifying" at bounding box center [488, 345] width 174 height 34
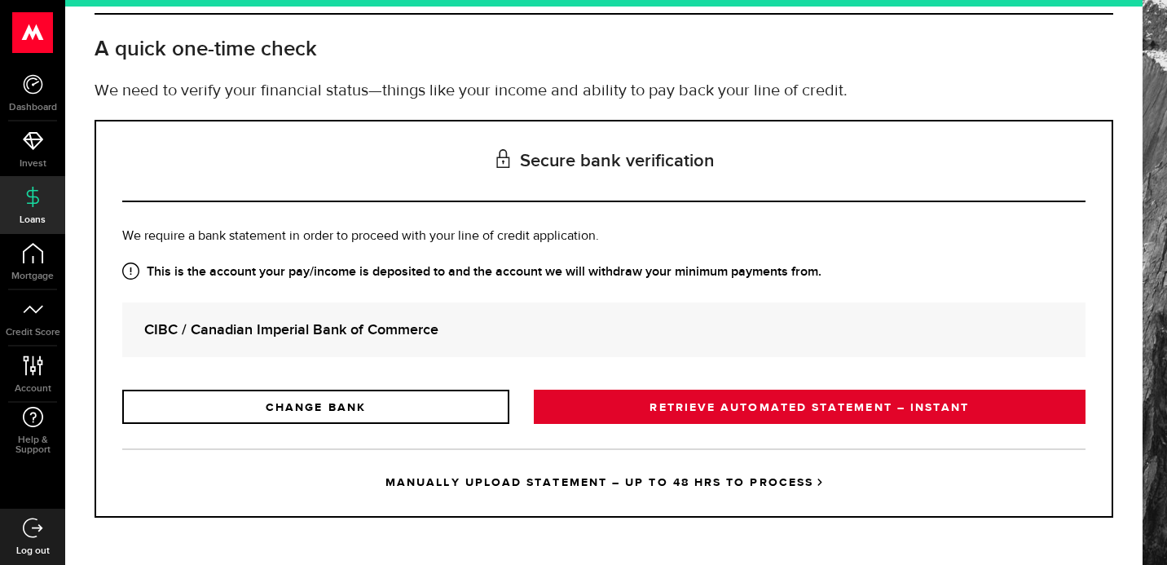
click at [576, 407] on link "RETRIEVE AUTOMATED STATEMENT – INSTANT" at bounding box center [810, 407] width 552 height 34
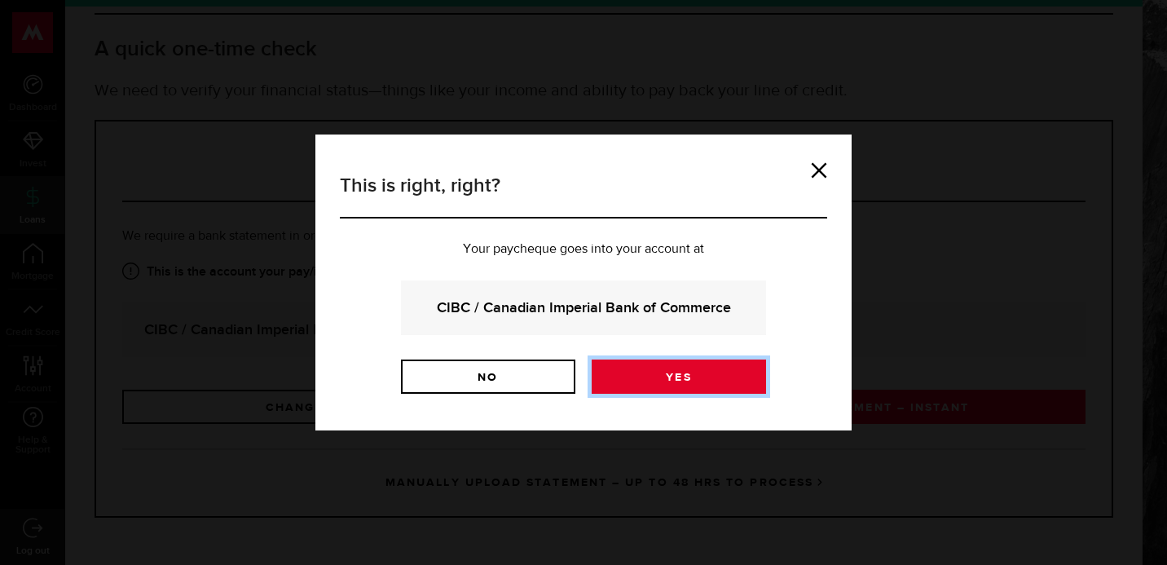
click at [646, 380] on link "Yes" at bounding box center [679, 376] width 174 height 34
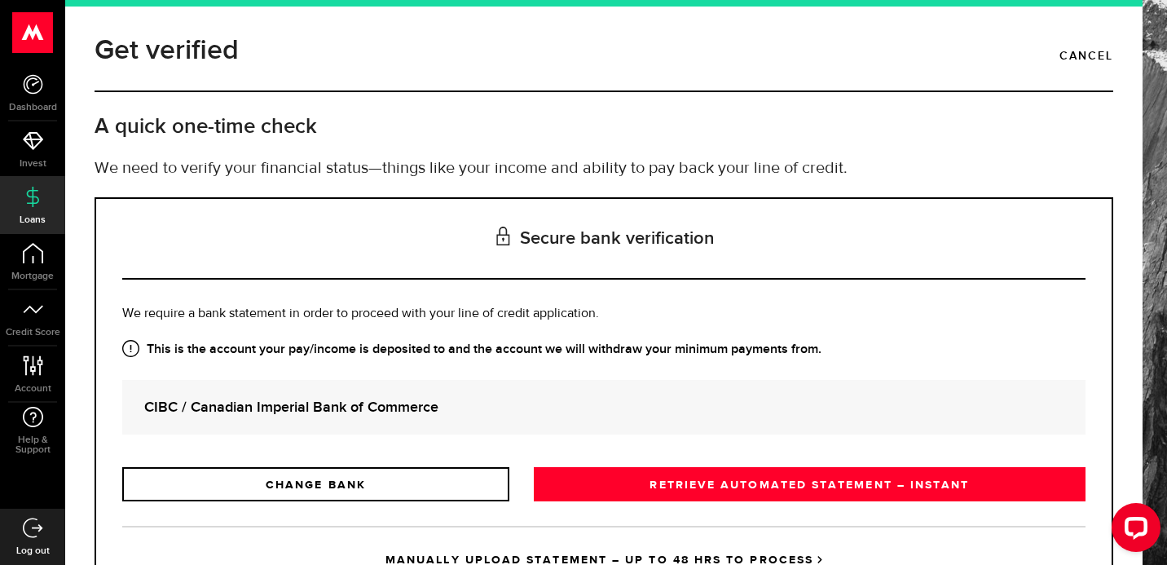
click at [580, 382] on div "CIBC / Canadian Imperial Bank of Commerce" at bounding box center [603, 407] width 963 height 55
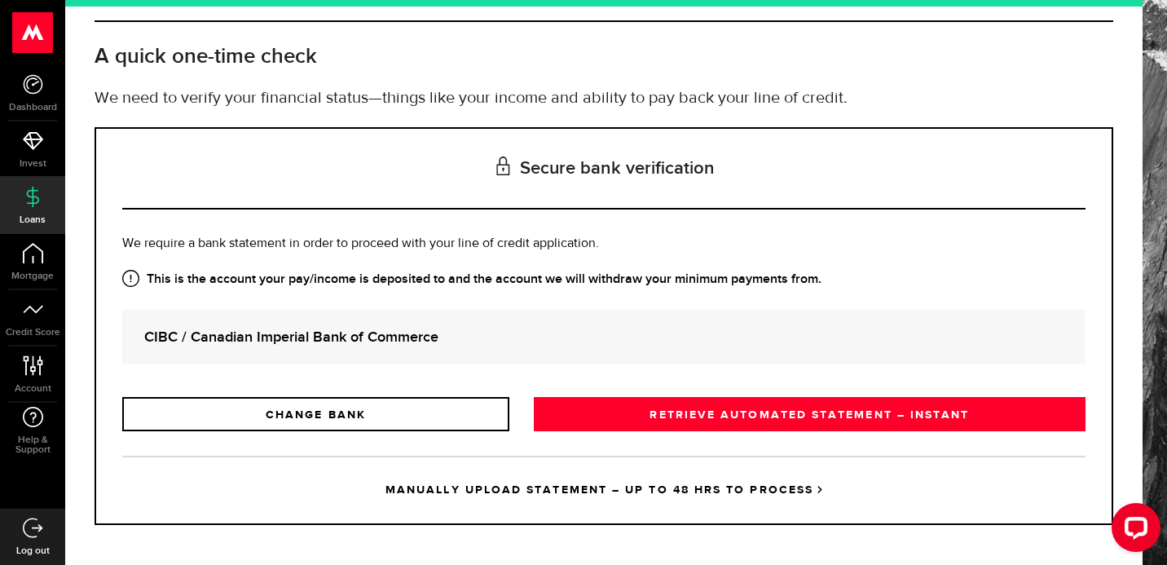
scroll to position [77, 0]
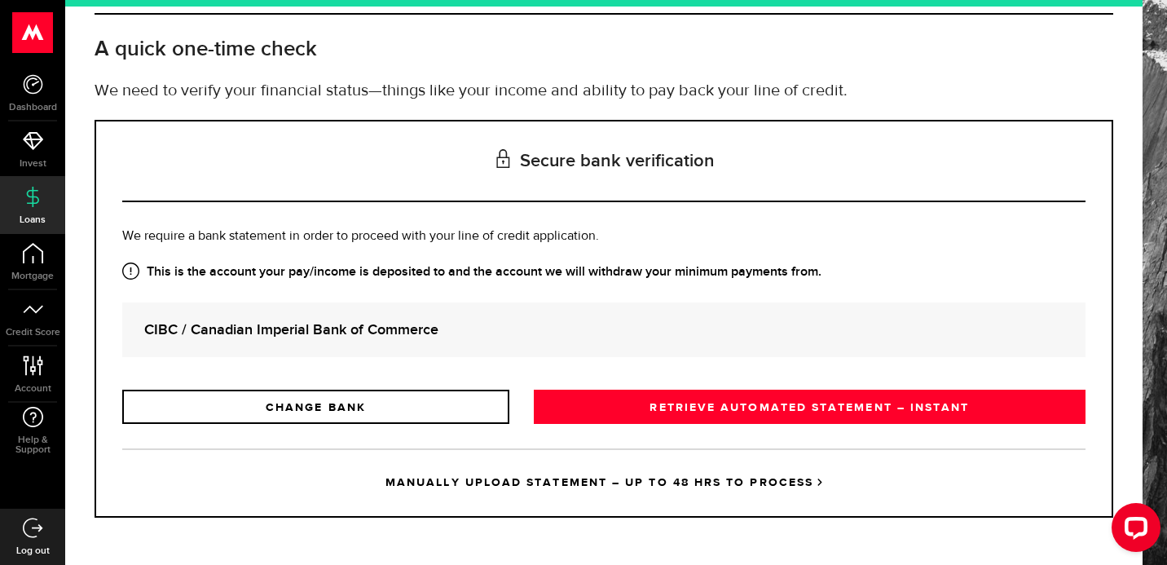
click at [565, 478] on link "MANUALLY UPLOAD STATEMENT – UP TO 48 HRS TO PROCESS" at bounding box center [603, 482] width 963 height 68
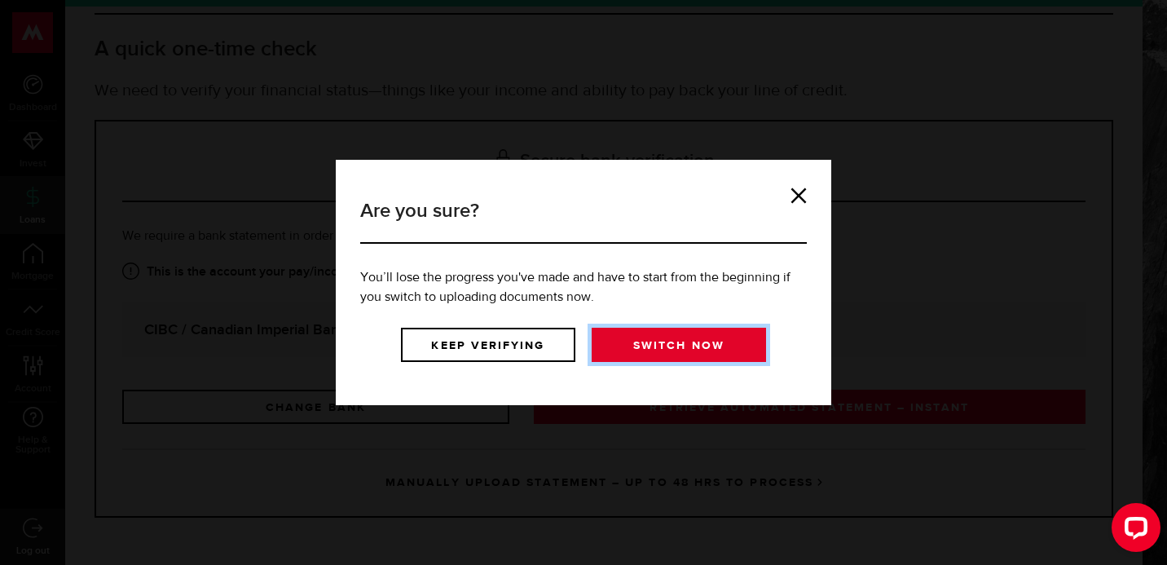
click at [653, 351] on link "Switch now" at bounding box center [679, 345] width 174 height 34
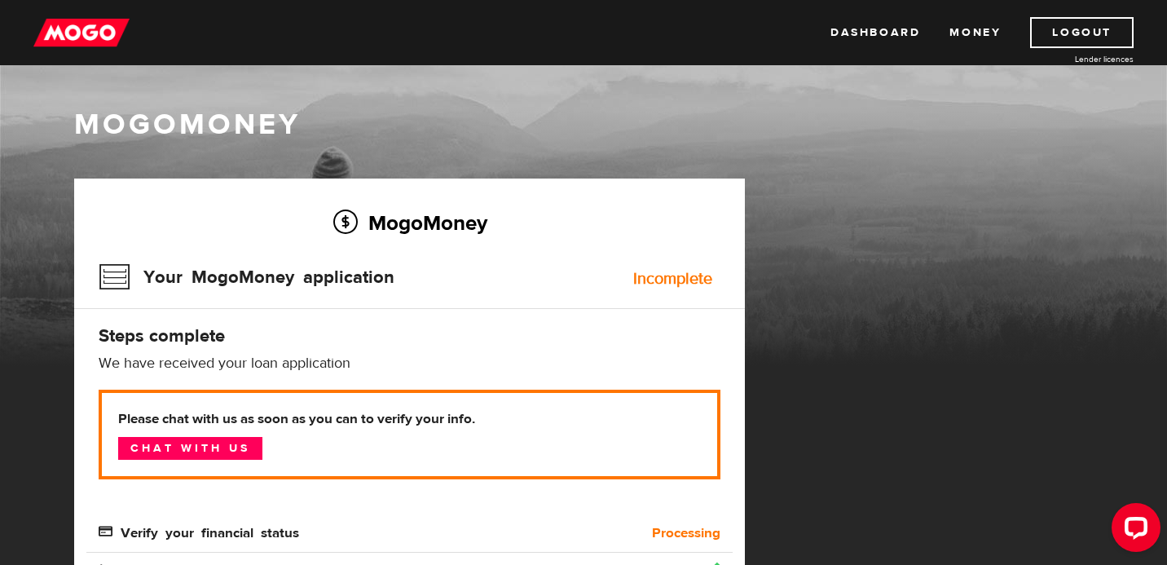
click at [537, 361] on p "We have received your loan application" at bounding box center [410, 364] width 622 height 20
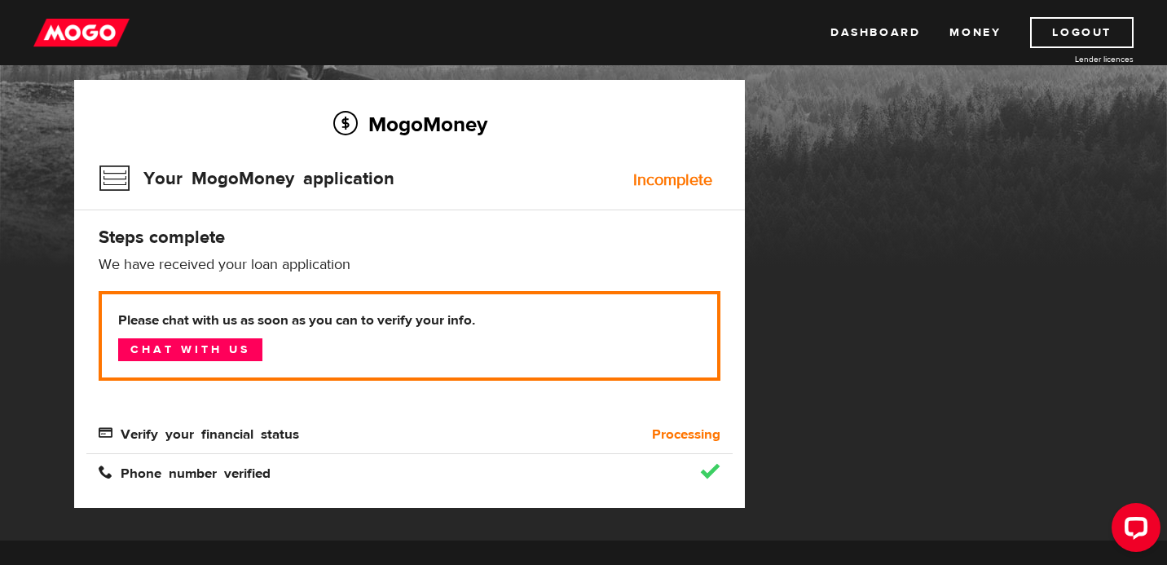
scroll to position [98, 0]
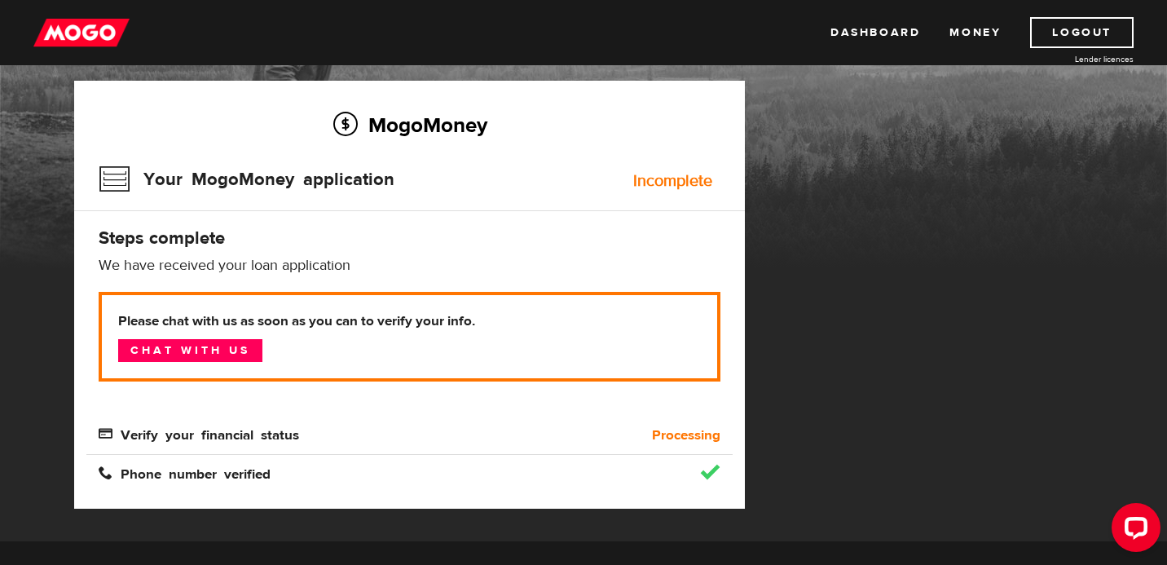
click at [565, 231] on h4 "Steps complete" at bounding box center [410, 238] width 622 height 23
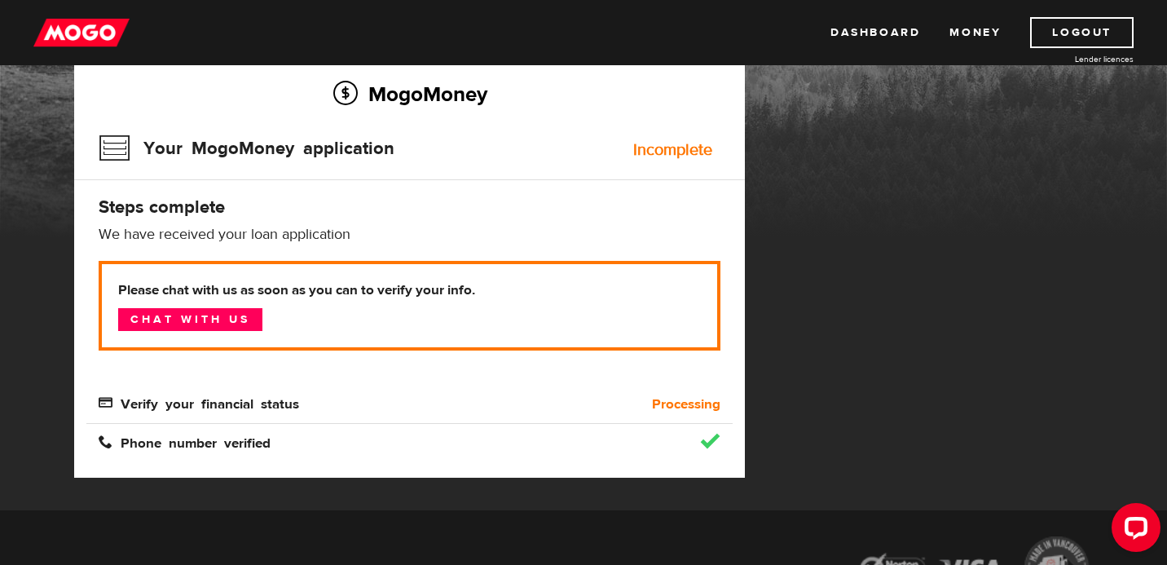
scroll to position [130, 0]
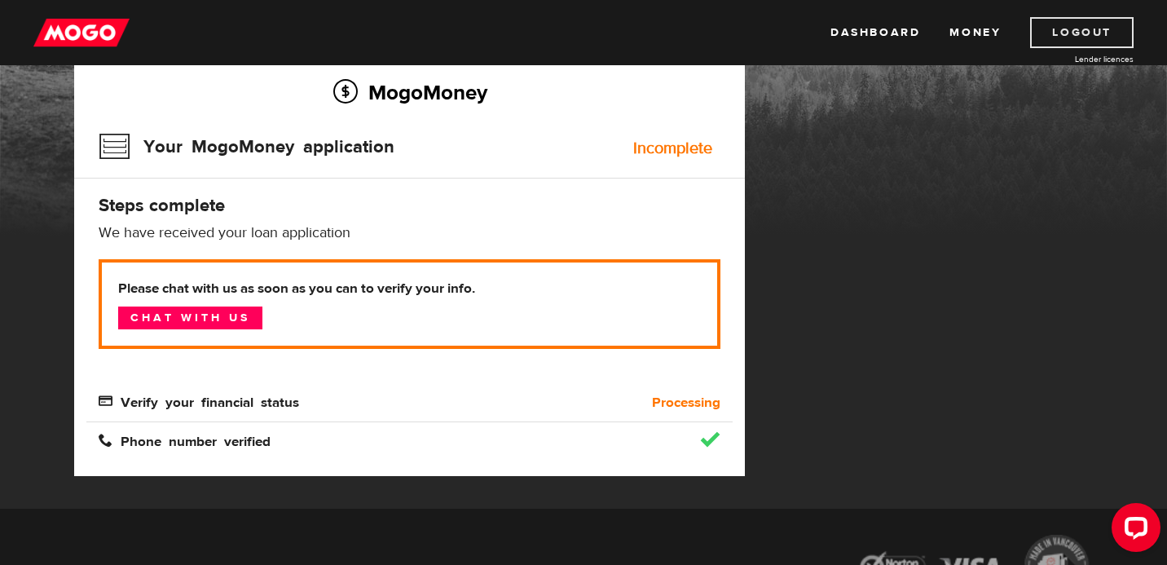
click at [1071, 30] on link "Logout" at bounding box center [1082, 32] width 104 height 31
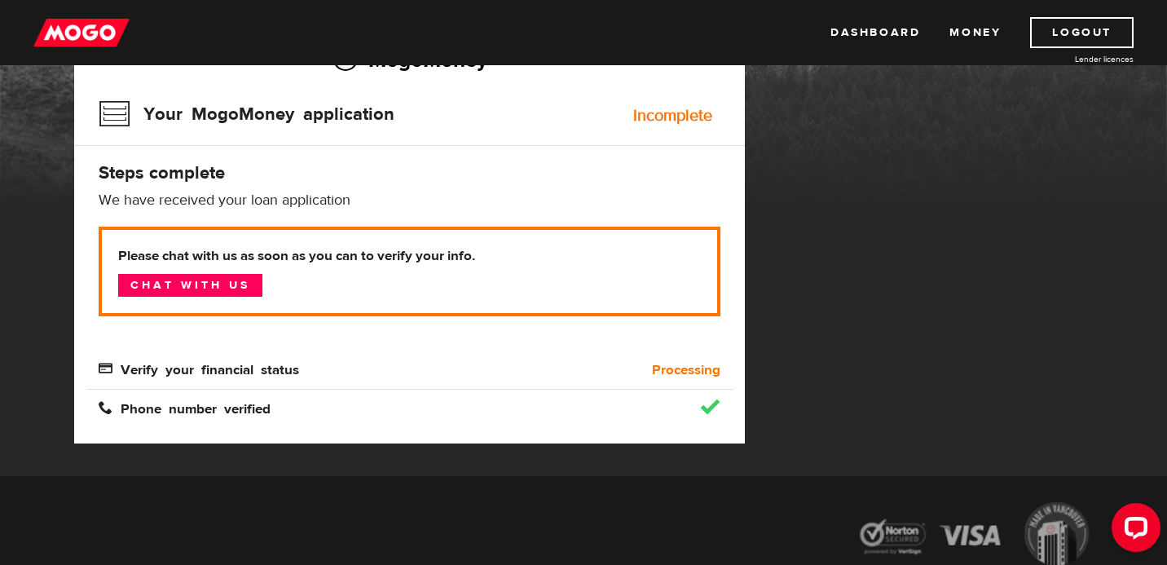
scroll to position [130, 0]
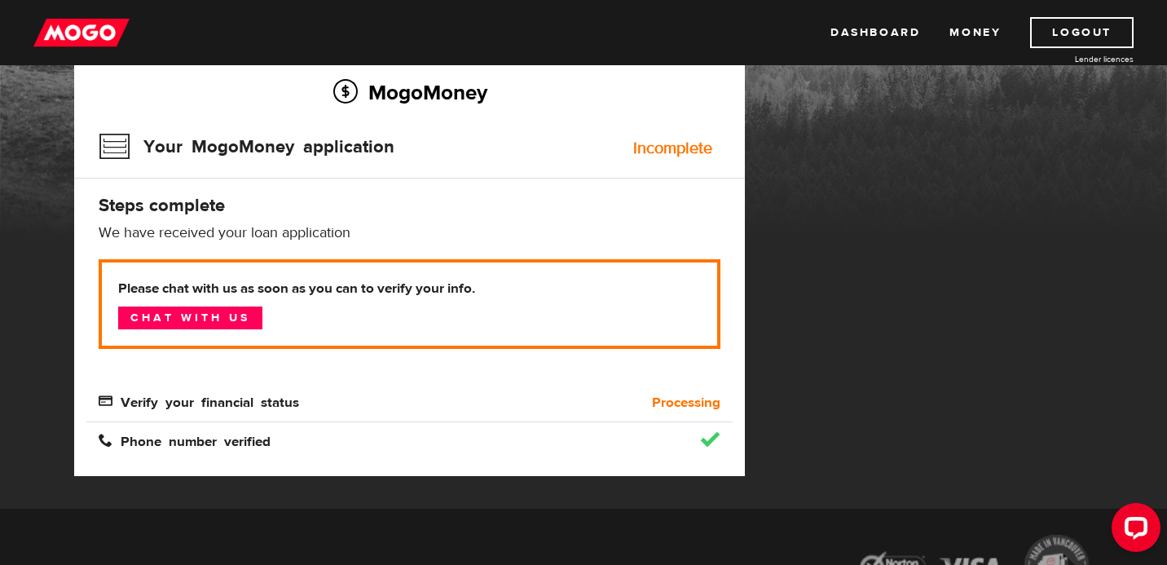
click at [506, 197] on h4 "Steps complete" at bounding box center [410, 205] width 622 height 23
click at [234, 324] on link "Chat with us" at bounding box center [190, 317] width 144 height 23
click at [716, 439] on div at bounding box center [710, 440] width 20 height 16
click at [820, 502] on div "MogoMoney Your MogoMoney application Expired Your MogoMoney credit decision has…" at bounding box center [583, 278] width 1043 height 460
click at [1064, 23] on link "Logout" at bounding box center [1082, 32] width 104 height 31
